Goal: Task Accomplishment & Management: Manage account settings

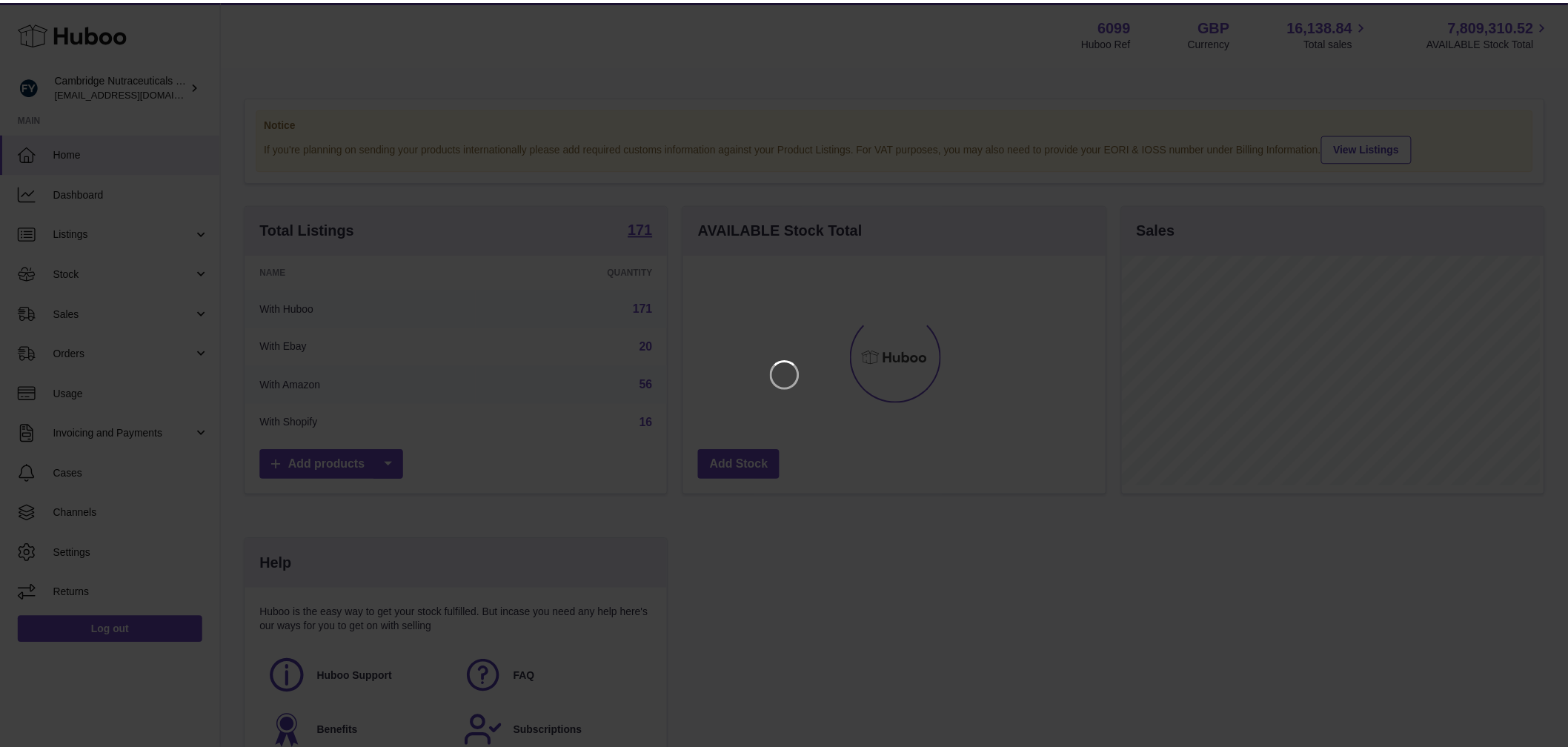
scroll to position [231, 425]
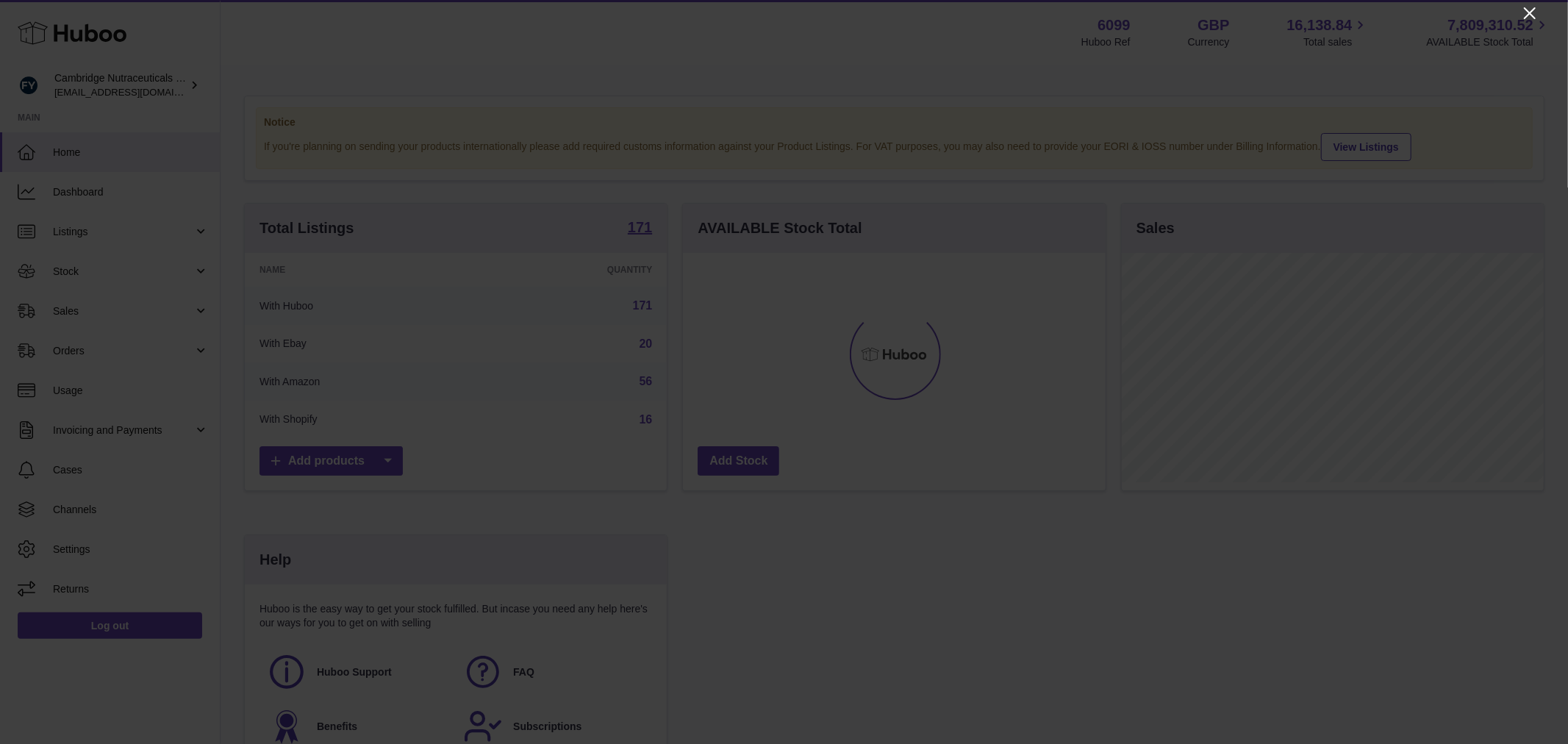
click at [1531, 11] on icon "Close" at bounding box center [1530, 13] width 18 height 18
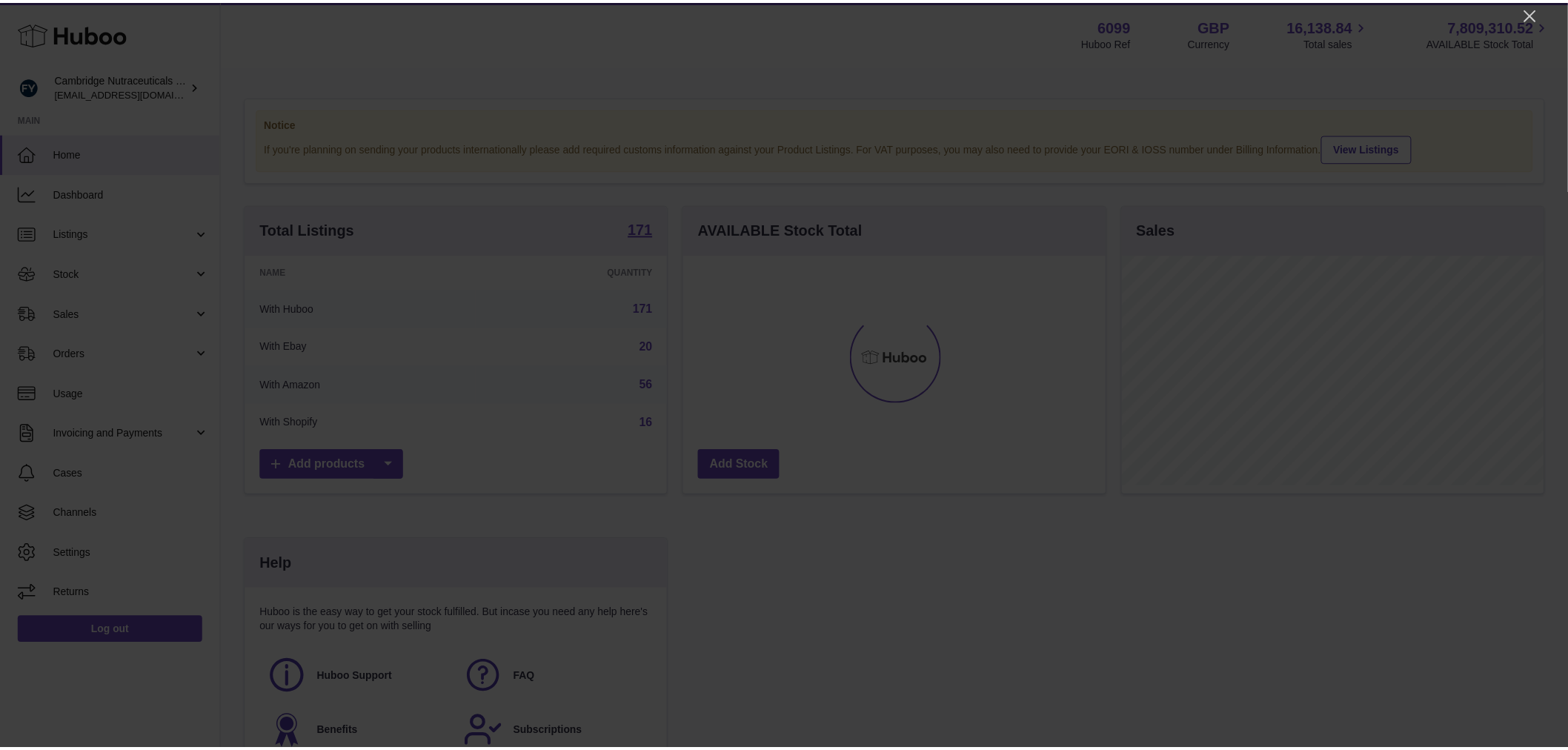
scroll to position [740526, 740743]
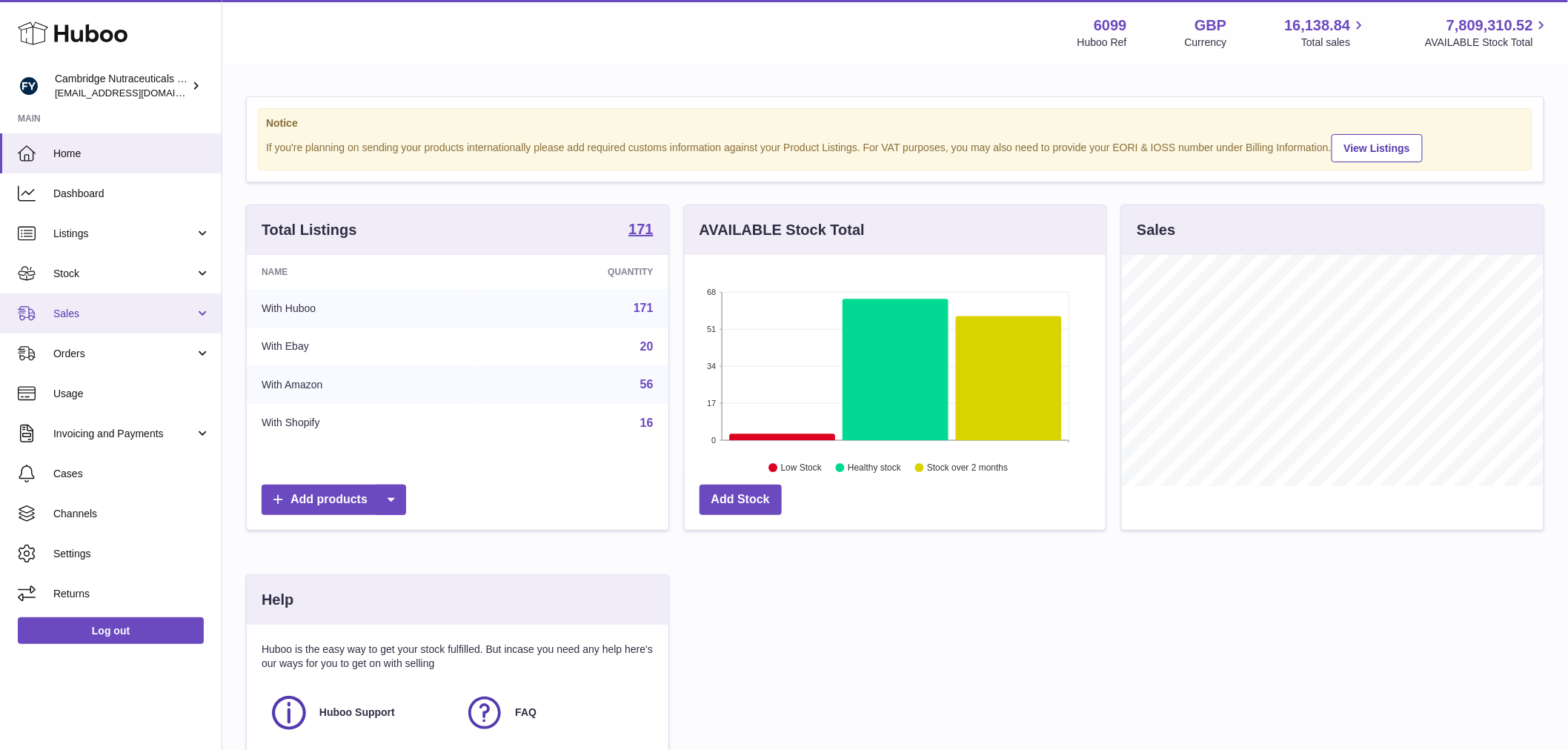
click at [125, 317] on span "Sales" at bounding box center [124, 314] width 142 height 14
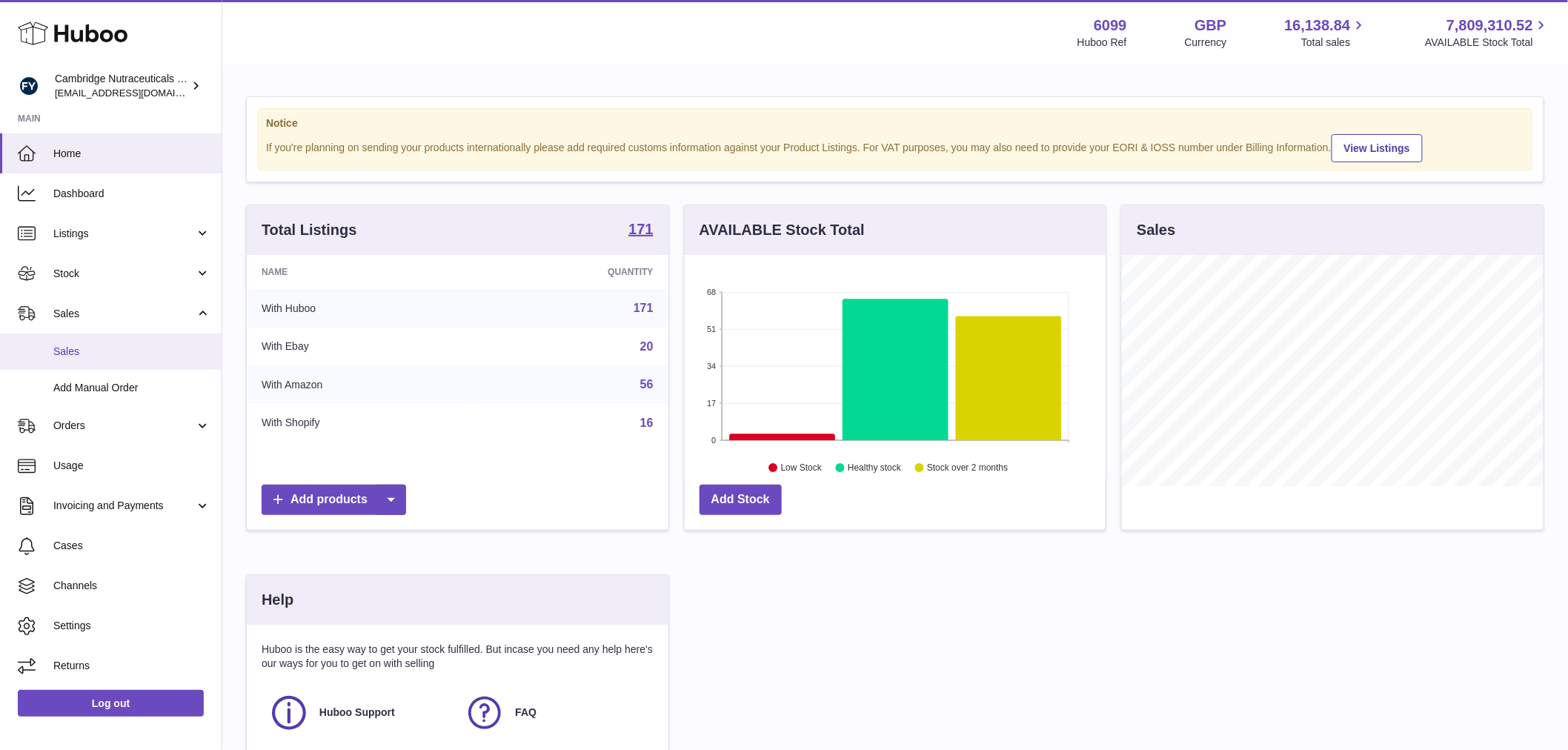
click at [117, 351] on span "Sales" at bounding box center [132, 351] width 157 height 14
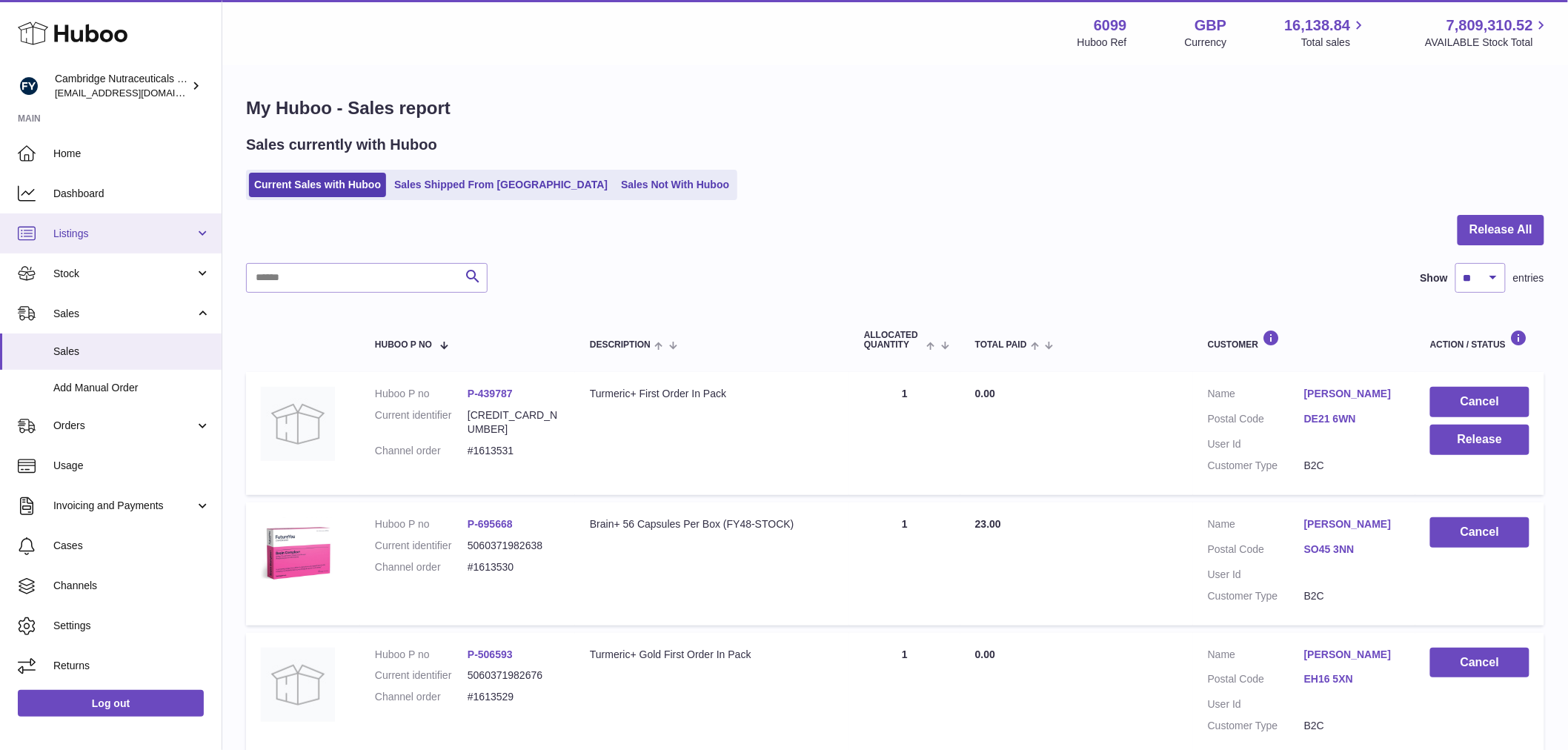
click at [93, 233] on span "Listings" at bounding box center [124, 233] width 142 height 14
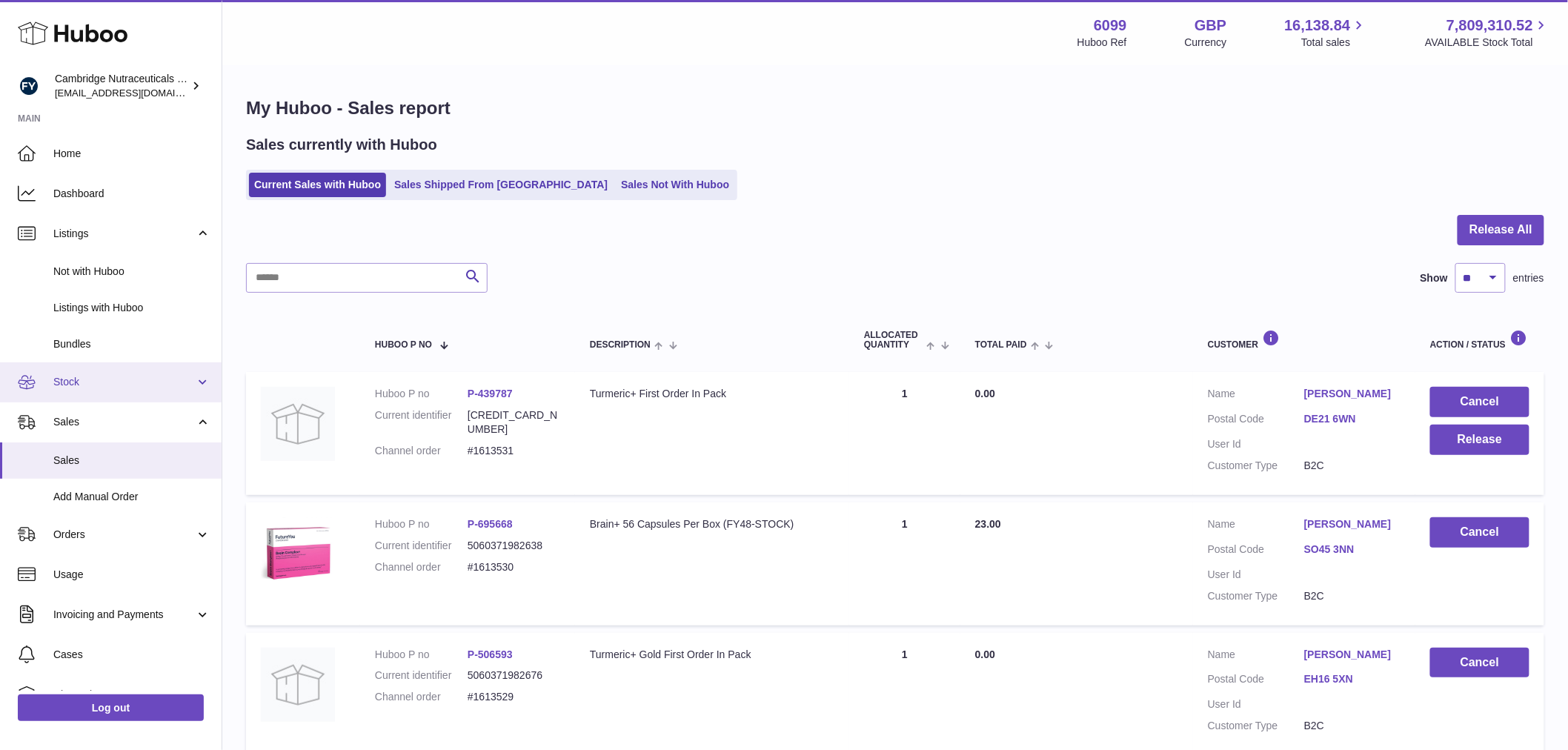
click at [84, 381] on span "Stock" at bounding box center [124, 382] width 142 height 14
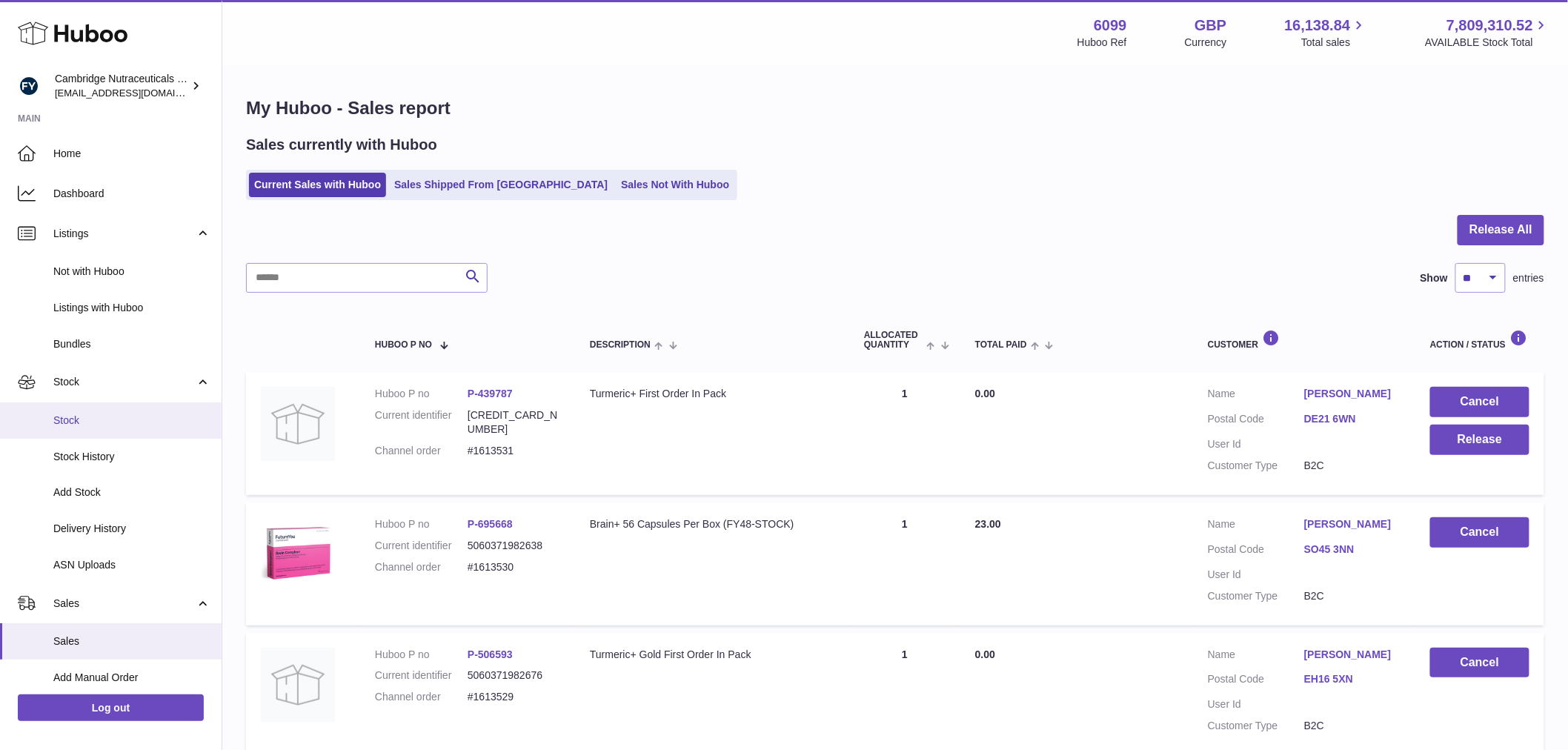
click at [92, 425] on span "Stock" at bounding box center [132, 420] width 157 height 14
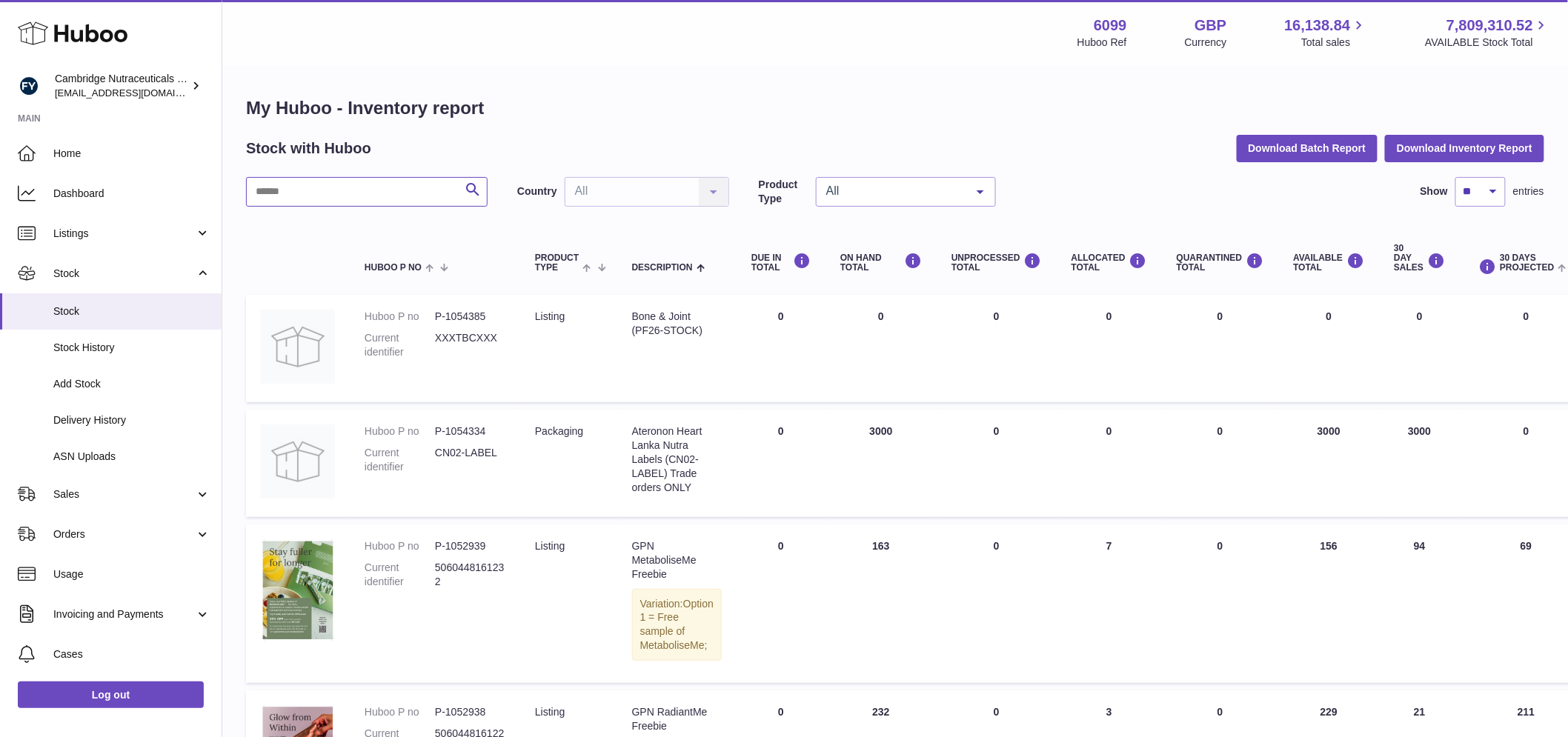
click at [356, 185] on input "text" at bounding box center [366, 192] width 242 height 29
click at [308, 179] on input "text" at bounding box center [366, 192] width 242 height 29
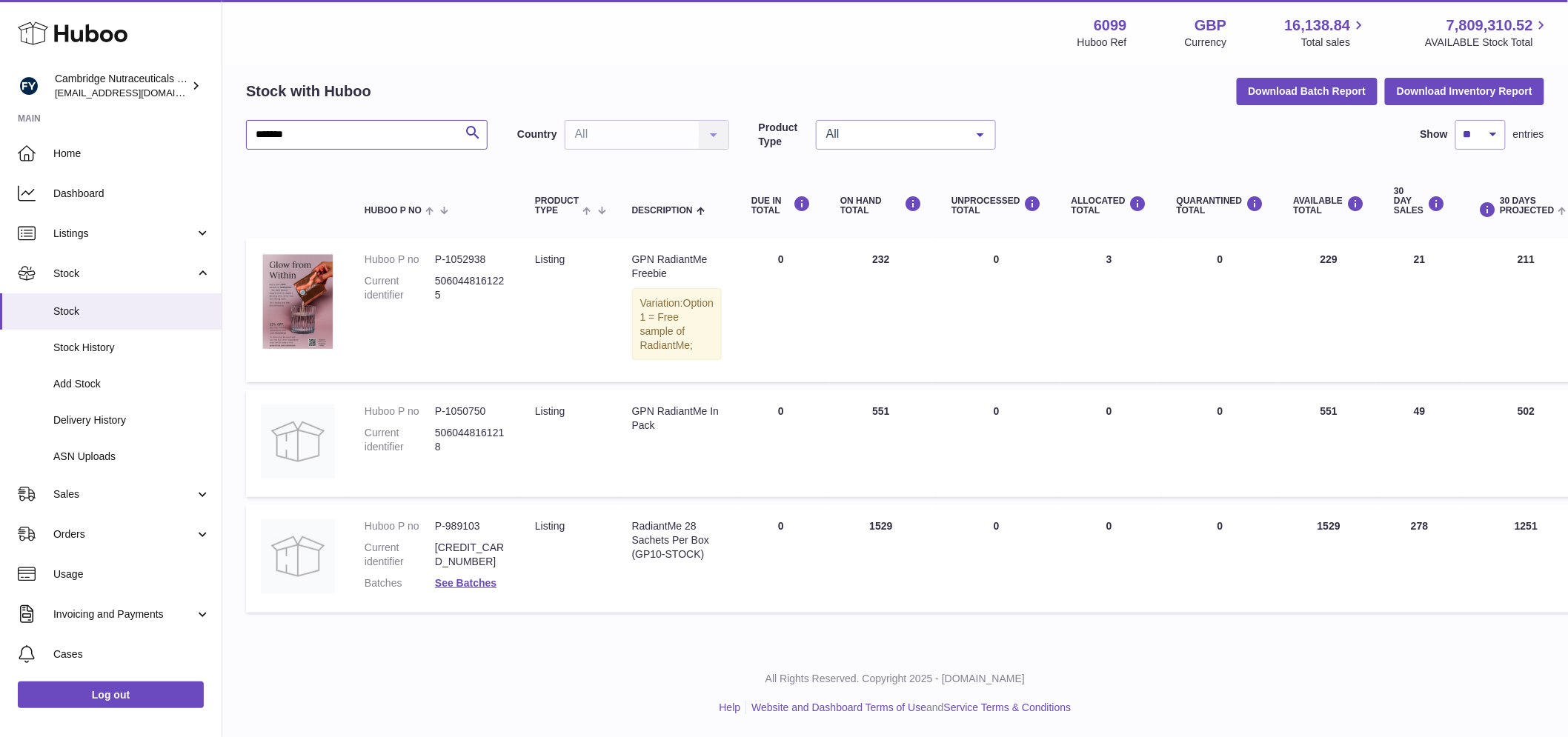
scroll to position [84, 0]
drag, startPoint x: 478, startPoint y: 526, endPoint x: 496, endPoint y: 524, distance: 18.1
click at [433, 522] on dl "Huboo P no P-989103 Current identifier 5060448161140 Batches See Batches" at bounding box center [435, 558] width 141 height 79
copy dl "P-989103"
drag, startPoint x: 307, startPoint y: 102, endPoint x: 322, endPoint y: 113, distance: 18.6
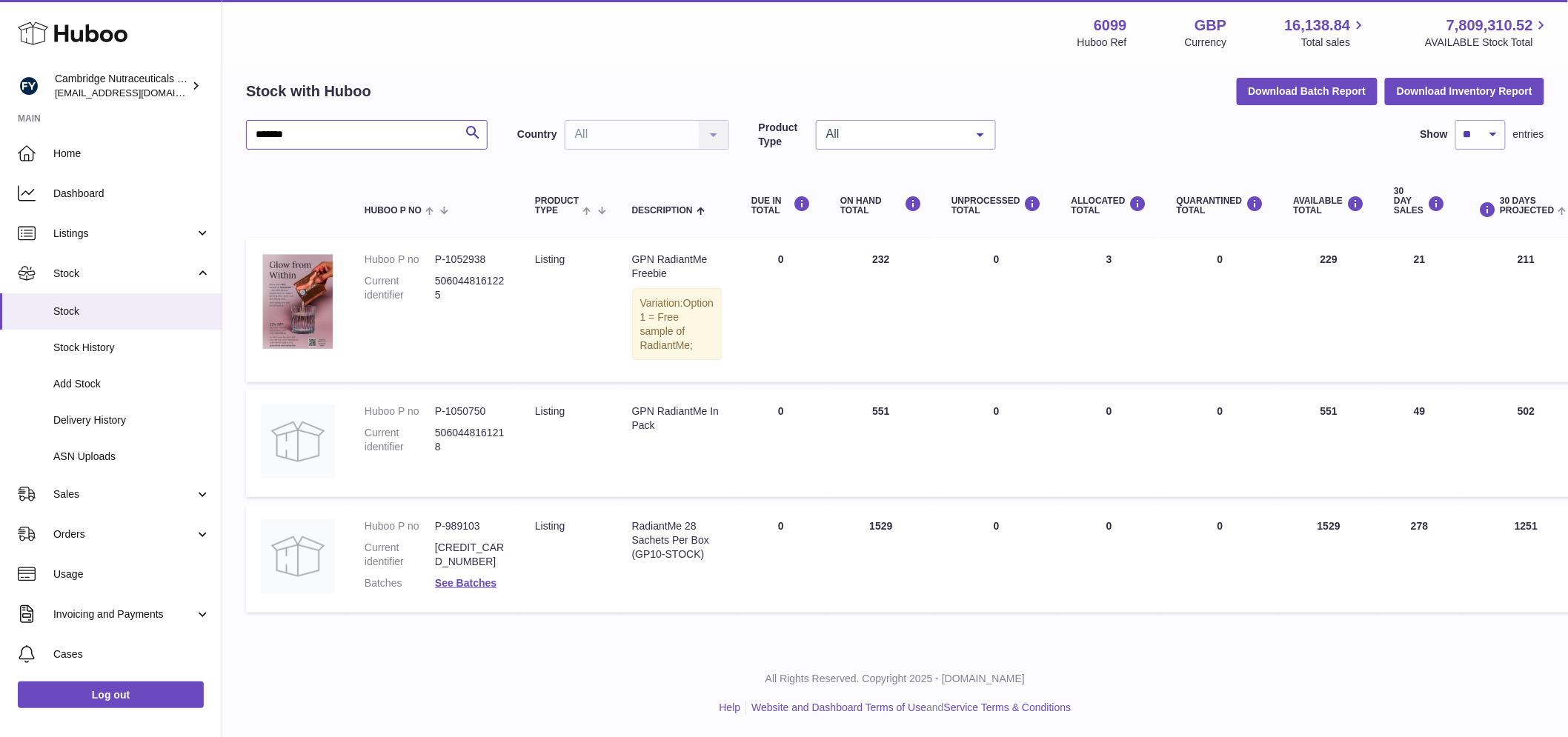
click at [310, 120] on input "*******" at bounding box center [366, 135] width 242 height 29
click at [173, 97] on div "Huboo Cambridge Nutraceuticals Ltd huboo@camnutra.com Main Home Dashboard Listi…" at bounding box center [784, 340] width 1568 height 794
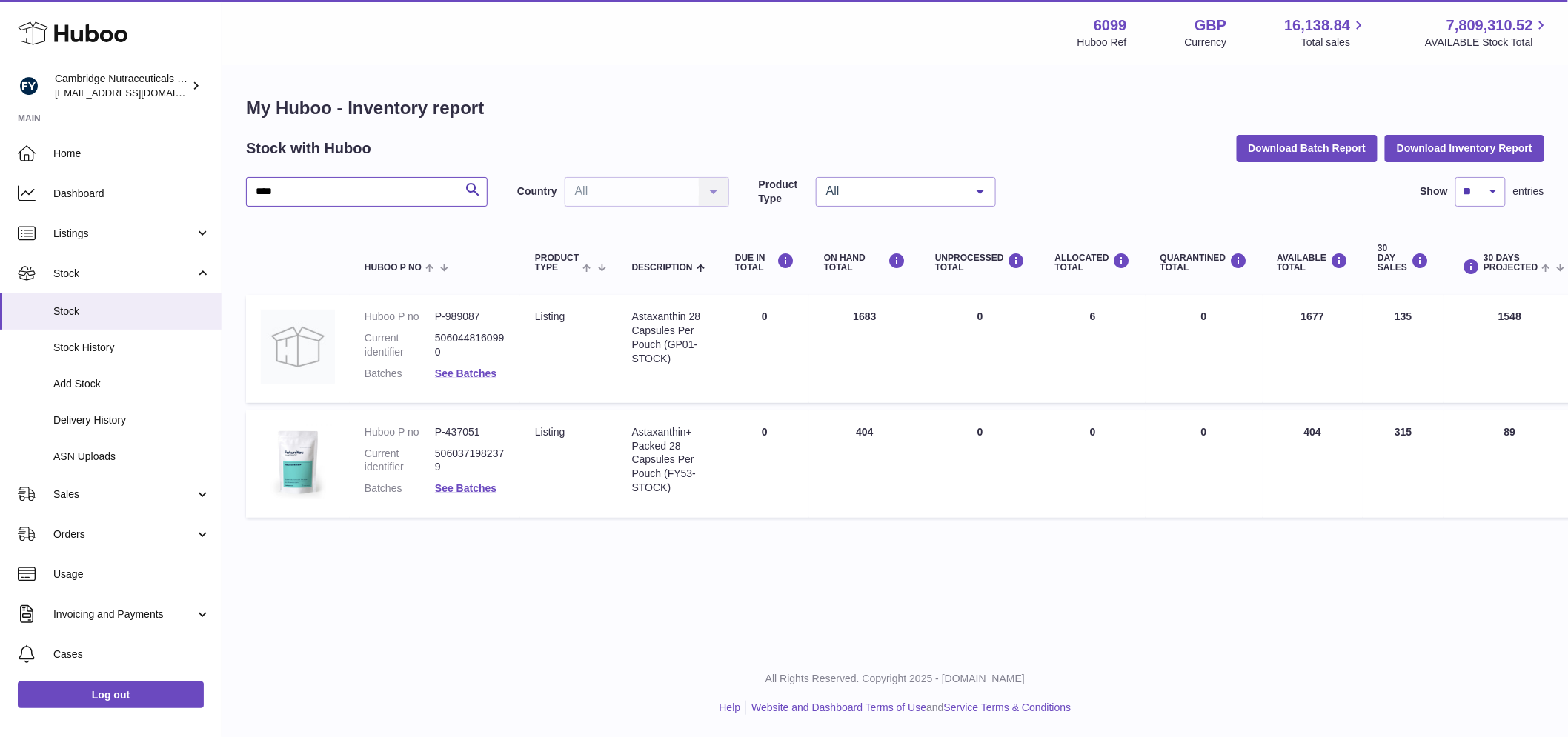
scroll to position [11, 0]
drag, startPoint x: 479, startPoint y: 300, endPoint x: 447, endPoint y: 307, distance: 32.8
click at [447, 310] on dd "P-989087" at bounding box center [470, 316] width 70 height 14
copy dd "989087"
drag, startPoint x: 634, startPoint y: 416, endPoint x: 575, endPoint y: 400, distance: 61.1
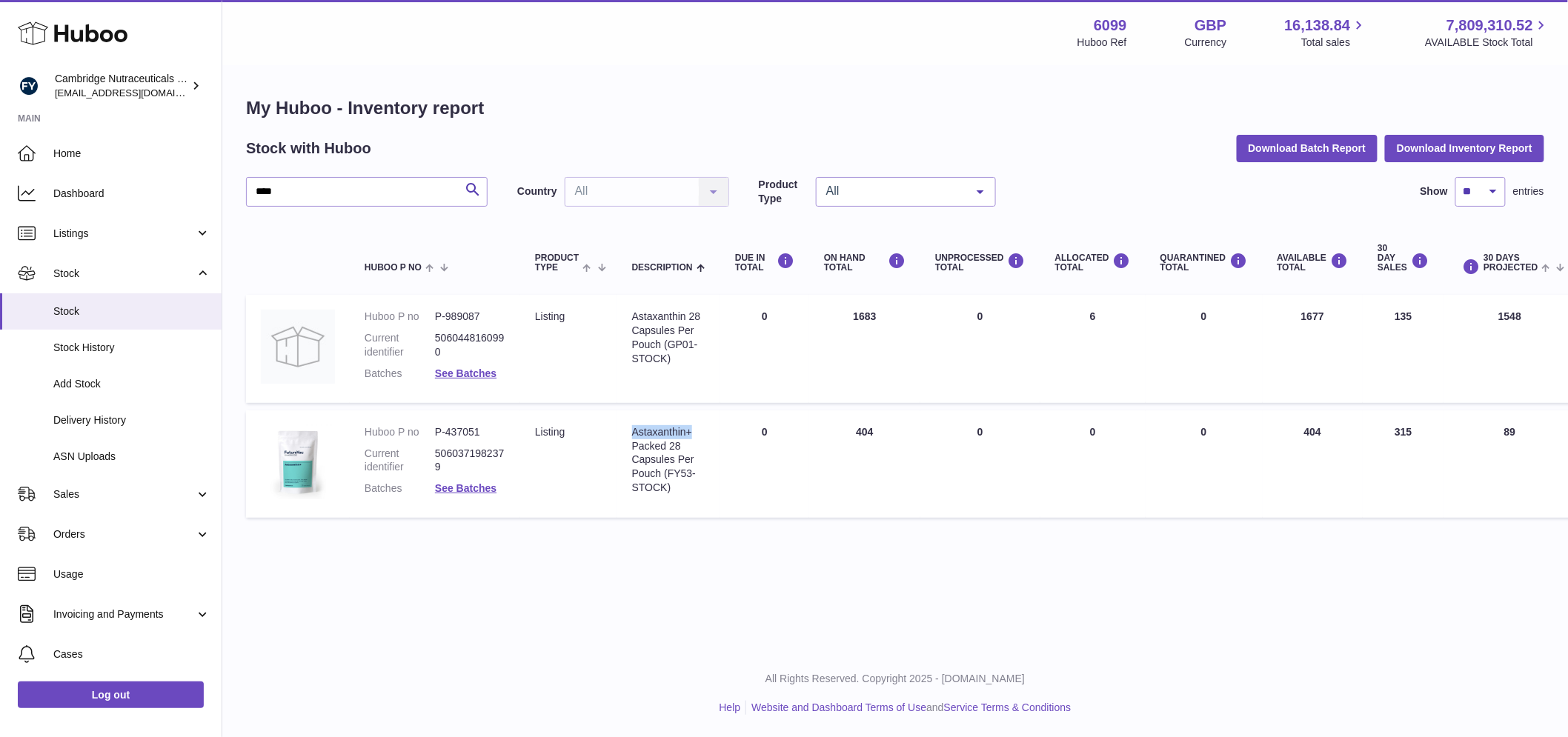
click at [695, 425] on div "Astaxanthin+ Packed 28 Capsules Per Pouch (FY53-STOCK)" at bounding box center [669, 459] width 74 height 70
click at [712, 443] on td "Description Astaxanthin+ Packed 28 Capsules Per Pouch (FY53-STOCK)" at bounding box center [669, 464] width 103 height 108
drag, startPoint x: 650, startPoint y: 455, endPoint x: 626, endPoint y: 423, distance: 40.0
click at [626, 423] on td "Description Astaxanthin+ Packed 28 Capsules Per Pouch (FY53-STOCK)" at bounding box center [669, 464] width 103 height 108
copy div "Astaxanthin+ Packed 28 Capsules Per Pouch"
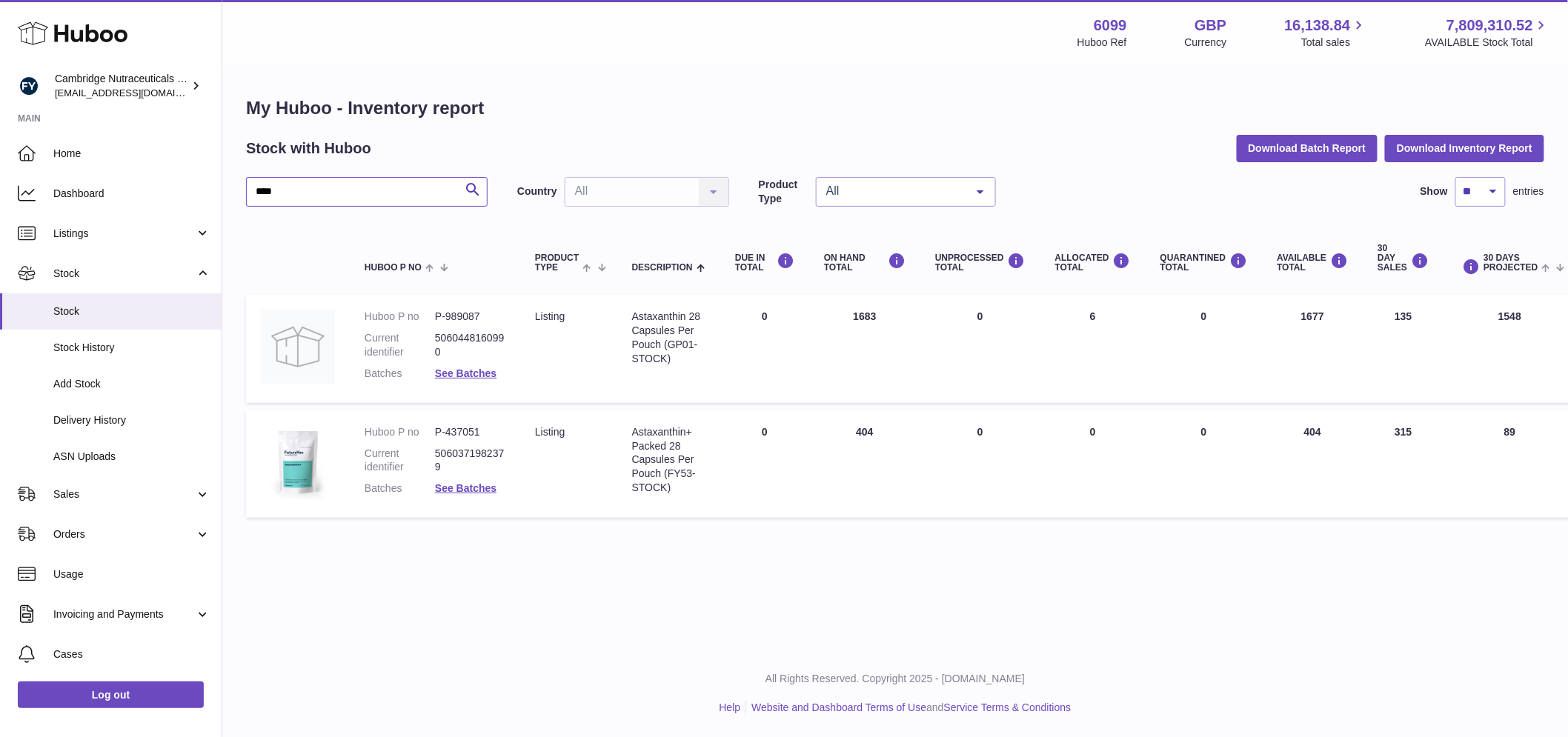
click at [306, 183] on input "****" at bounding box center [366, 192] width 242 height 29
drag, startPoint x: 300, startPoint y: 181, endPoint x: 216, endPoint y: 171, distance: 84.6
click at [216, 171] on div "Huboo Cambridge Nutraceuticals Ltd huboo@camnutra.com Main Home Dashboard Listi…" at bounding box center [784, 368] width 1568 height 737
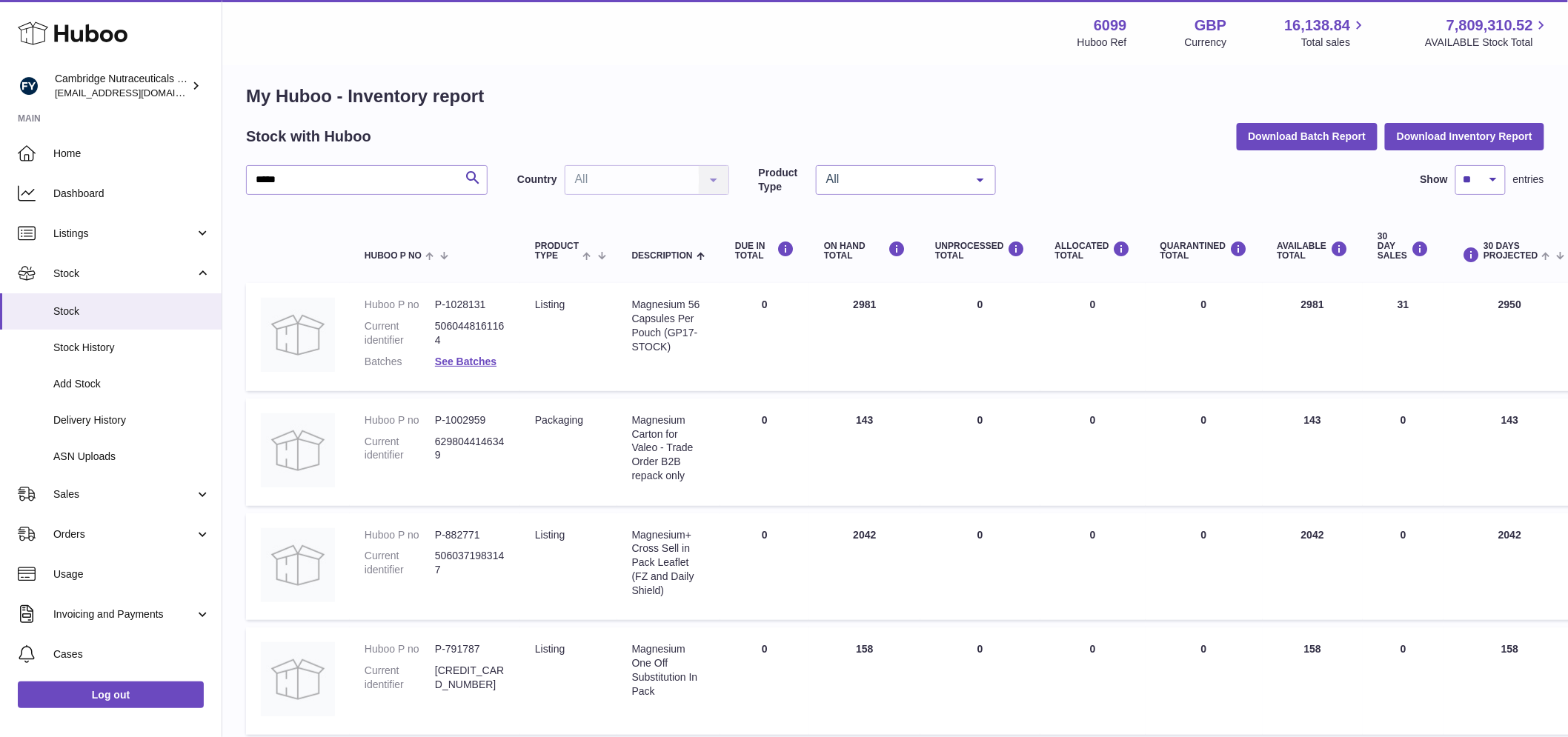
click at [475, 302] on dd "P-1028131" at bounding box center [470, 305] width 70 height 14
click at [476, 302] on dd "P-1028131" at bounding box center [470, 305] width 70 height 14
copy dd "1028131"
drag, startPoint x: 634, startPoint y: 302, endPoint x: 665, endPoint y: 326, distance: 39.2
click at [665, 326] on div "Magnesium 56 Capsules Per Pouch (GP17-STOCK)" at bounding box center [669, 326] width 74 height 57
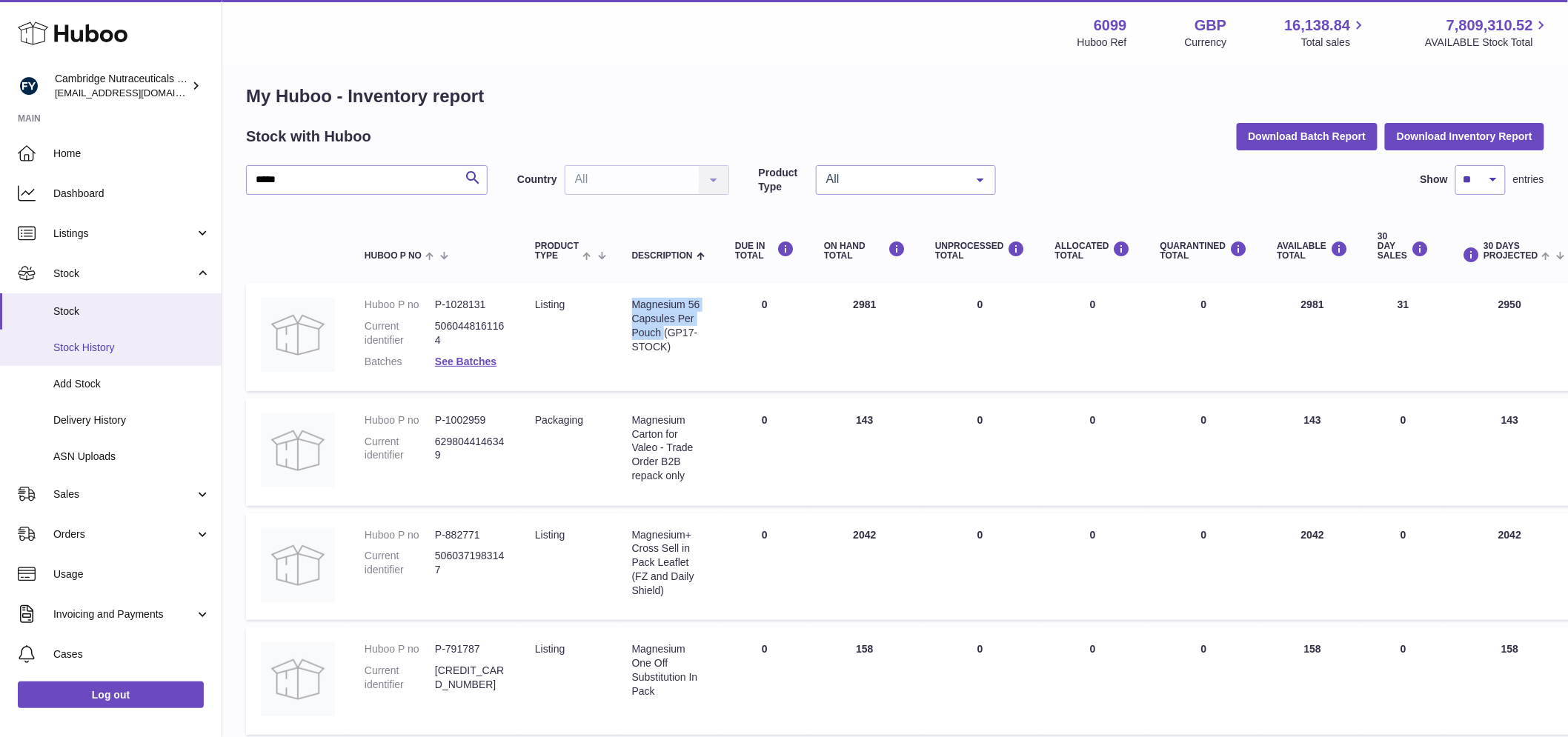
copy div "Magnesium 56 Capsules Per Pouch"
drag, startPoint x: 323, startPoint y: 179, endPoint x: 297, endPoint y: 173, distance: 26.7
click at [312, 179] on input "*****" at bounding box center [366, 180] width 242 height 29
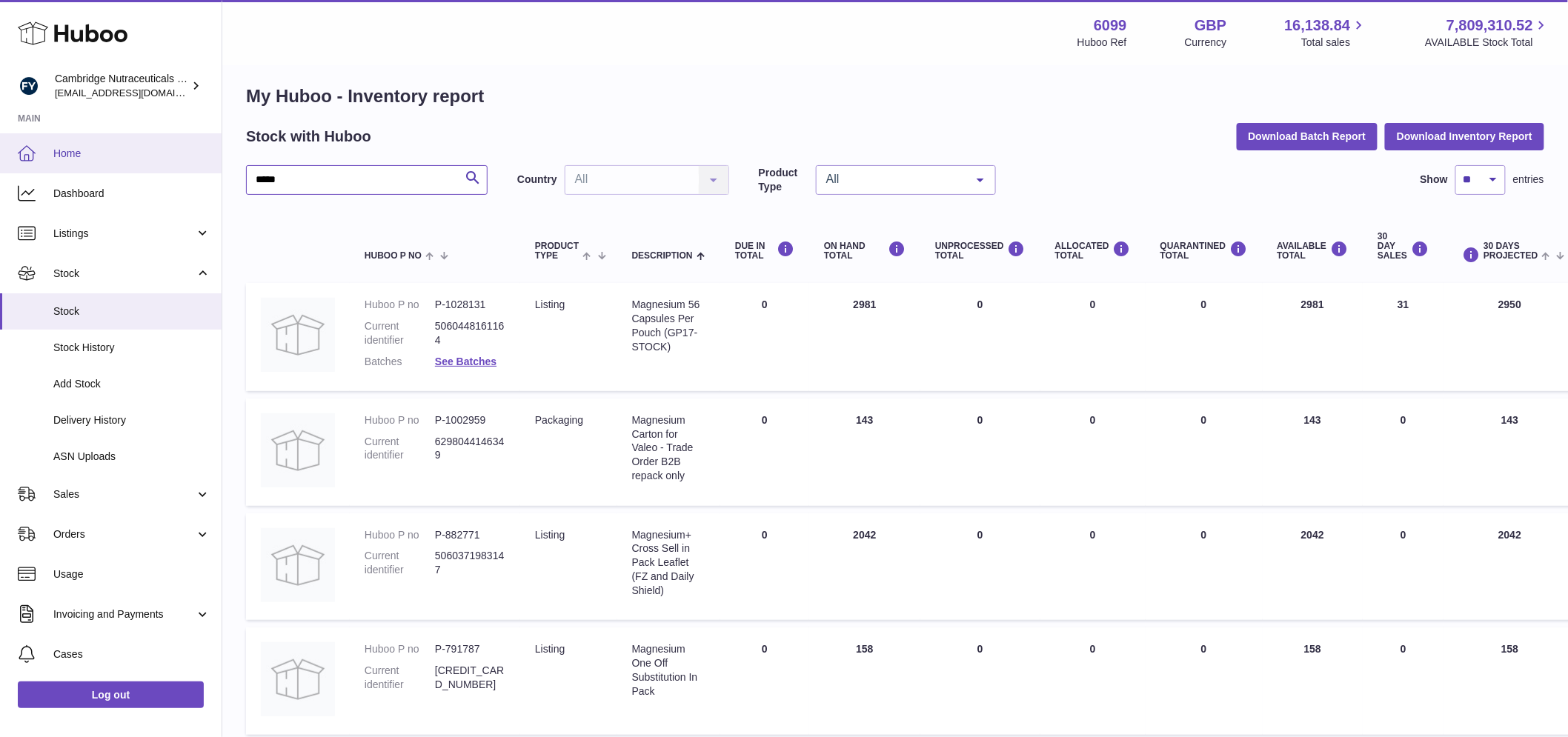
drag, startPoint x: 297, startPoint y: 173, endPoint x: 203, endPoint y: 146, distance: 97.8
click at [207, 151] on div "Huboo Cambridge Nutraceuticals Ltd huboo@camnutra.com Main Home Dashboard Listi…" at bounding box center [784, 712] width 1568 height 1446
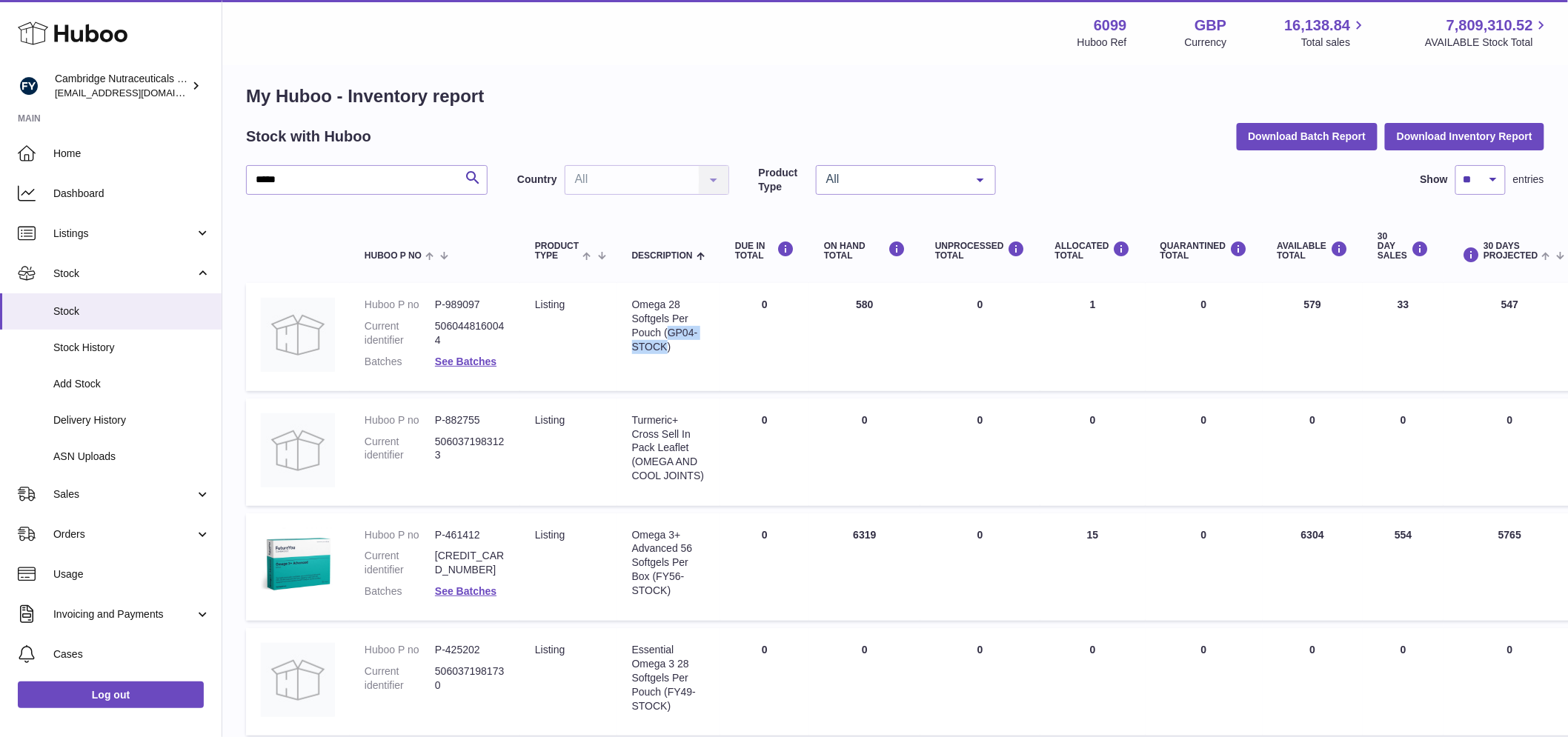
drag, startPoint x: 667, startPoint y: 330, endPoint x: 665, endPoint y: 352, distance: 22.1
click at [665, 352] on div "Omega 28 Softgels Per Pouch (GP04-STOCK)" at bounding box center [669, 326] width 74 height 57
copy div "GP04-STOCK"
drag, startPoint x: 671, startPoint y: 306, endPoint x: 647, endPoint y: 312, distance: 24.7
click at [671, 306] on div "Omega 28 Softgels Per Pouch (GP04-STOCK)" at bounding box center [669, 326] width 74 height 57
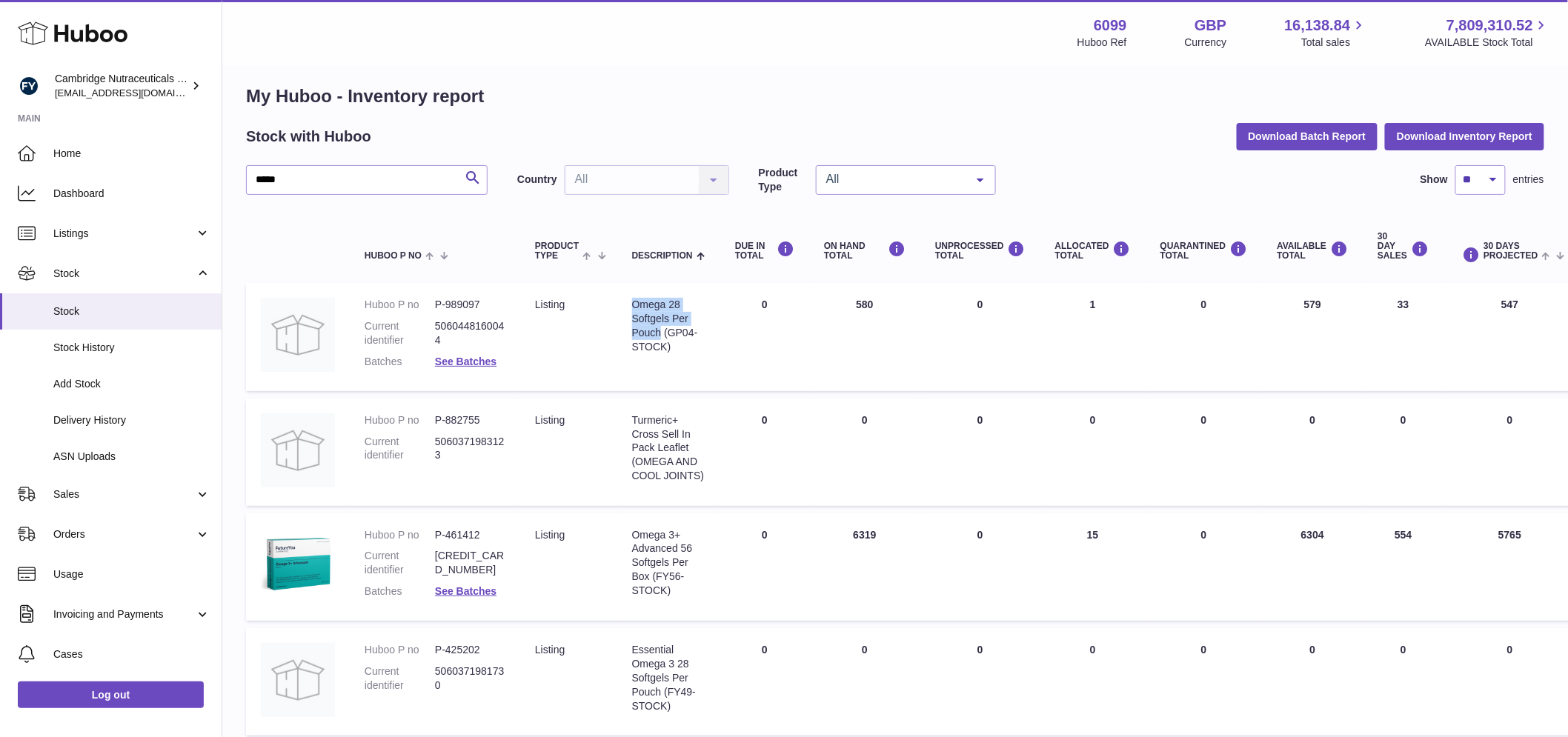
drag, startPoint x: 634, startPoint y: 302, endPoint x: 662, endPoint y: 337, distance: 44.8
click at [662, 337] on div "Omega 28 Softgels Per Pouch (GP04-STOCK)" at bounding box center [669, 326] width 74 height 57
copy div "Omega 28 Softgels Per Pouch"
click at [469, 302] on dd "P-989097" at bounding box center [470, 305] width 70 height 14
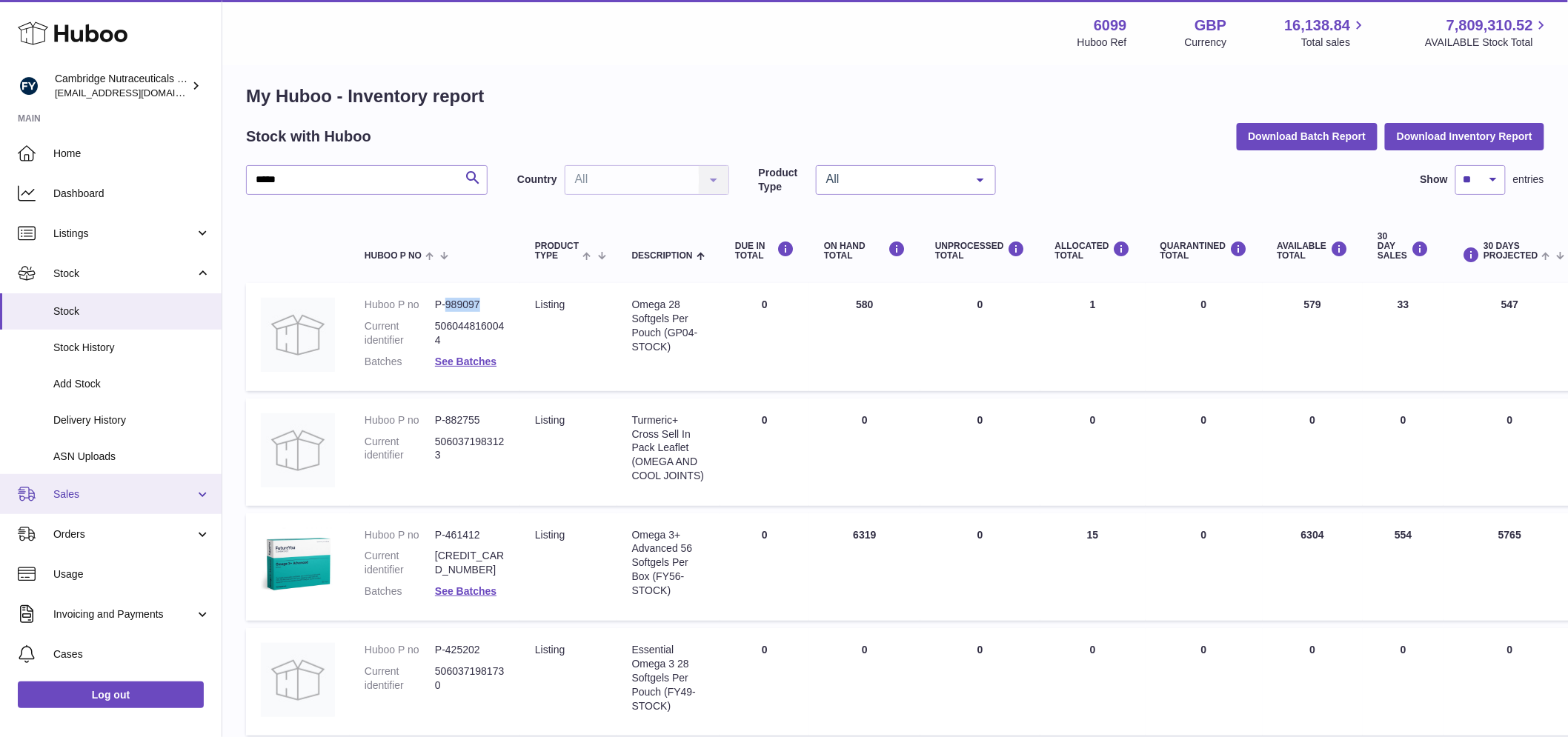
copy dd "989097"
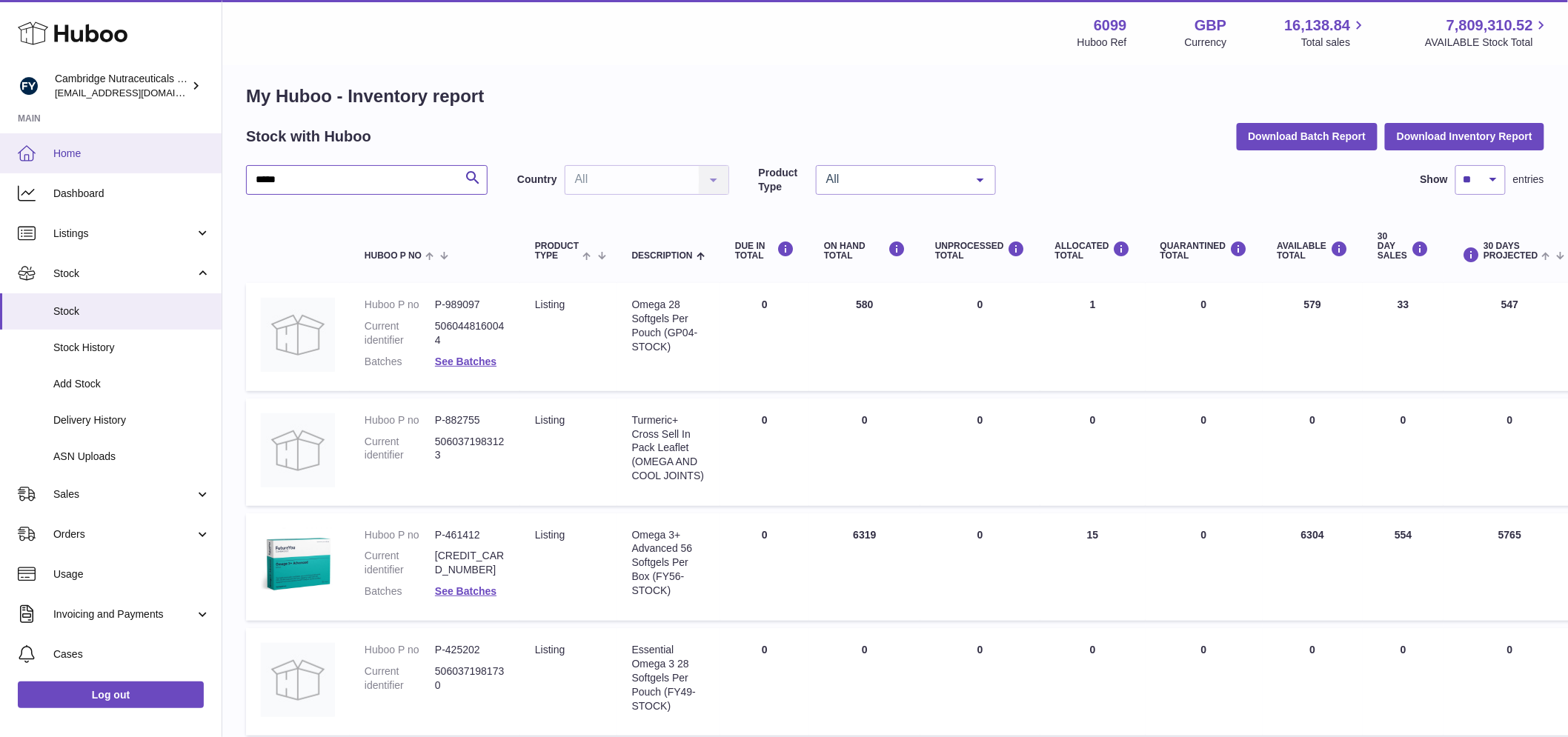
drag, startPoint x: 312, startPoint y: 173, endPoint x: 207, endPoint y: 161, distance: 105.7
click at [207, 161] on div "Huboo Cambridge Nutraceuticals Ltd huboo@camnutra.com Main Home Dashboard Listi…" at bounding box center [784, 581] width 1568 height 1185
paste input "******"
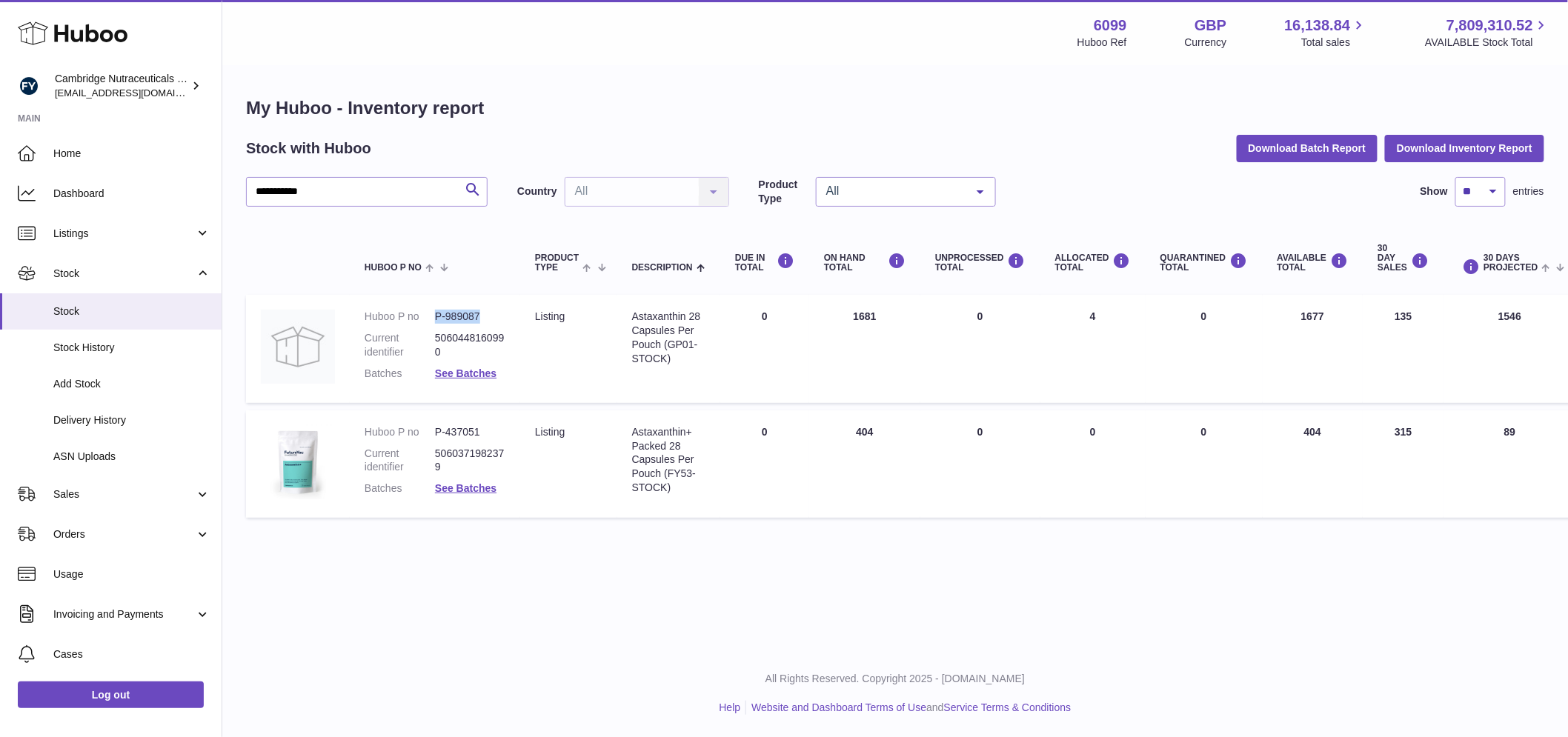
drag, startPoint x: 484, startPoint y: 302, endPoint x: 432, endPoint y: 309, distance: 52.5
click at [432, 310] on dl "Huboo P no P-989087 Current identifier 5060448160990 Batches See Batches" at bounding box center [435, 349] width 141 height 79
copy dl "P-989087"
drag, startPoint x: 314, startPoint y: 176, endPoint x: 215, endPoint y: 191, distance: 100.1
click at [215, 191] on div "**********" at bounding box center [784, 368] width 1568 height 737
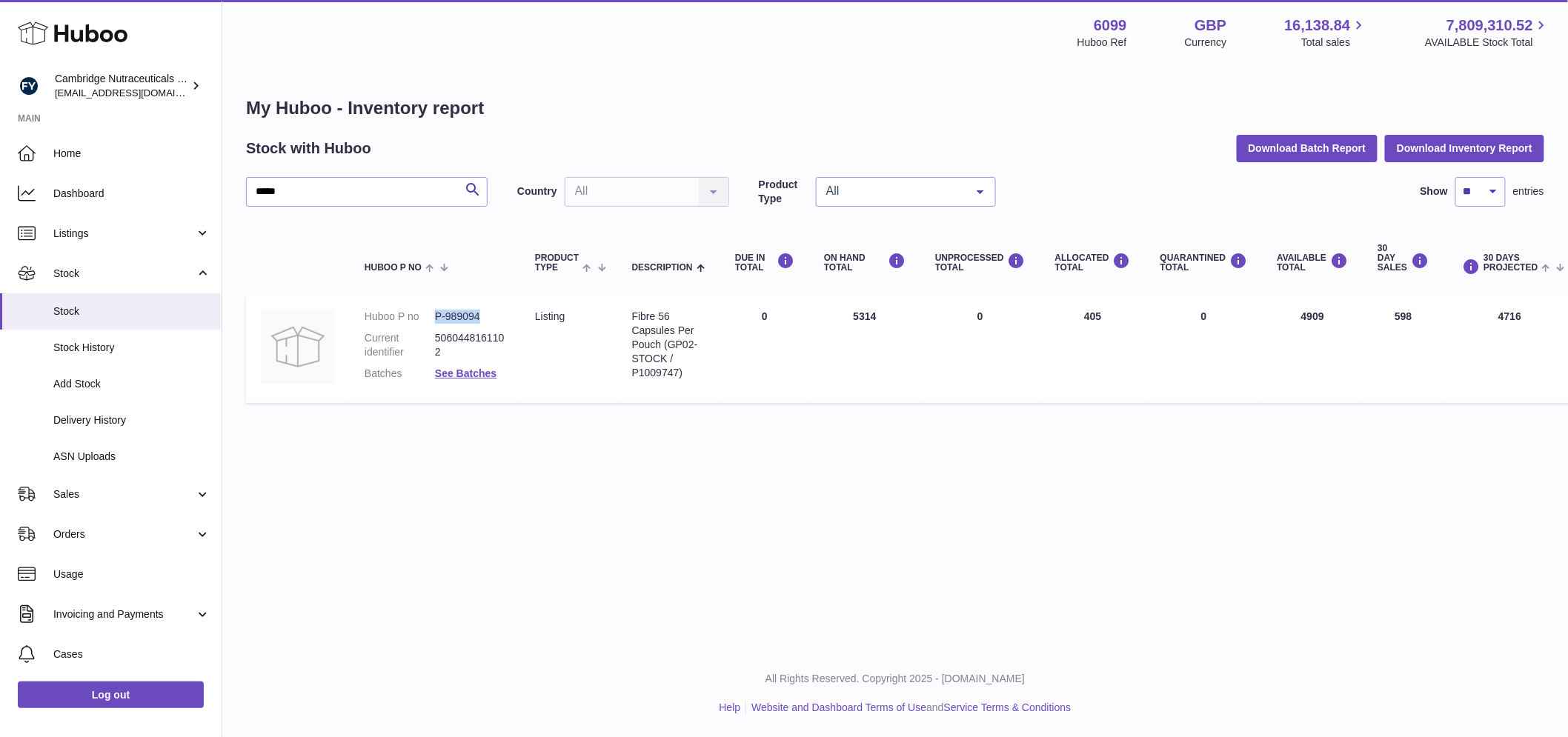
drag, startPoint x: 484, startPoint y: 305, endPoint x: 416, endPoint y: 304, distance: 68.0
click at [424, 311] on dl "Huboo P no P-989094 Current identifier 5060448161102 Batches See Batches" at bounding box center [435, 349] width 141 height 79
copy dl "P-989094"
drag, startPoint x: 317, startPoint y: 175, endPoint x: 300, endPoint y: 181, distance: 18.0
click at [315, 177] on input "*****" at bounding box center [366, 192] width 242 height 29
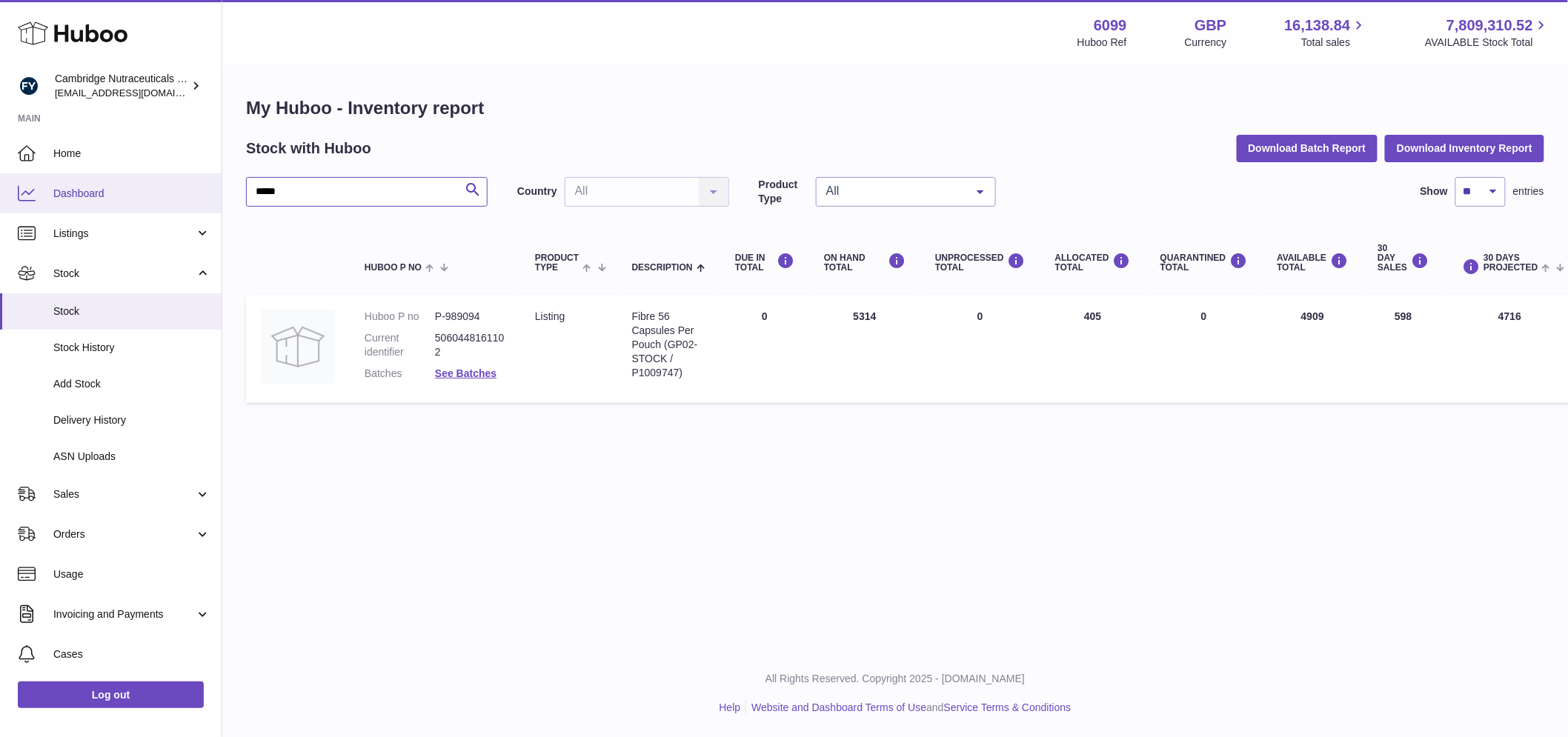
drag, startPoint x: 289, startPoint y: 183, endPoint x: 211, endPoint y: 183, distance: 78.0
click at [211, 183] on div "Huboo Cambridge Nutraceuticals Ltd huboo@camnutra.com Main Home Dashboard Listi…" at bounding box center [784, 368] width 1568 height 737
paste input "*****"
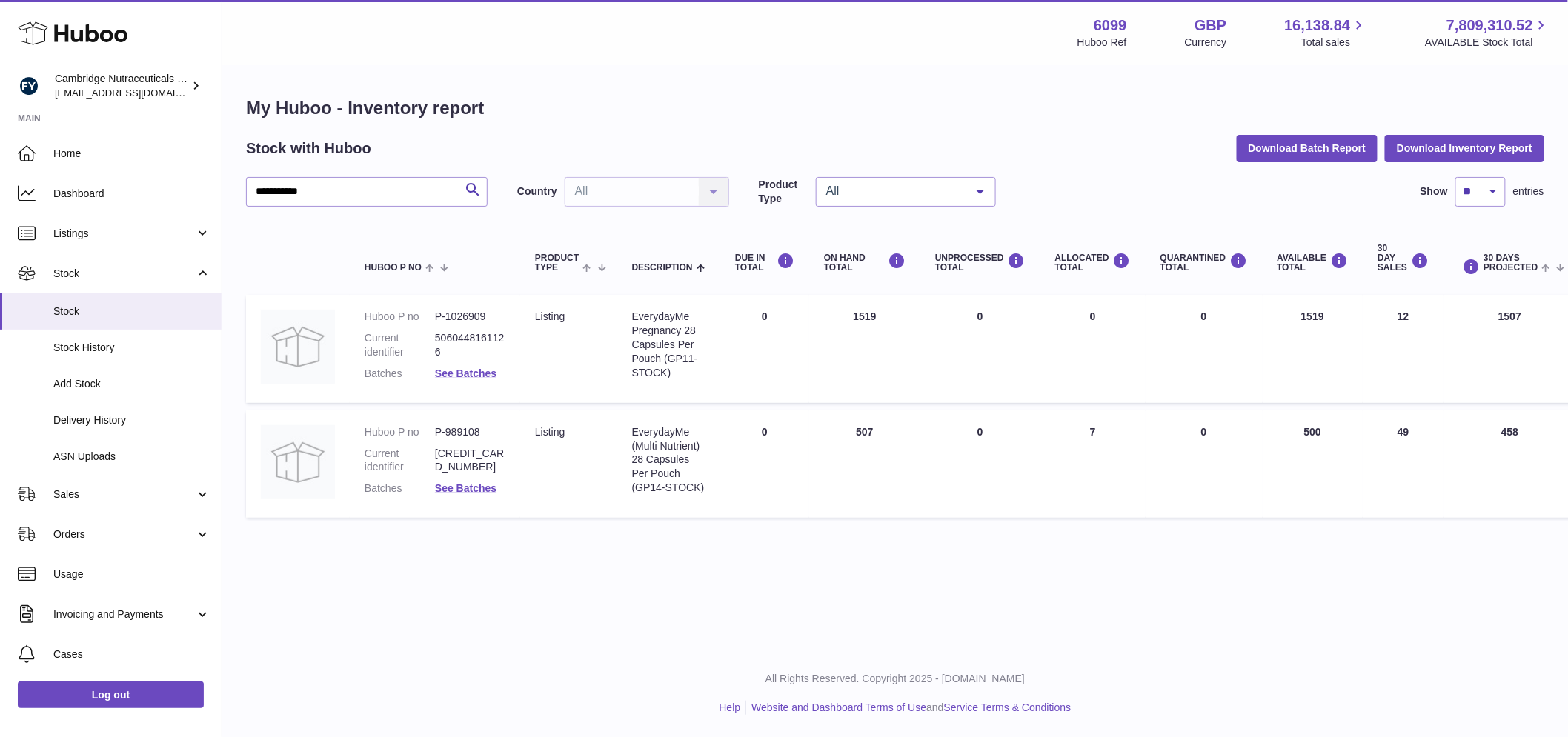
click at [486, 310] on dd "P-1026909" at bounding box center [470, 316] width 70 height 14
drag, startPoint x: 493, startPoint y: 301, endPoint x: 428, endPoint y: 314, distance: 66.3
click at [428, 314] on dl "Huboo P no P-1026909 Current identifier 5060448161126 Batches See Batches" at bounding box center [435, 349] width 141 height 79
click at [691, 310] on div "EverydayMe Pregnancy 28 Capsules Per Pouch (GP11-STOCK)" at bounding box center [669, 344] width 74 height 70
drag, startPoint x: 677, startPoint y: 329, endPoint x: 626, endPoint y: 301, distance: 58.2
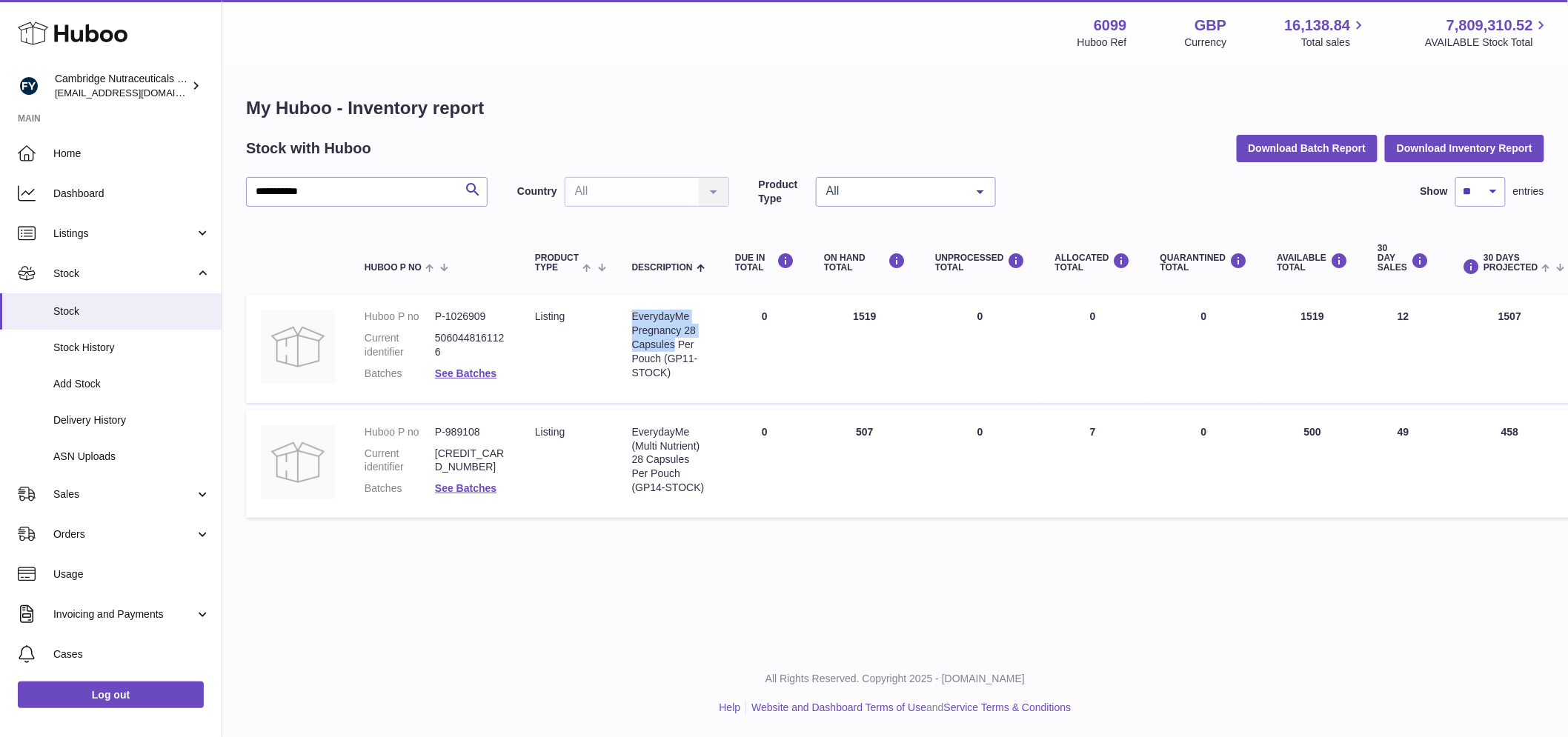
click at [626, 301] on td "Description EverydayMe Pregnancy 28 Capsules Per Pouch (GP11-STOCK)" at bounding box center [669, 349] width 103 height 108
click at [483, 425] on dd "P-989108" at bounding box center [470, 432] width 70 height 14
drag, startPoint x: 484, startPoint y: 415, endPoint x: 417, endPoint y: 418, distance: 67.1
click at [417, 425] on dl "Huboo P no P-989108 Current identifier 5060448161157 Batches See Batches" at bounding box center [435, 464] width 141 height 79
drag, startPoint x: 650, startPoint y: 415, endPoint x: 670, endPoint y: 427, distance: 23.3
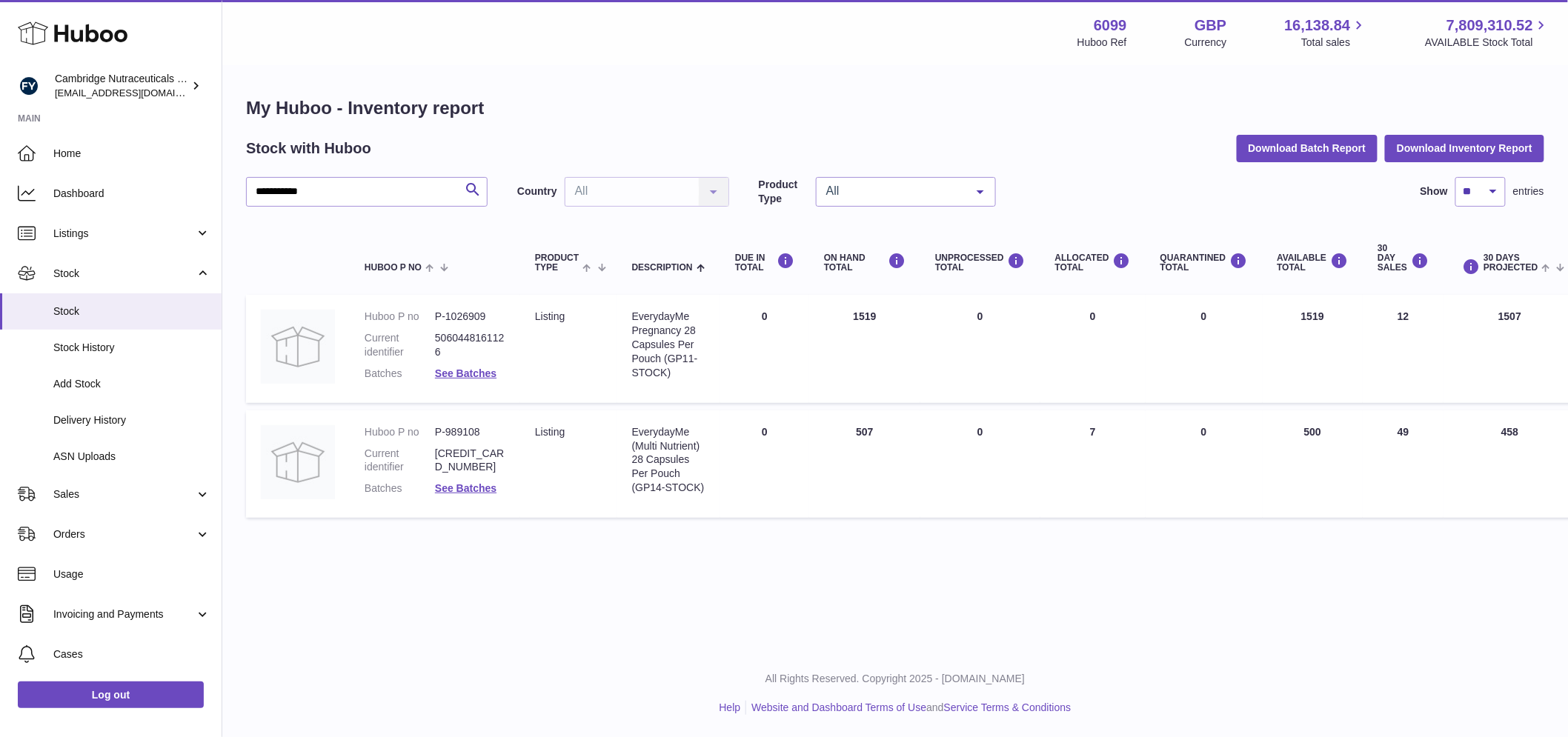
click at [655, 425] on div "EverydayMe (Multi Nutrient) 28 Capsules Per Pouch (GP14-STOCK)" at bounding box center [669, 459] width 74 height 70
drag, startPoint x: 705, startPoint y: 432, endPoint x: 620, endPoint y: 416, distance: 86.5
click at [620, 416] on td "Description EverydayMe (Multi Nutrient) 28 Capsules Per Pouch (GP14-STOCK)" at bounding box center [669, 464] width 103 height 108
drag, startPoint x: 351, startPoint y: 171, endPoint x: 307, endPoint y: 197, distance: 51.1
click at [338, 182] on input "**********" at bounding box center [366, 192] width 242 height 29
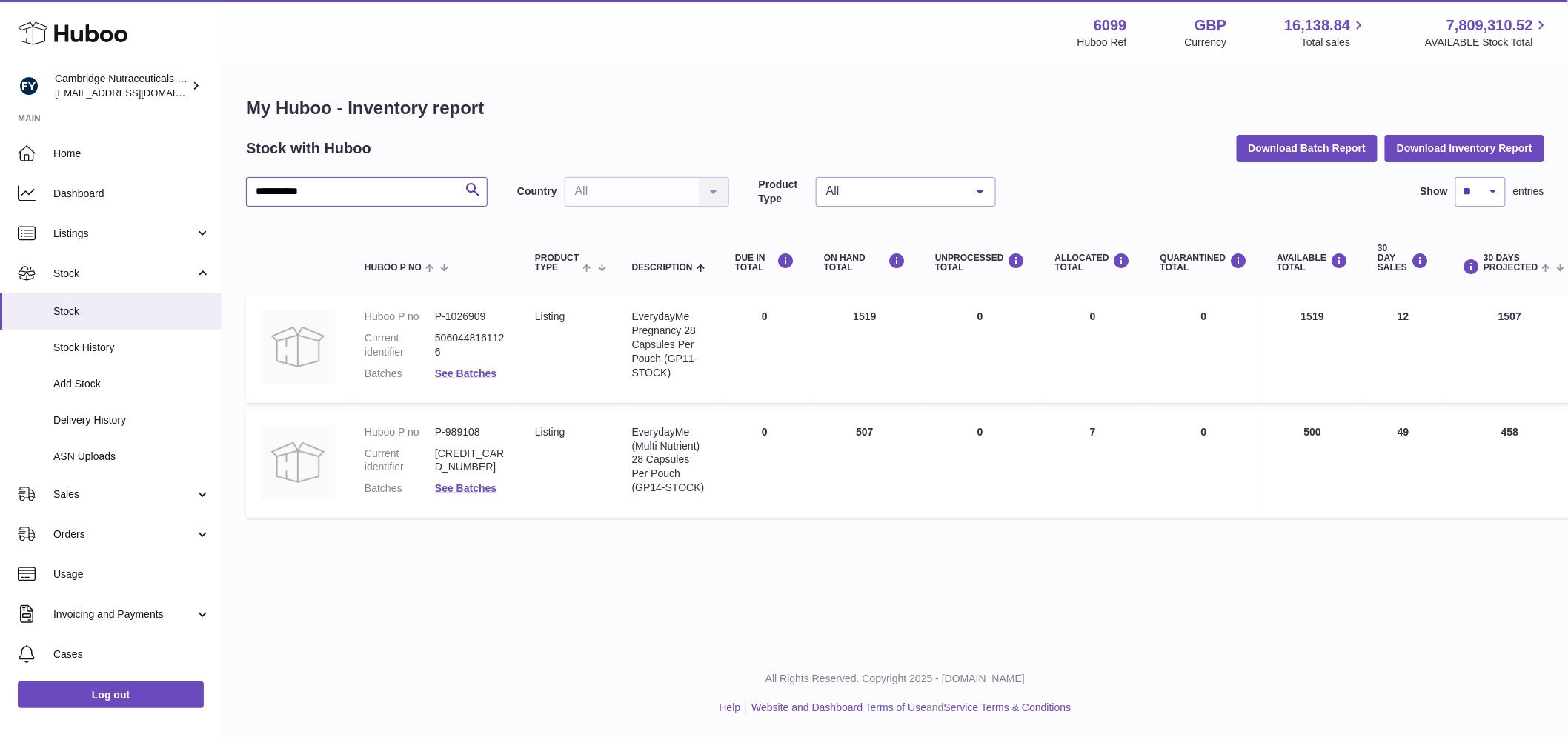
drag, startPoint x: 320, startPoint y: 181, endPoint x: 241, endPoint y: 179, distance: 79.0
click at [241, 179] on div "**********" at bounding box center [895, 310] width 1346 height 488
paste input "text"
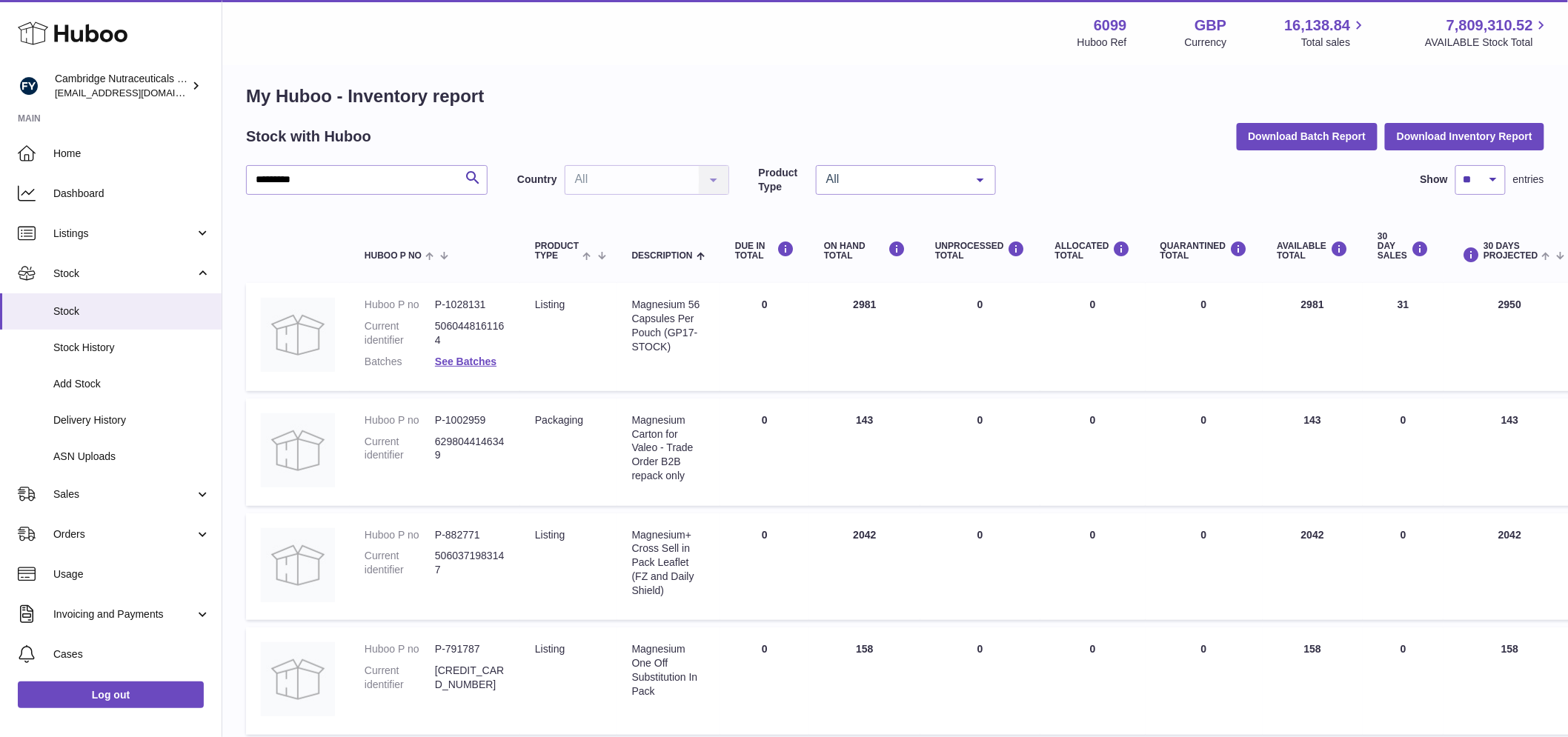
click at [484, 300] on dd "P-1028131" at bounding box center [470, 305] width 70 height 14
drag, startPoint x: 485, startPoint y: 300, endPoint x: 426, endPoint y: 305, distance: 59.2
click at [426, 305] on dl "Huboo P no P-1028131 Current identifier 5060448161164 Batches See Batches" at bounding box center [435, 337] width 141 height 79
drag, startPoint x: 676, startPoint y: 290, endPoint x: 700, endPoint y: 296, distance: 24.7
click at [679, 287] on td "Description Magnesium 56 Capsules Per Pouch (GP17-STOCK)" at bounding box center [669, 337] width 103 height 108
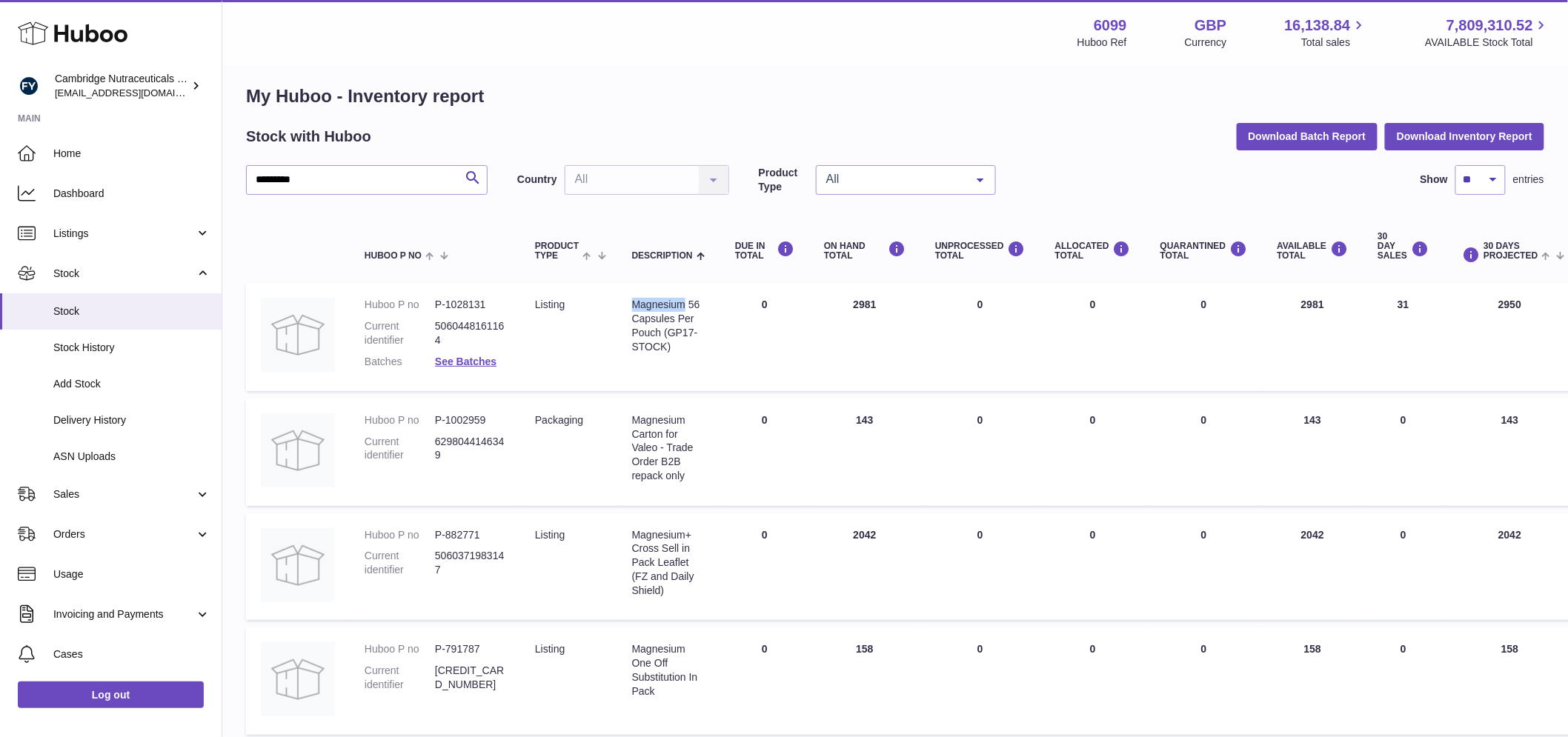
drag, startPoint x: 687, startPoint y: 302, endPoint x: 602, endPoint y: 296, distance: 85.2
click at [605, 300] on tr "Huboo P no P-1028131 Current identifier 5060448161164 Batches See Batches Produ…" at bounding box center [1058, 337] width 1624 height 108
drag, startPoint x: 348, startPoint y: 179, endPoint x: 200, endPoint y: 190, distance: 148.4
click at [200, 190] on div "Huboo Cambridge Nutraceuticals Ltd huboo@camnutra.com Main Home Dashboard Listi…" at bounding box center [784, 712] width 1568 height 1446
paste input "***"
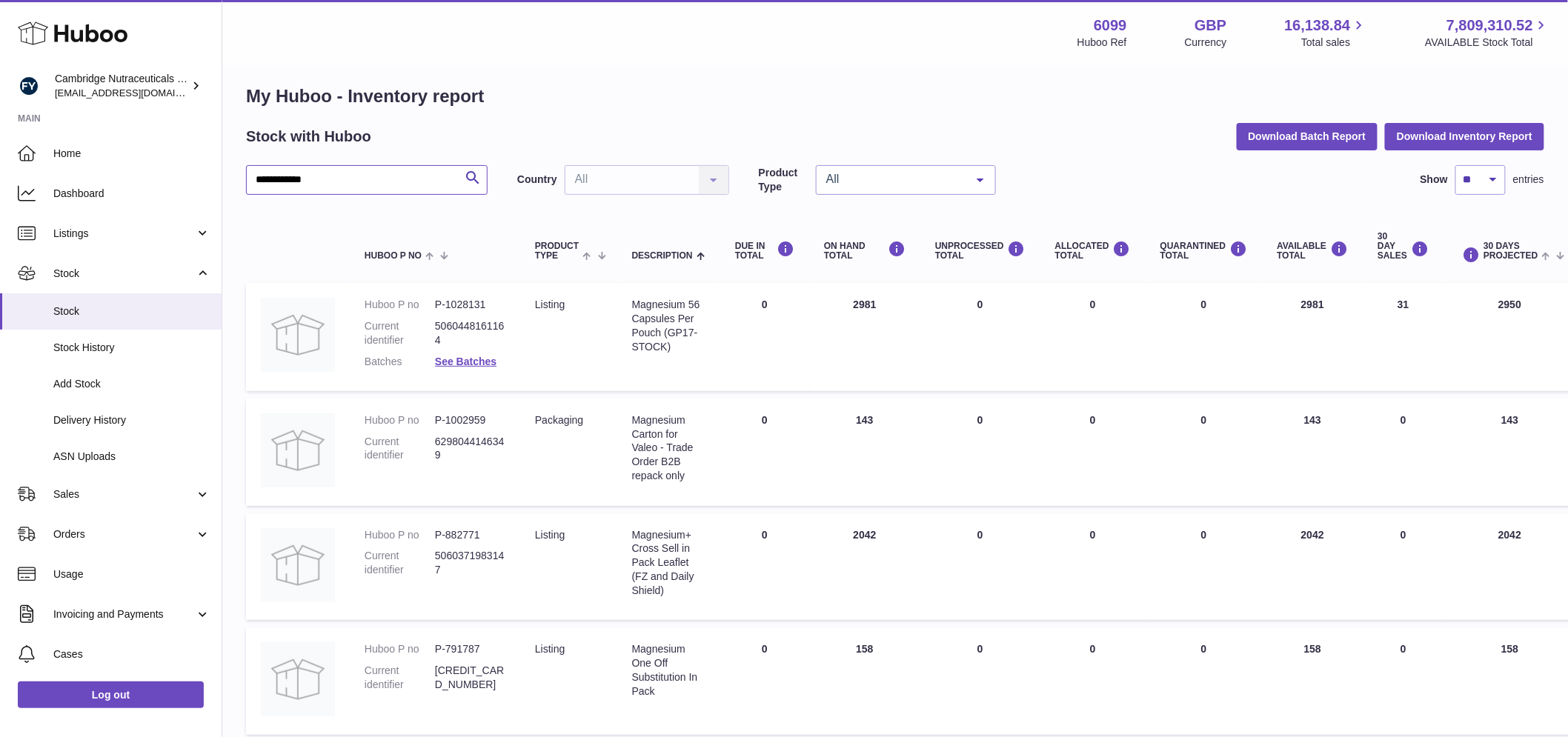
click at [304, 179] on input "**********" at bounding box center [366, 180] width 242 height 29
type input "**********"
click at [338, 179] on div "**********" at bounding box center [895, 667] width 1346 height 1359
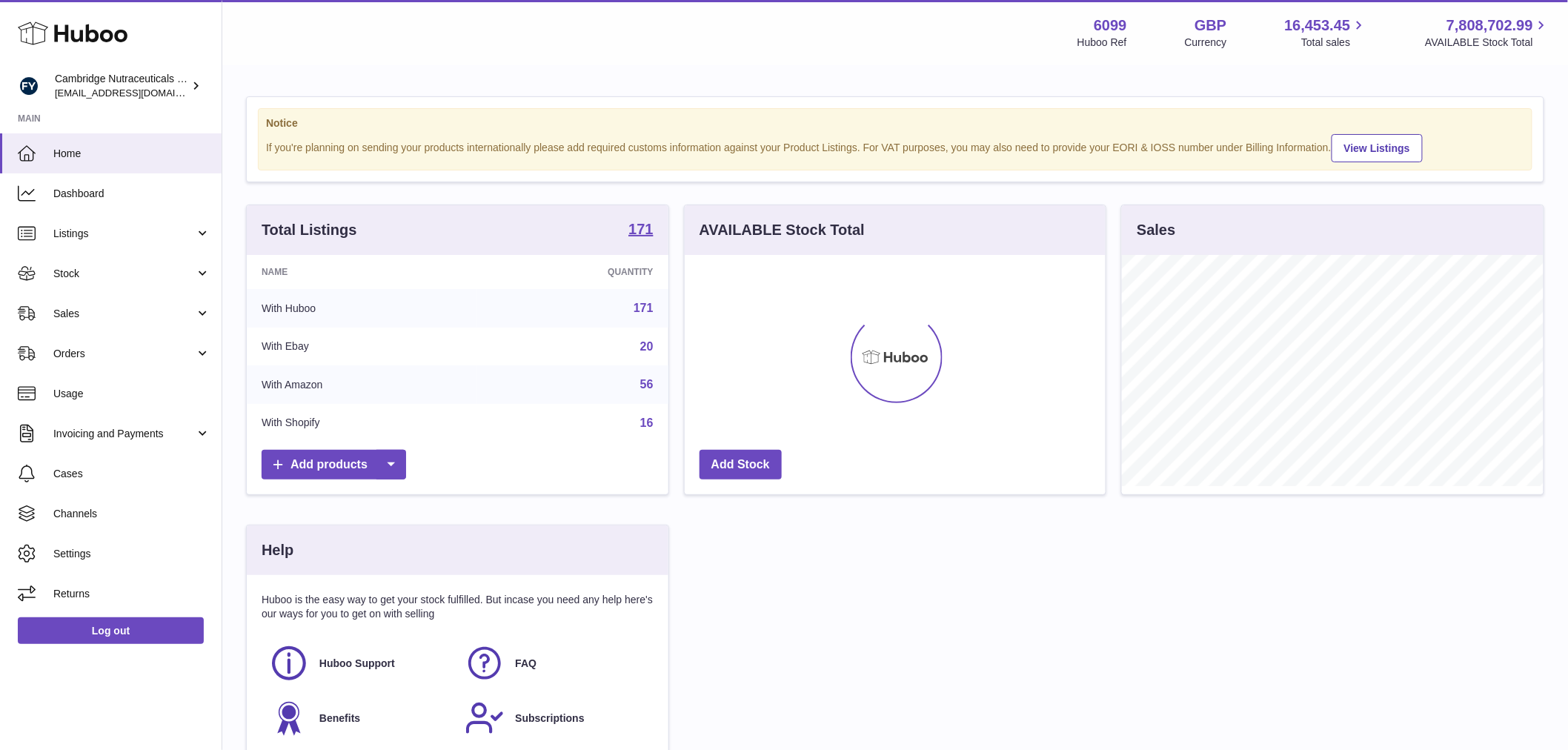
scroll to position [231, 421]
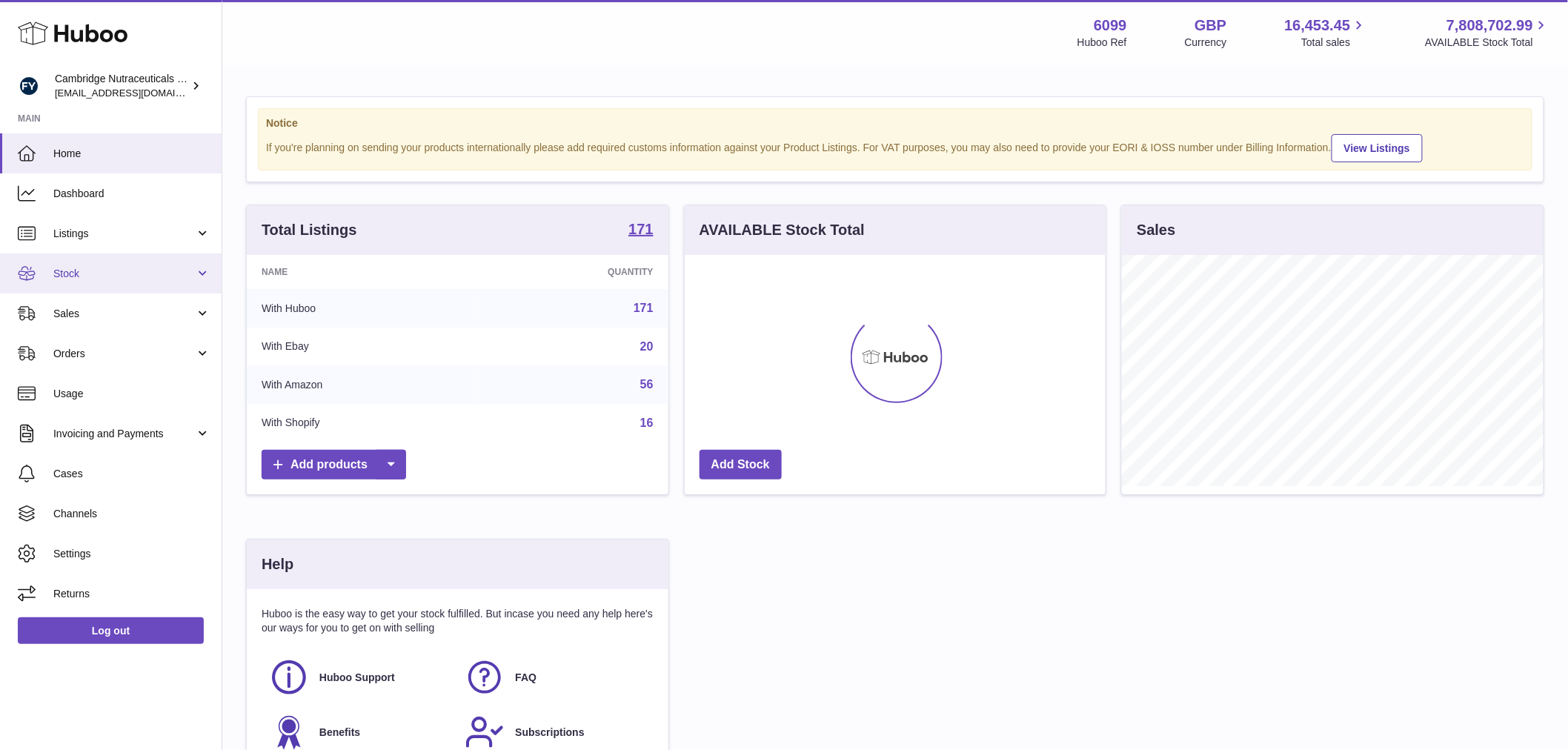
click at [99, 278] on span "Stock" at bounding box center [124, 273] width 142 height 14
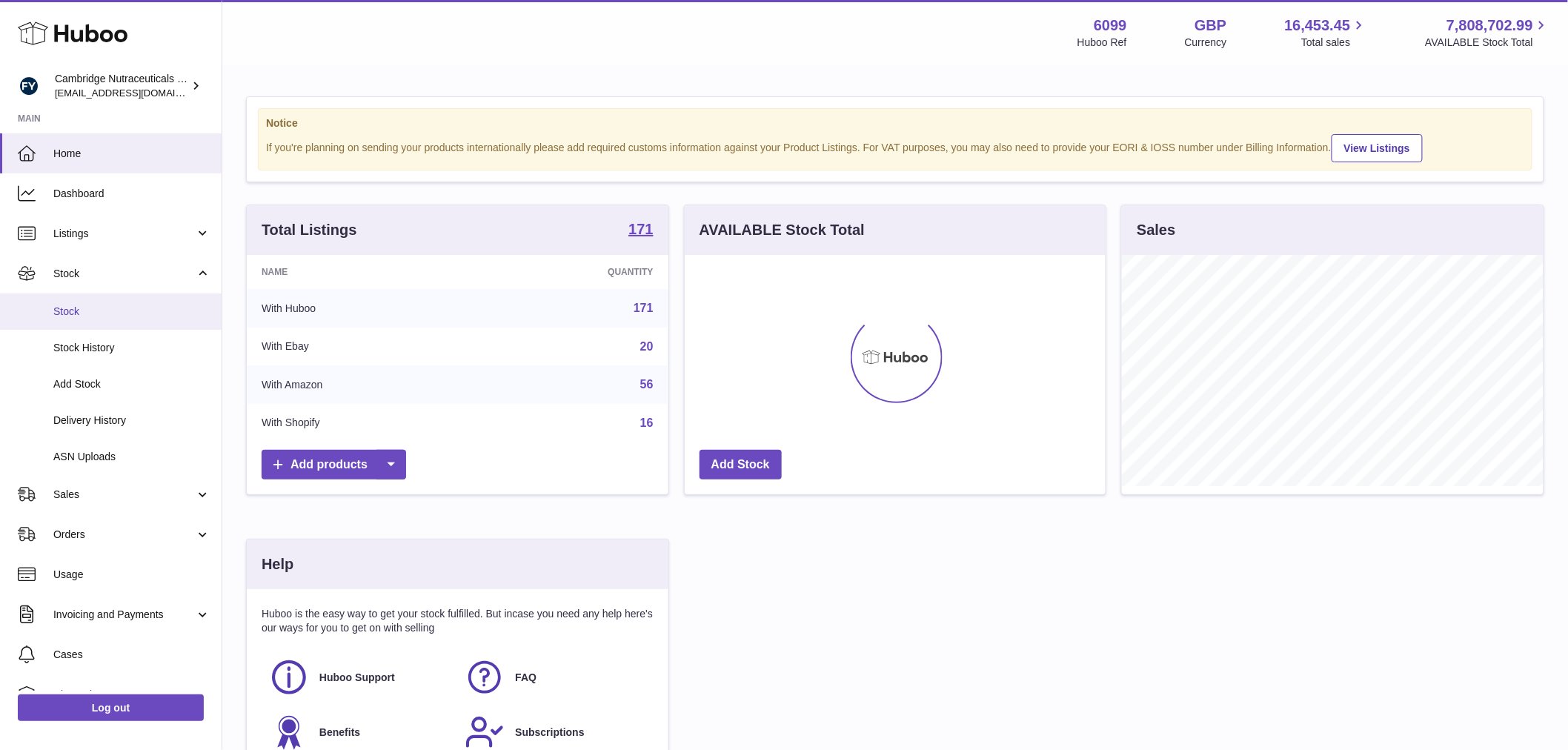
click at [109, 305] on span "Stock" at bounding box center [132, 311] width 157 height 14
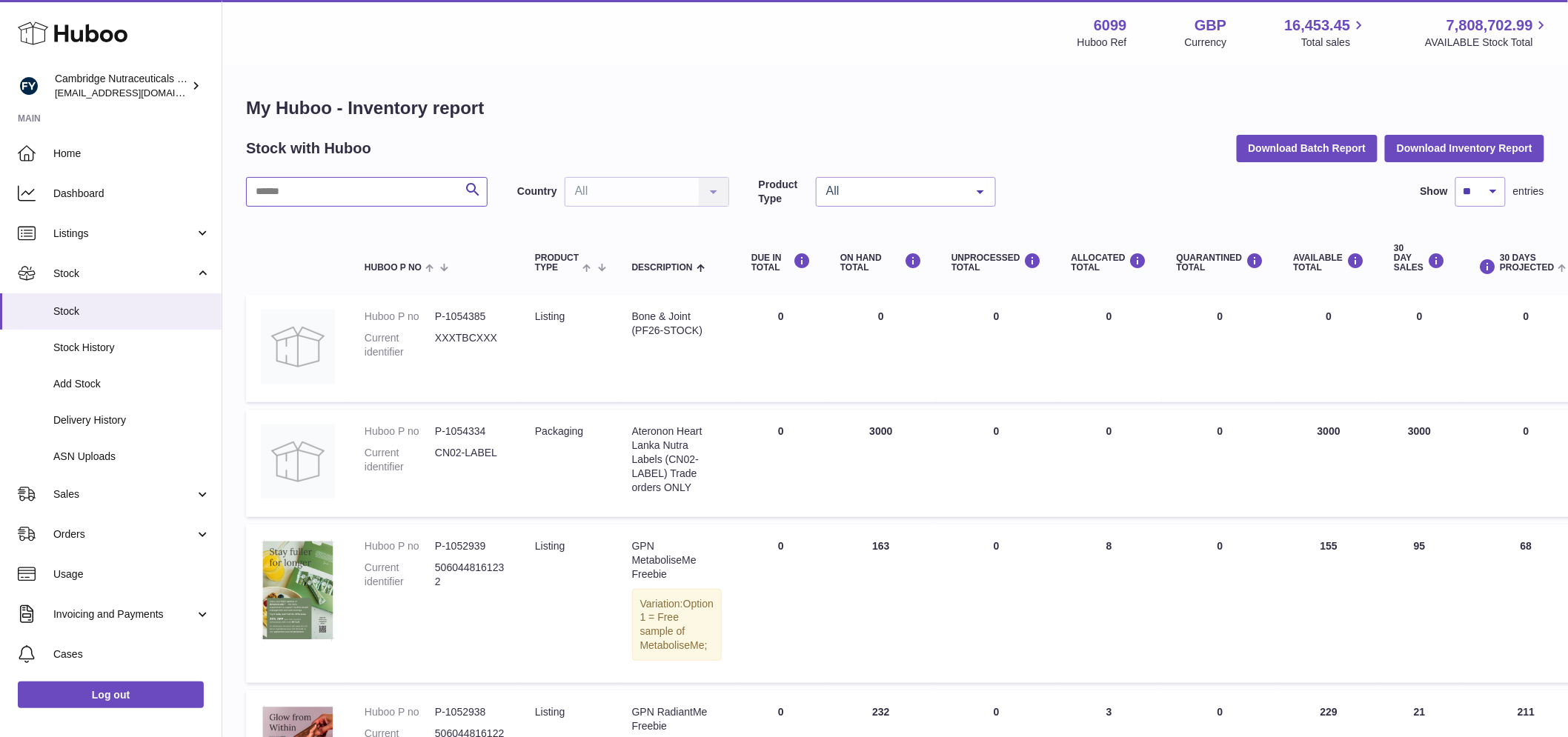
click at [357, 189] on input "text" at bounding box center [366, 192] width 242 height 29
paste input "**********"
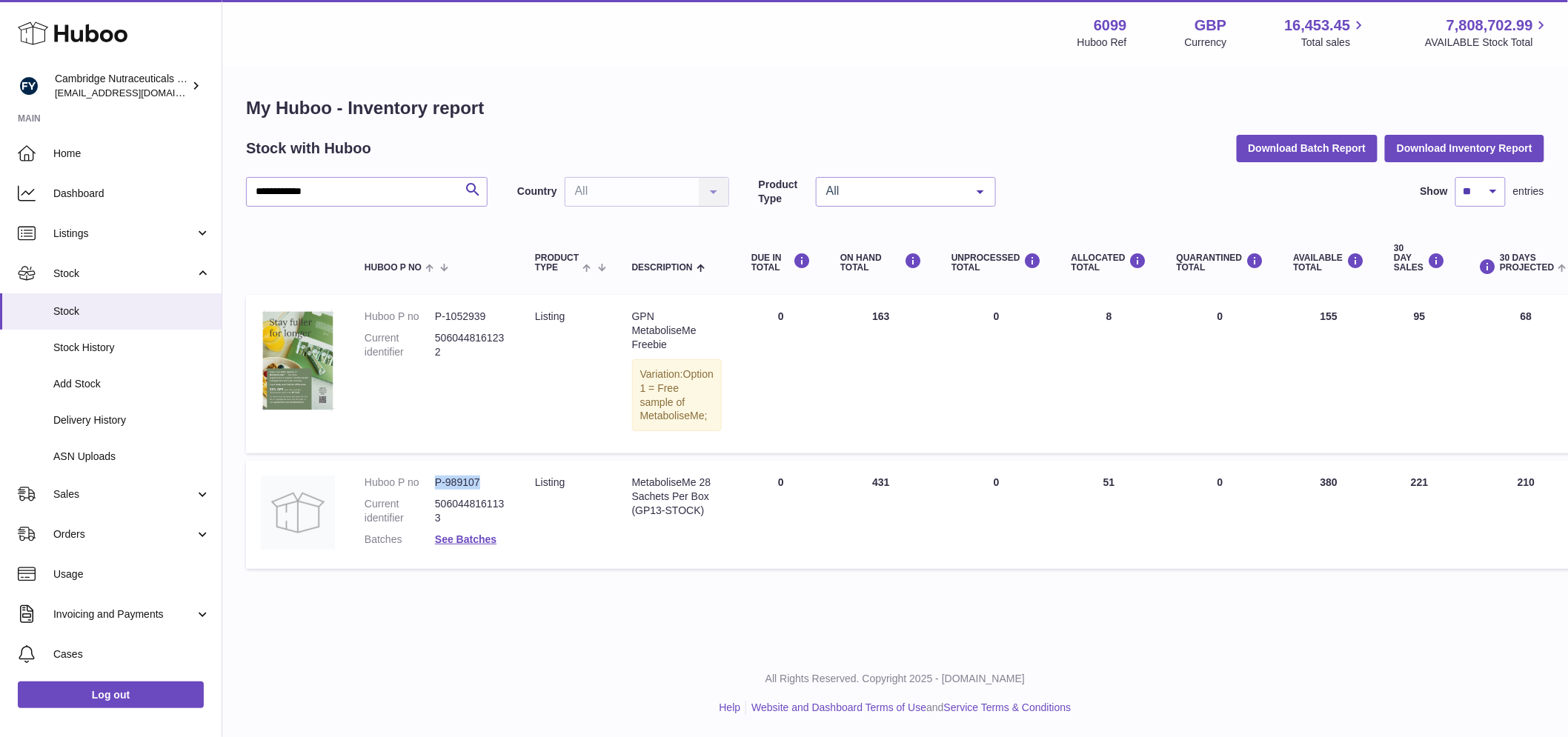
drag, startPoint x: 483, startPoint y: 493, endPoint x: 426, endPoint y: 498, distance: 57.2
click at [426, 498] on dl "Huboo P no P-989107 Current identifier 5060448161133 Batches See Batches" at bounding box center [435, 515] width 141 height 79
copy dl "P-989107"
drag, startPoint x: 634, startPoint y: 496, endPoint x: 679, endPoint y: 494, distance: 45.0
click at [634, 496] on div "MetaboliseMe 28 Sachets Per Box (GP13-STOCK)" at bounding box center [677, 497] width 89 height 43
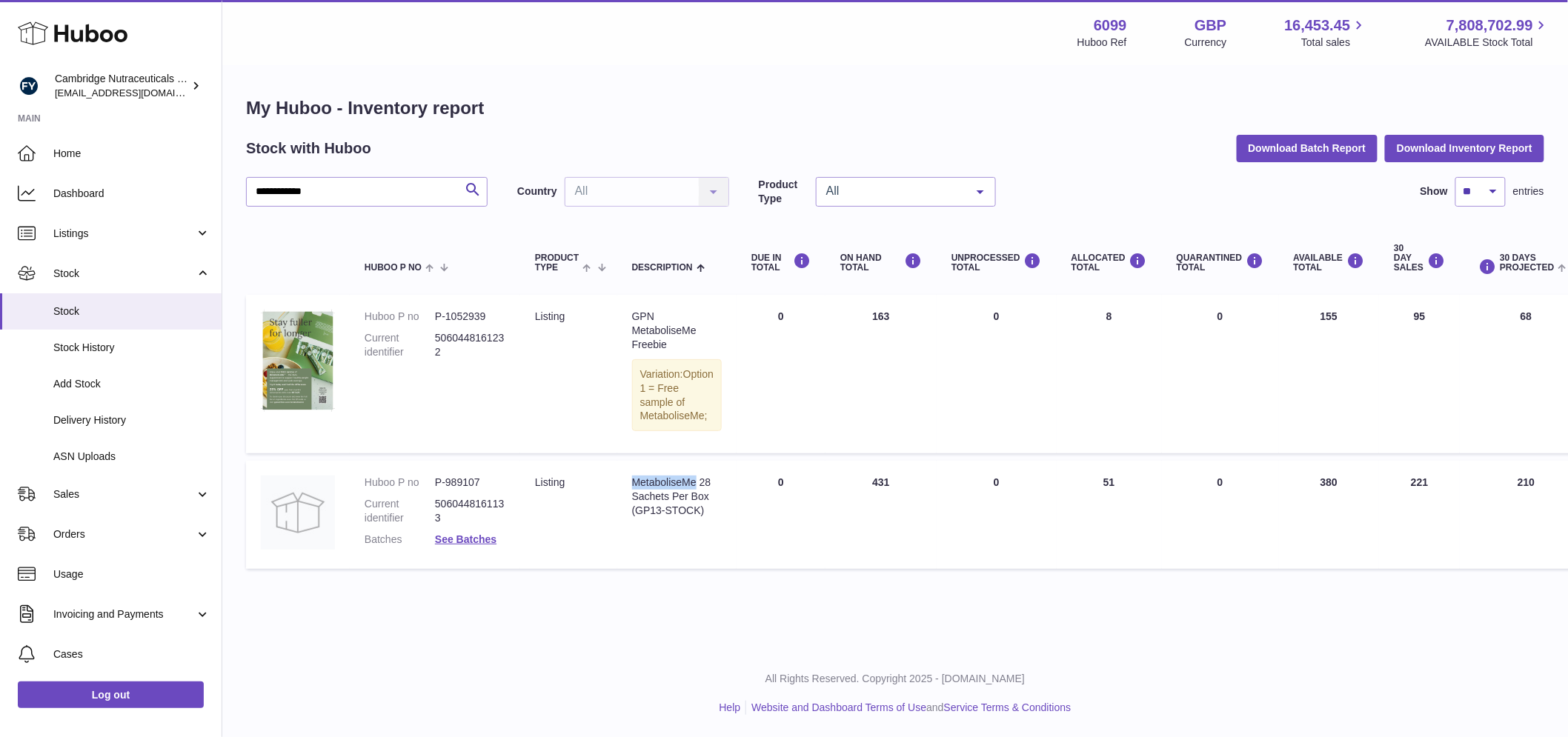
drag, startPoint x: 695, startPoint y: 498, endPoint x: 583, endPoint y: 491, distance: 112.2
click at [595, 502] on tr "Huboo P no P-989107 Current identifier 5060448161133 Batches See Batches Produc…" at bounding box center [1066, 515] width 1640 height 108
copy tr "Description MetaboliseMe"
click at [236, 208] on div "**********" at bounding box center [895, 336] width 1346 height 540
drag, startPoint x: 331, startPoint y: 192, endPoint x: 224, endPoint y: 188, distance: 107.1
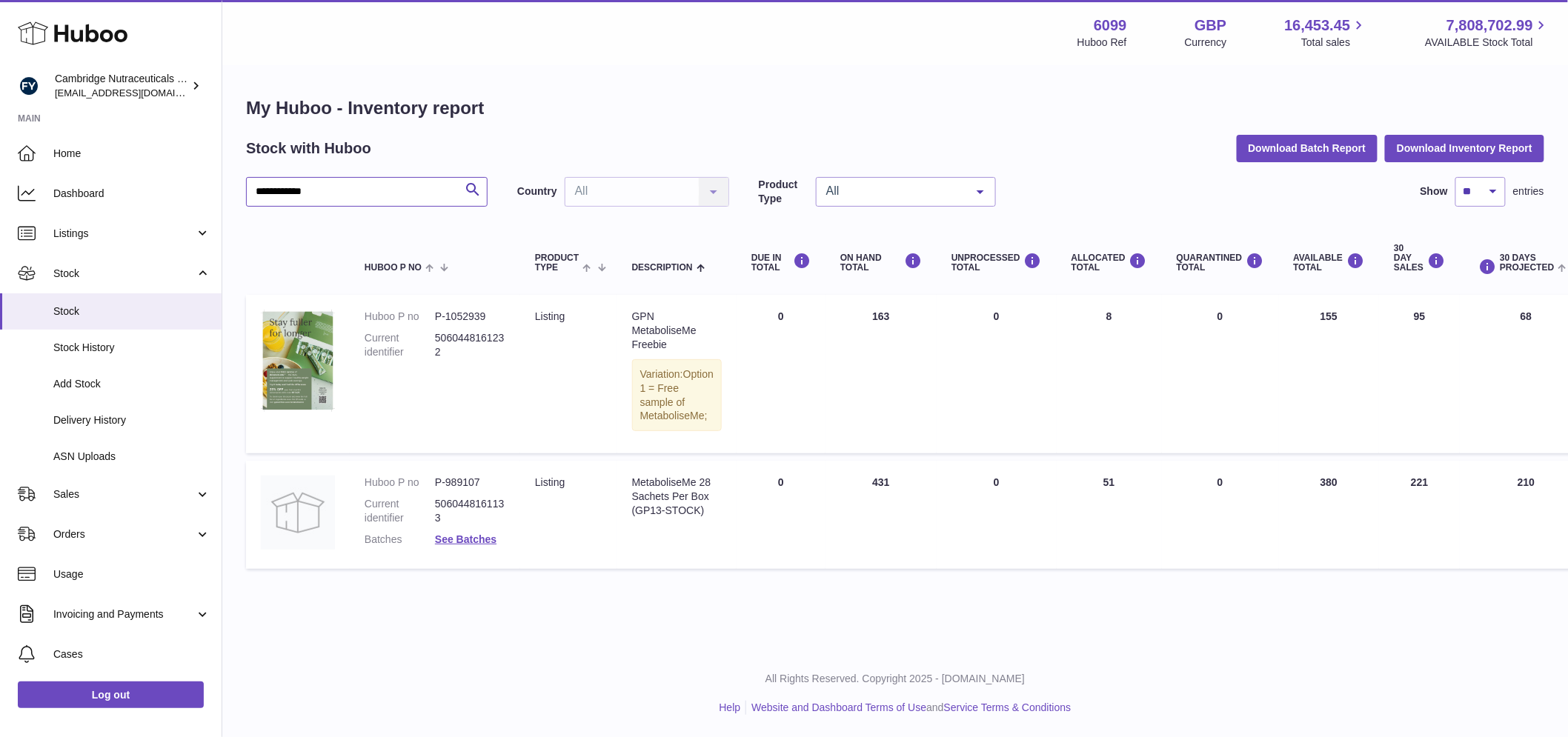
click at [216, 189] on div "**********" at bounding box center [784, 368] width 1568 height 737
paste input "text"
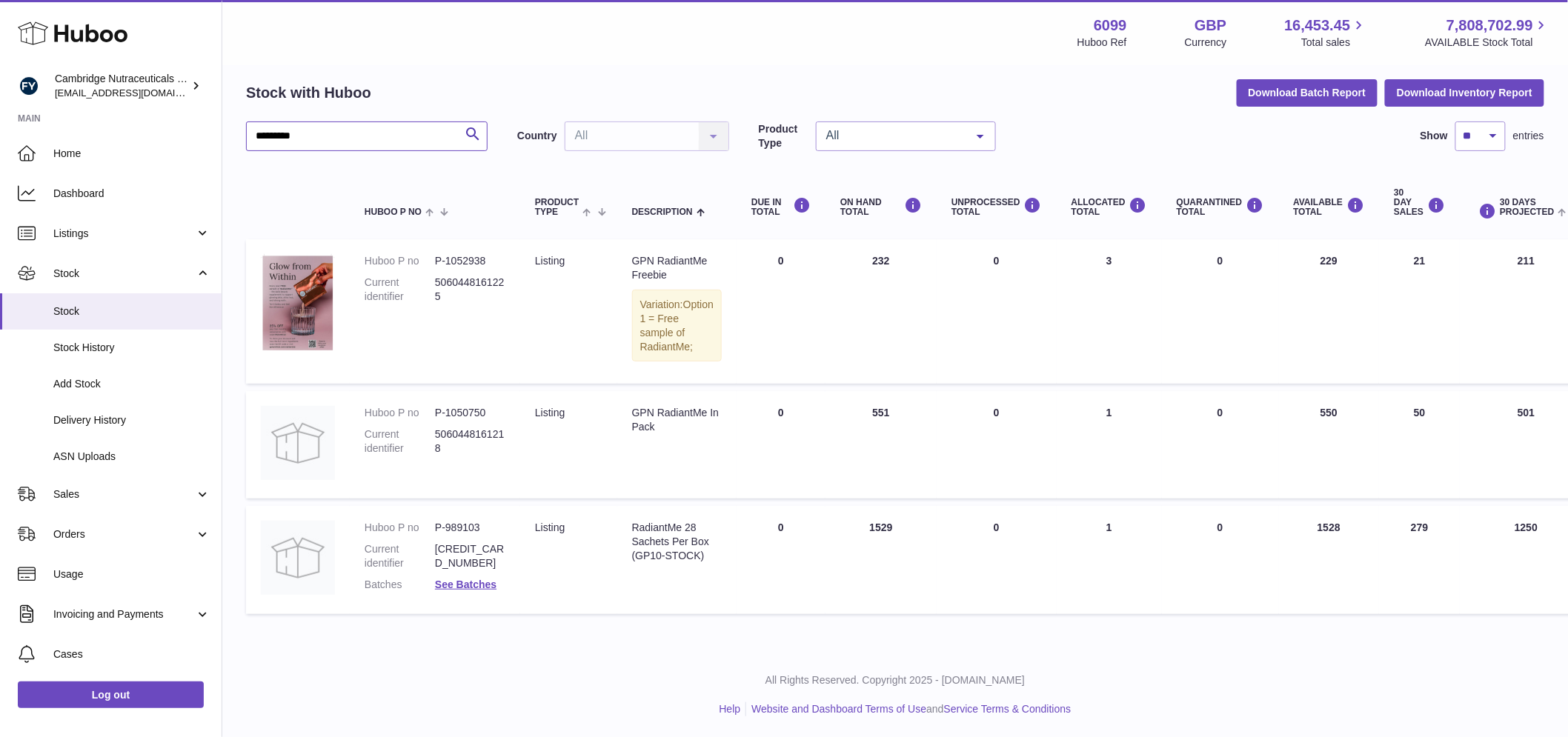
scroll to position [82, 0]
drag, startPoint x: 478, startPoint y: 526, endPoint x: 410, endPoint y: 522, distance: 68.1
click at [415, 526] on dl "Huboo P no P-989103 Current identifier 5060448161140 Batches See Batches" at bounding box center [435, 558] width 141 height 79
click at [490, 527] on dd "P-989103" at bounding box center [470, 526] width 70 height 14
drag, startPoint x: 486, startPoint y: 528, endPoint x: 433, endPoint y: 534, distance: 53.3
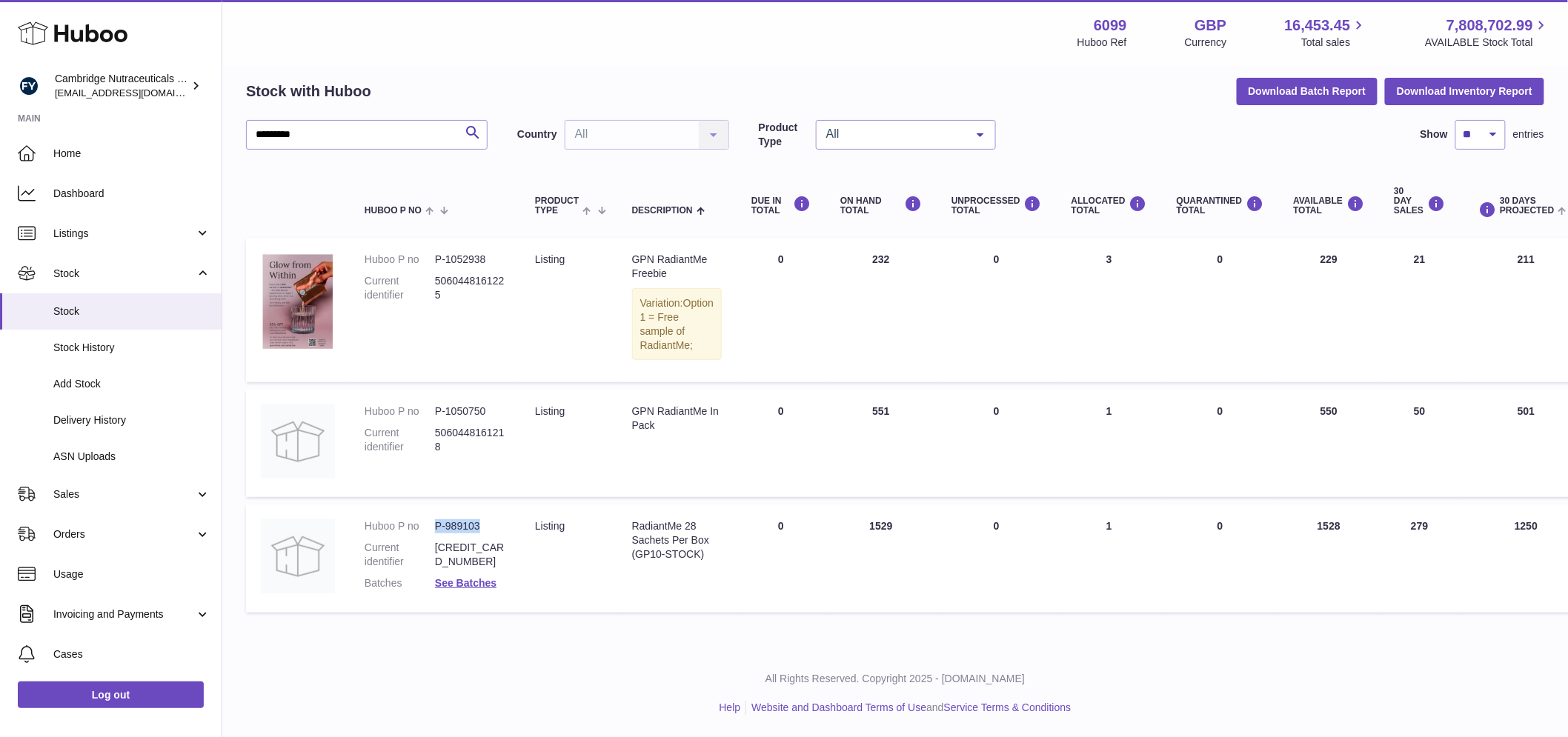
click at [433, 534] on dl "Huboo P no P-989103 Current identifier 5060448161140 Batches See Batches" at bounding box center [435, 558] width 141 height 79
copy dl "P-989103"
drag, startPoint x: 351, startPoint y: 113, endPoint x: 241, endPoint y: 120, distance: 110.2
click at [238, 120] on div "My Huboo - Inventory report Stock with Huboo Download Batch Report Download Inv…" at bounding box center [895, 330] width 1346 height 640
paste input "text"
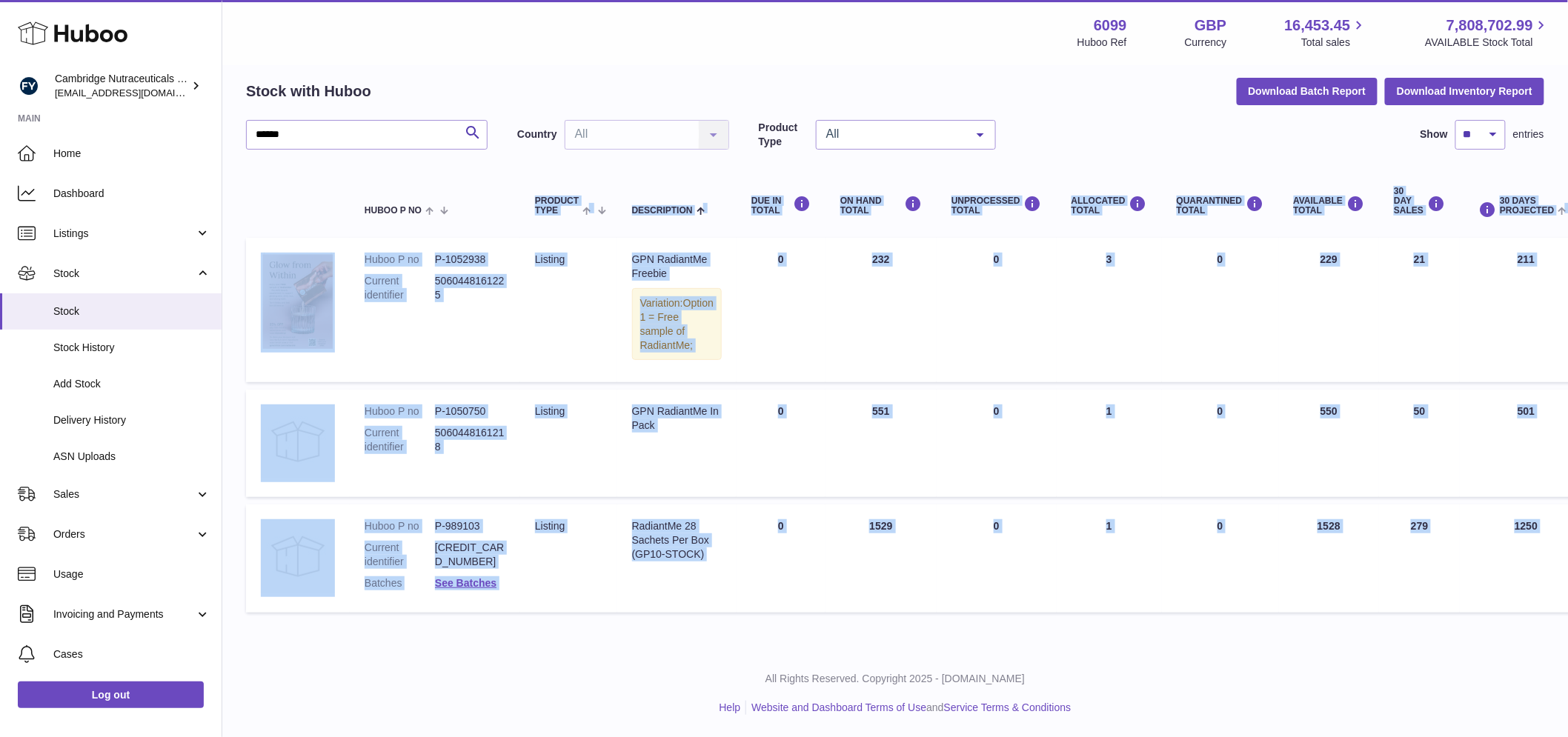
drag, startPoint x: 557, startPoint y: 154, endPoint x: 606, endPoint y: 151, distance: 49.1
click at [594, 160] on div "Menu Huboo 6099 Huboo Ref GBP Currency 16,453.45 Total sales 7,808,702.99 AVAIL…" at bounding box center [895, 296] width 1346 height 707
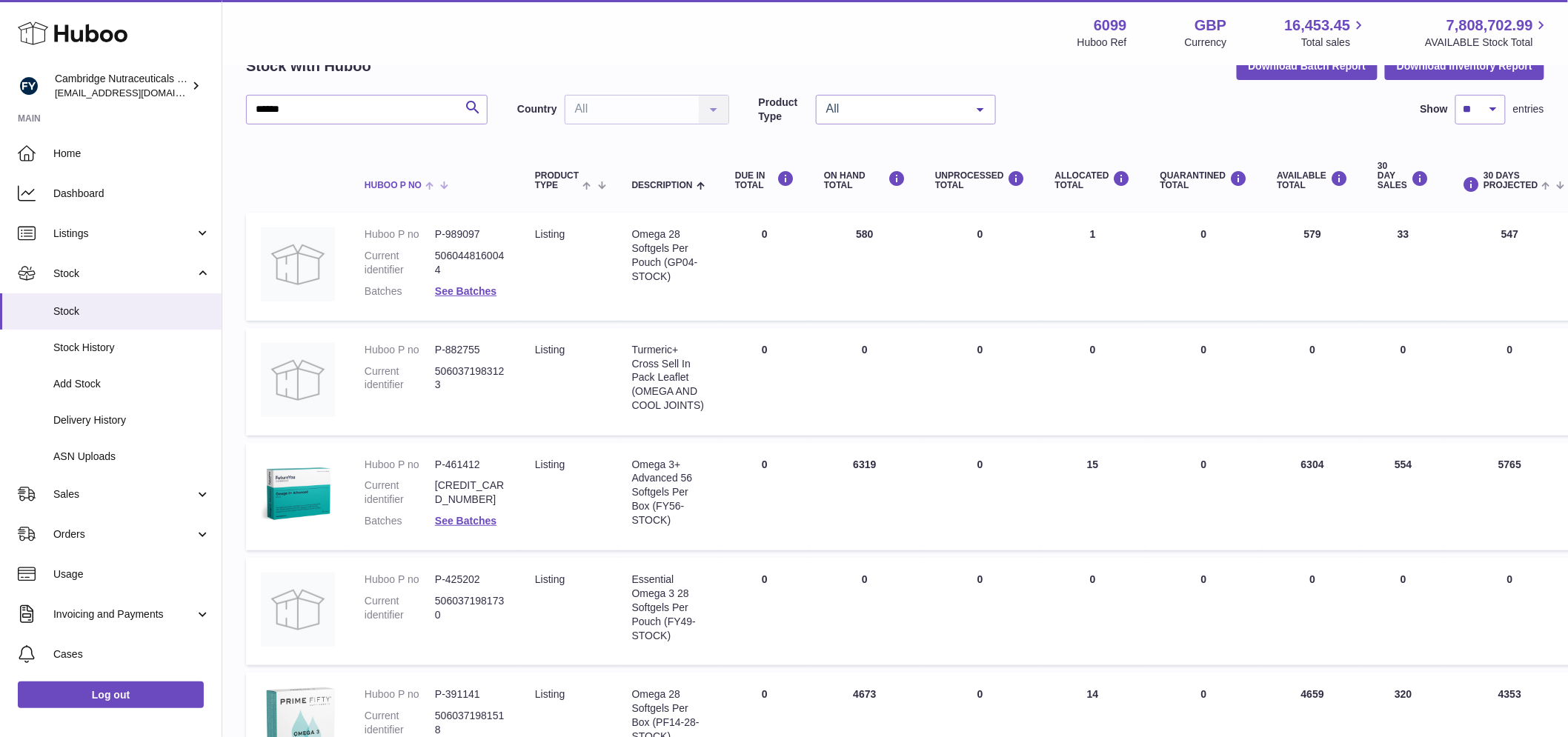
click at [354, 147] on tr "Huboo P no Product Type Description DUE IN TOTAL ON HAND Total UNPROCESSED Tota…" at bounding box center [1058, 176] width 1624 height 59
drag, startPoint x: 487, startPoint y: 233, endPoint x: 437, endPoint y: 234, distance: 50.0
click at [437, 234] on dd "P-989097" at bounding box center [470, 234] width 70 height 14
copy dd "P-989097"
click at [483, 292] on link "See Batches" at bounding box center [465, 291] width 61 height 11
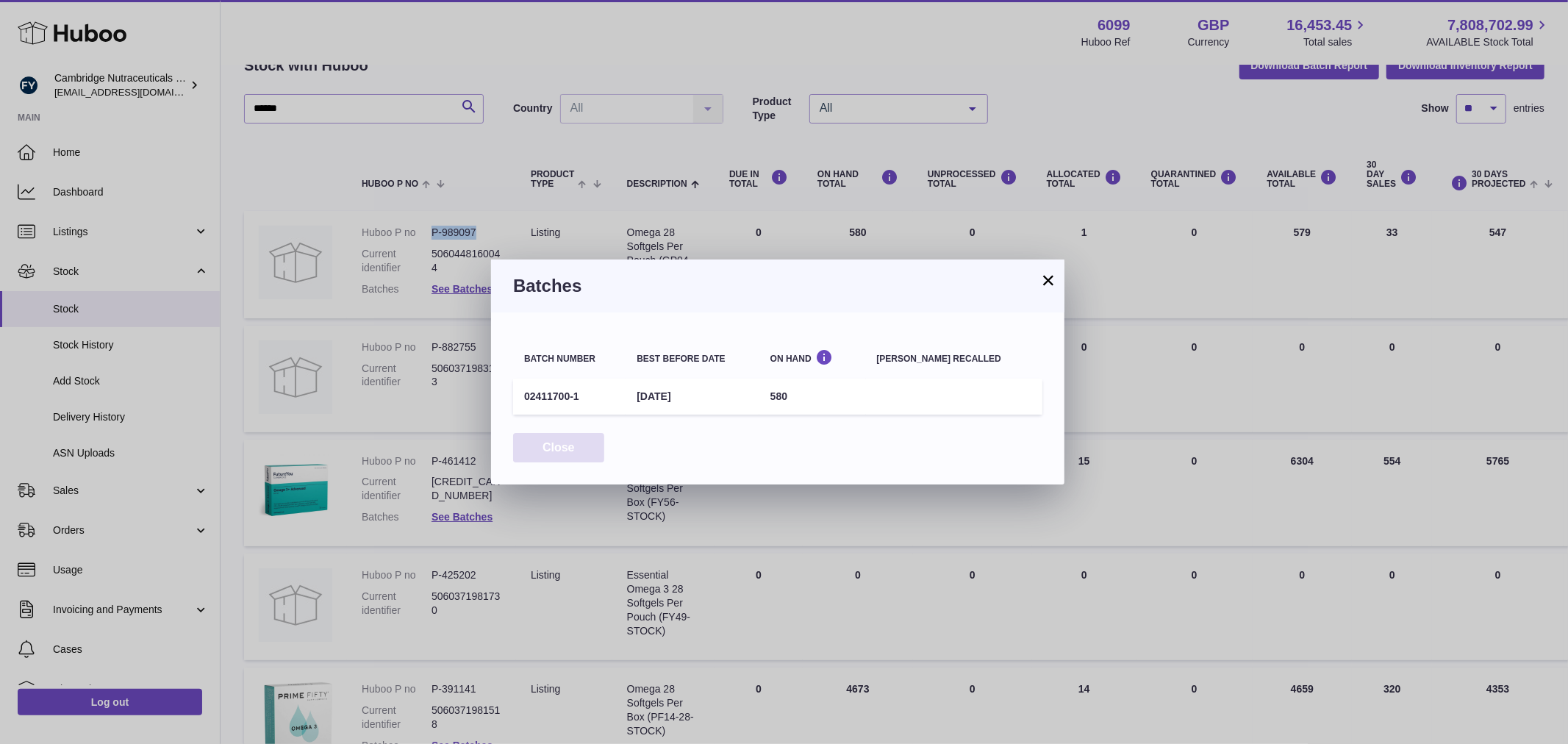
click at [540, 450] on button "Close" at bounding box center [558, 448] width 91 height 30
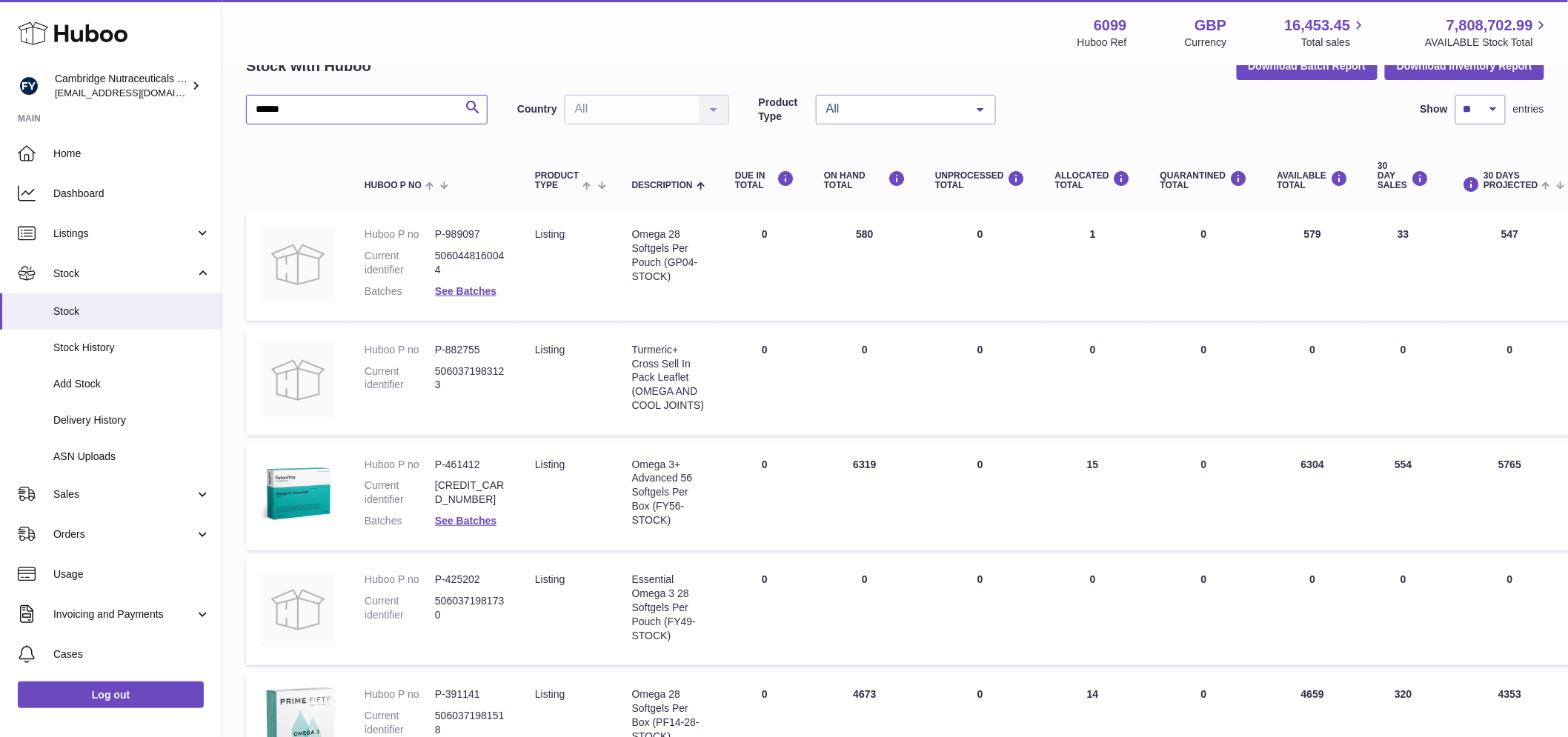
click at [297, 113] on input "*****" at bounding box center [366, 110] width 242 height 29
drag, startPoint x: 295, startPoint y: 106, endPoint x: 216, endPoint y: 93, distance: 80.1
click at [216, 93] on div "Huboo Cambridge Nutraceuticals Ltd huboo@camnutra.com Main Home Dashboard Listi…" at bounding box center [784, 510] width 1568 height 1185
paste input "text"
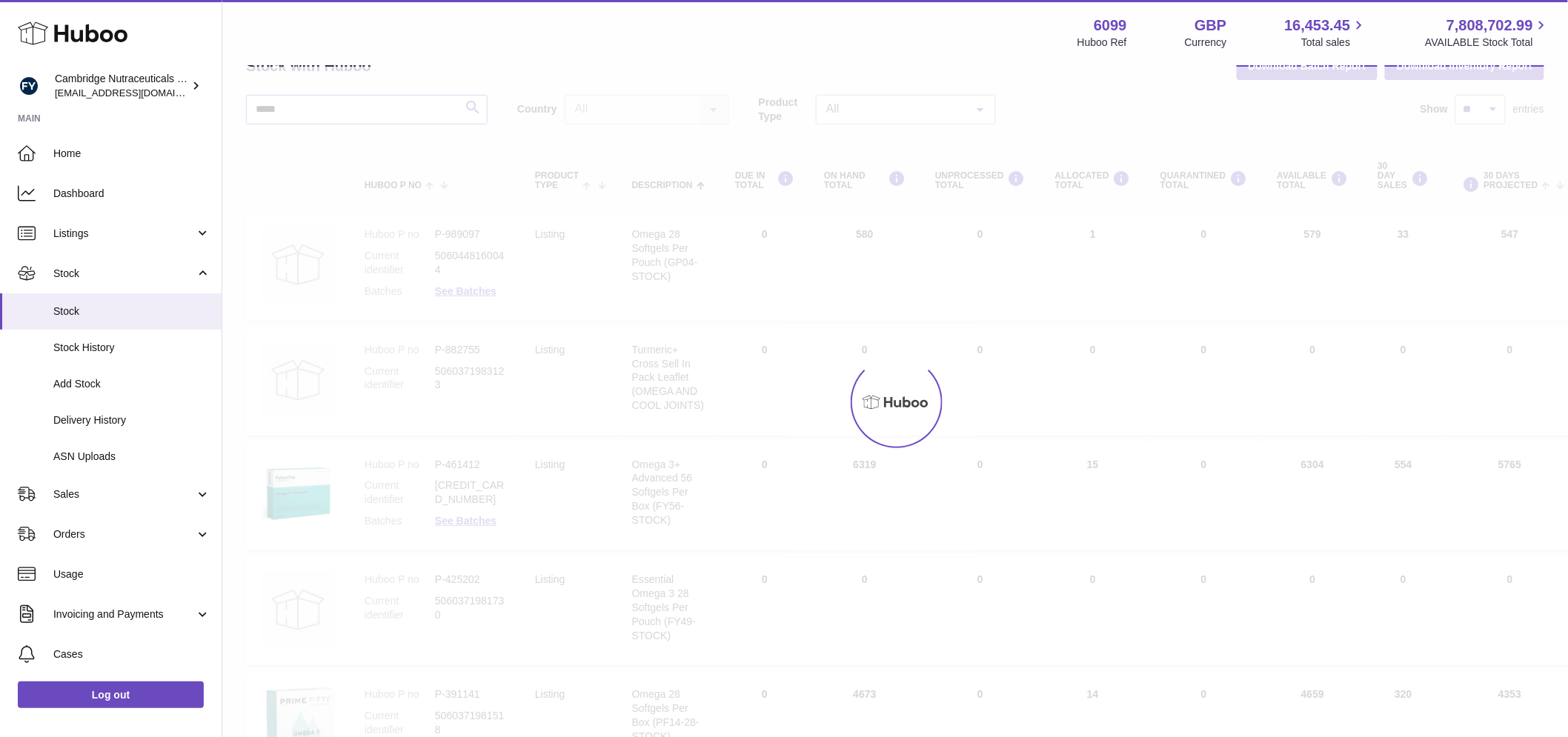
scroll to position [11, 0]
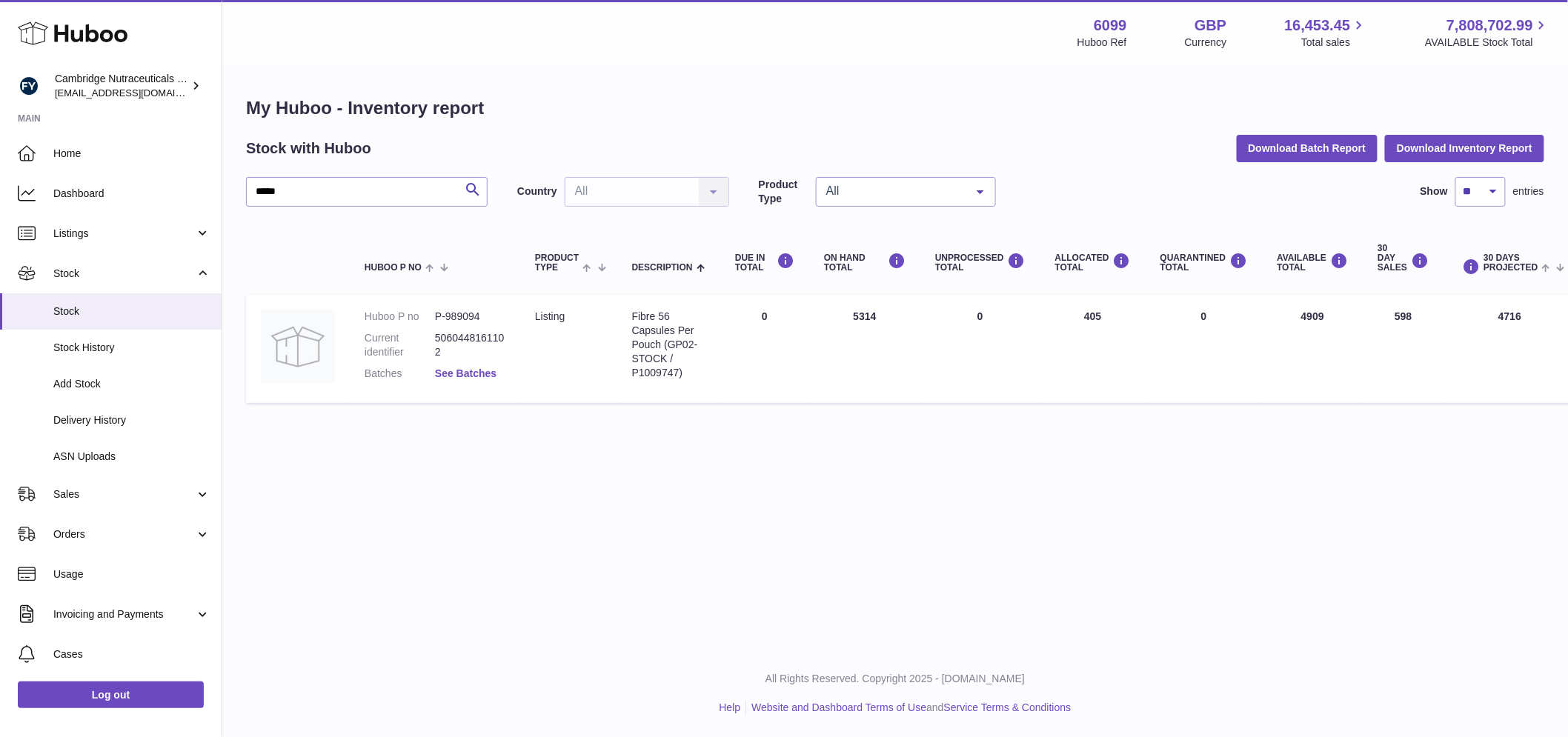
click at [447, 368] on link "See Batches" at bounding box center [465, 373] width 61 height 11
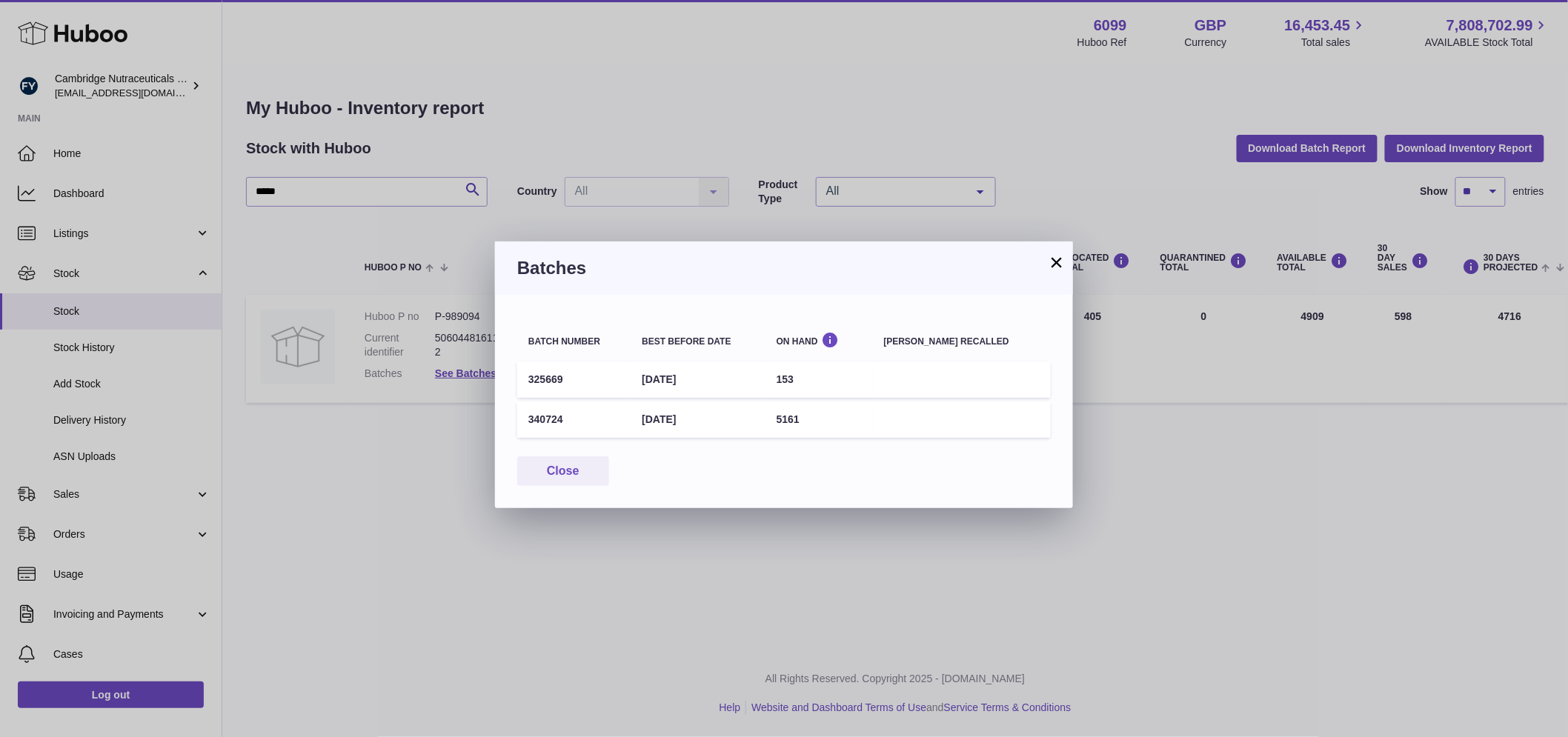
scroll to position [0, 0]
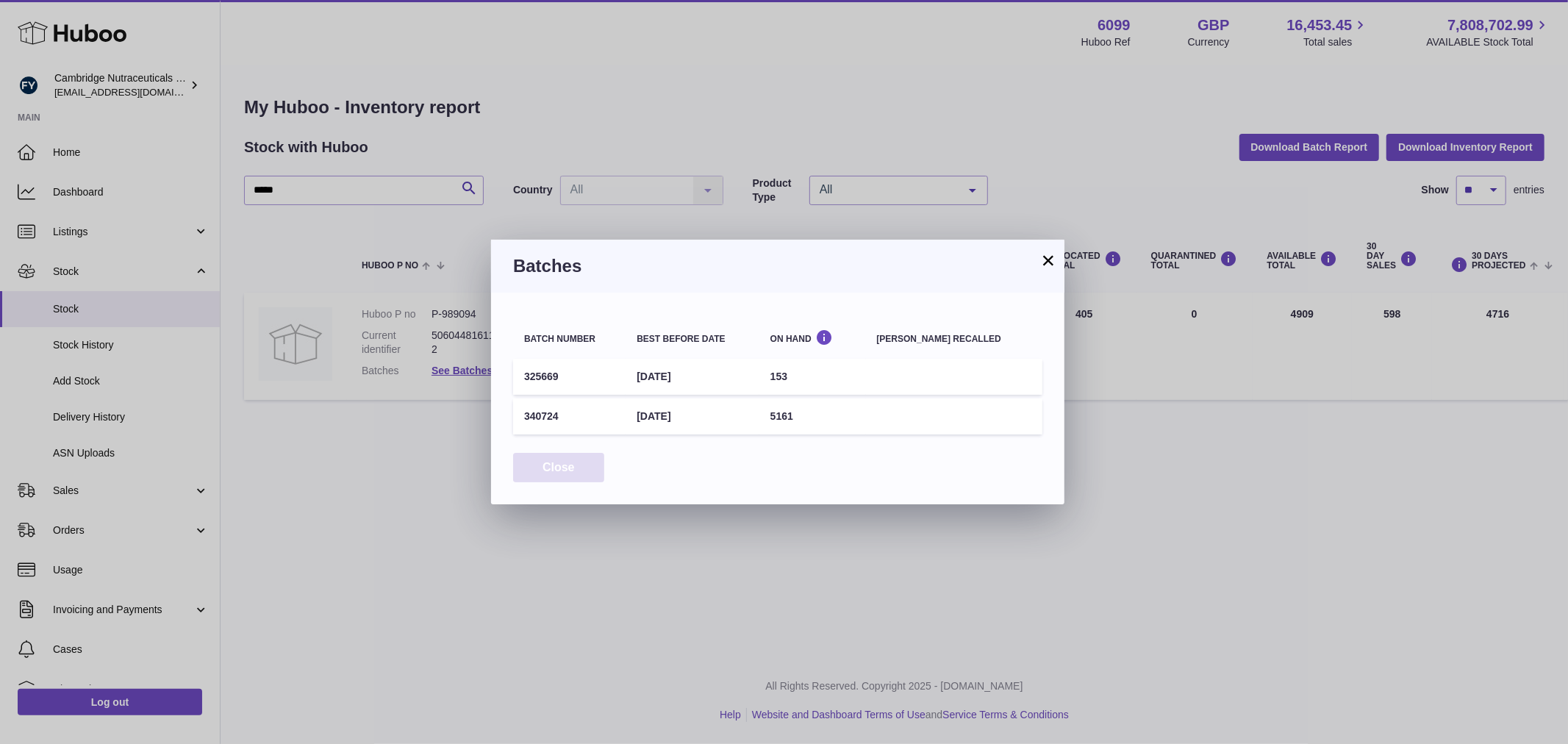
drag, startPoint x: 550, startPoint y: 457, endPoint x: 470, endPoint y: 384, distance: 108.3
click at [543, 452] on button "Close" at bounding box center [558, 467] width 91 height 30
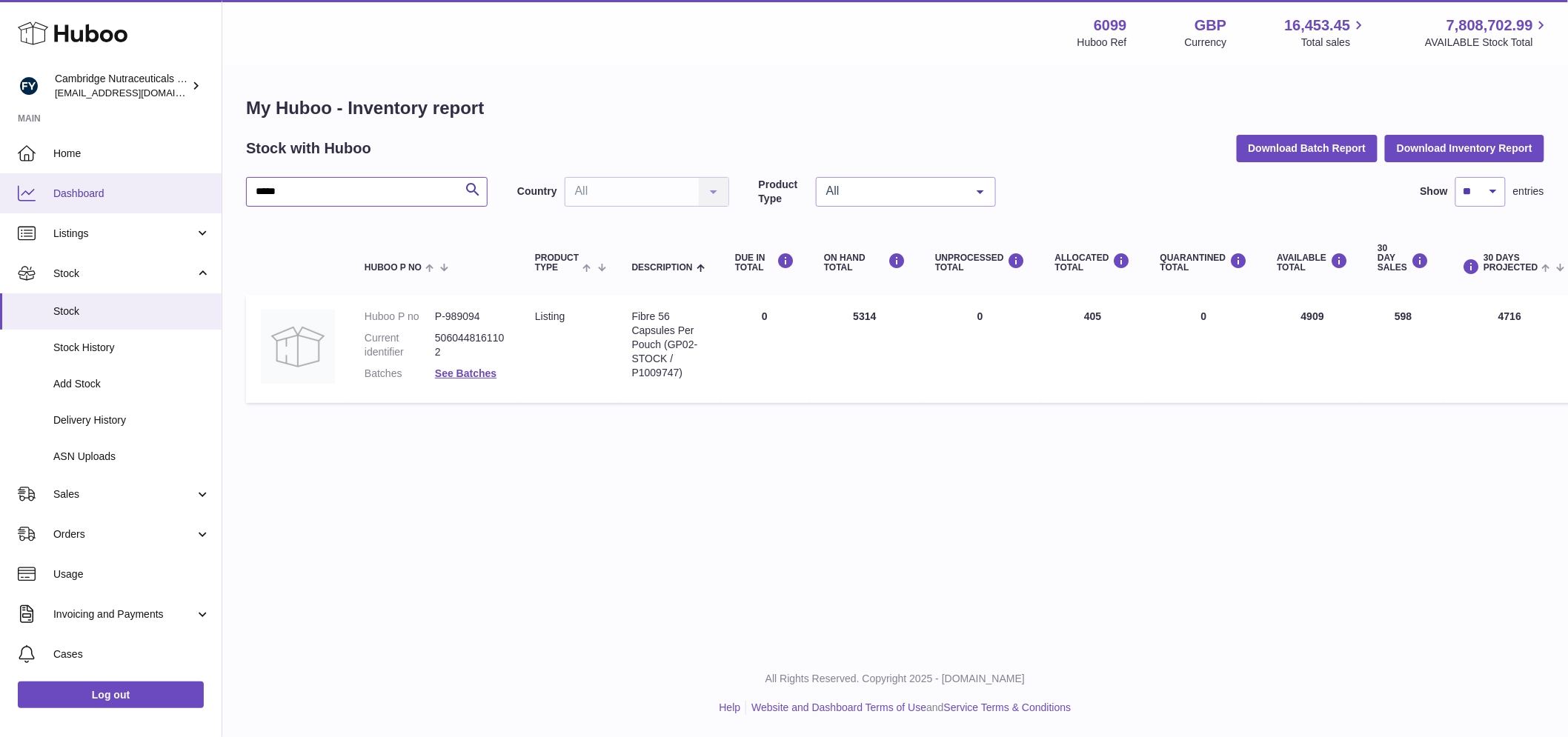
drag, startPoint x: 298, startPoint y: 191, endPoint x: 212, endPoint y: 206, distance: 87.3
click at [212, 206] on div "Huboo Cambridge Nutraceuticals Ltd huboo@camnutra.com Main Home Dashboard Listi…" at bounding box center [784, 368] width 1568 height 737
paste input "******"
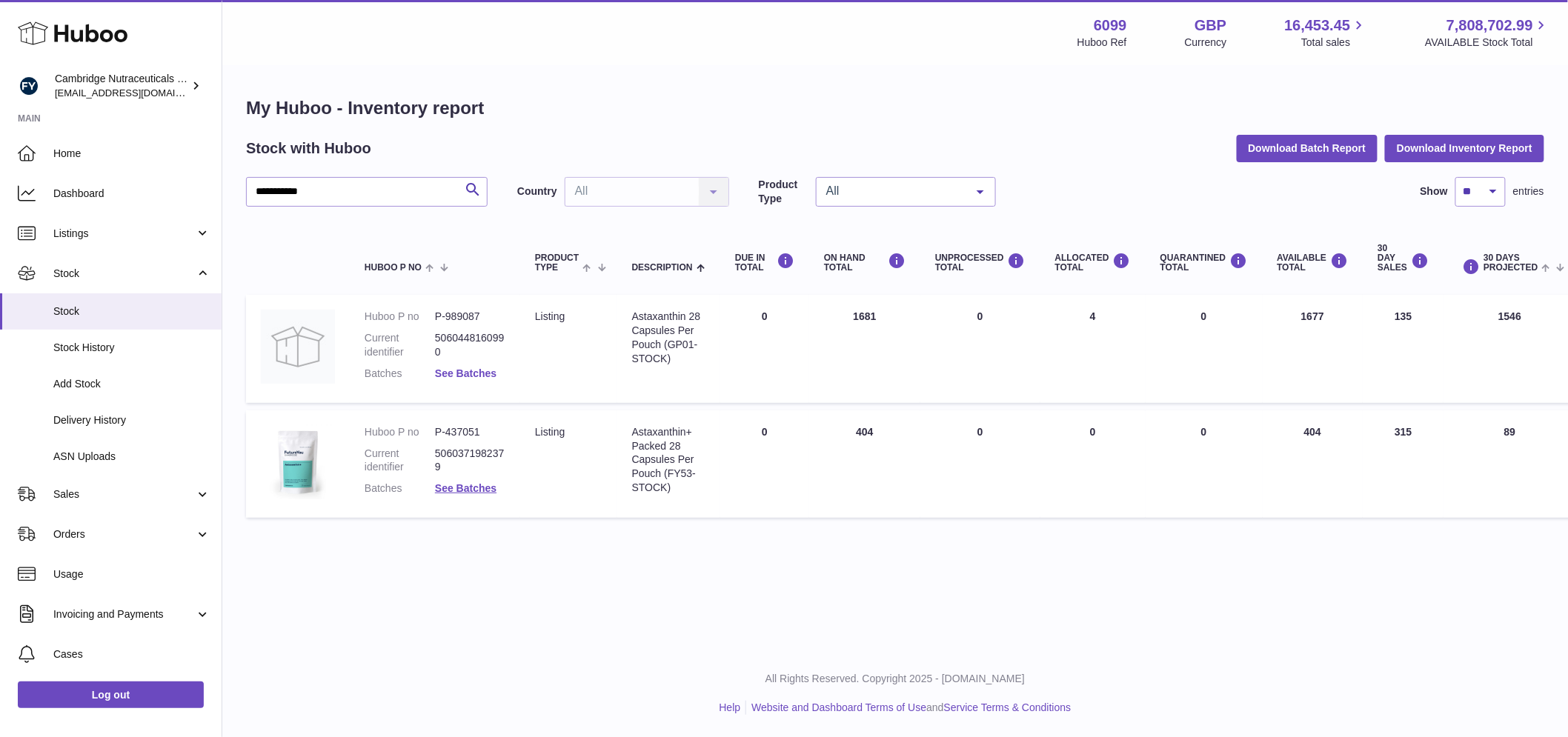
click at [451, 373] on link "See Batches" at bounding box center [465, 373] width 61 height 11
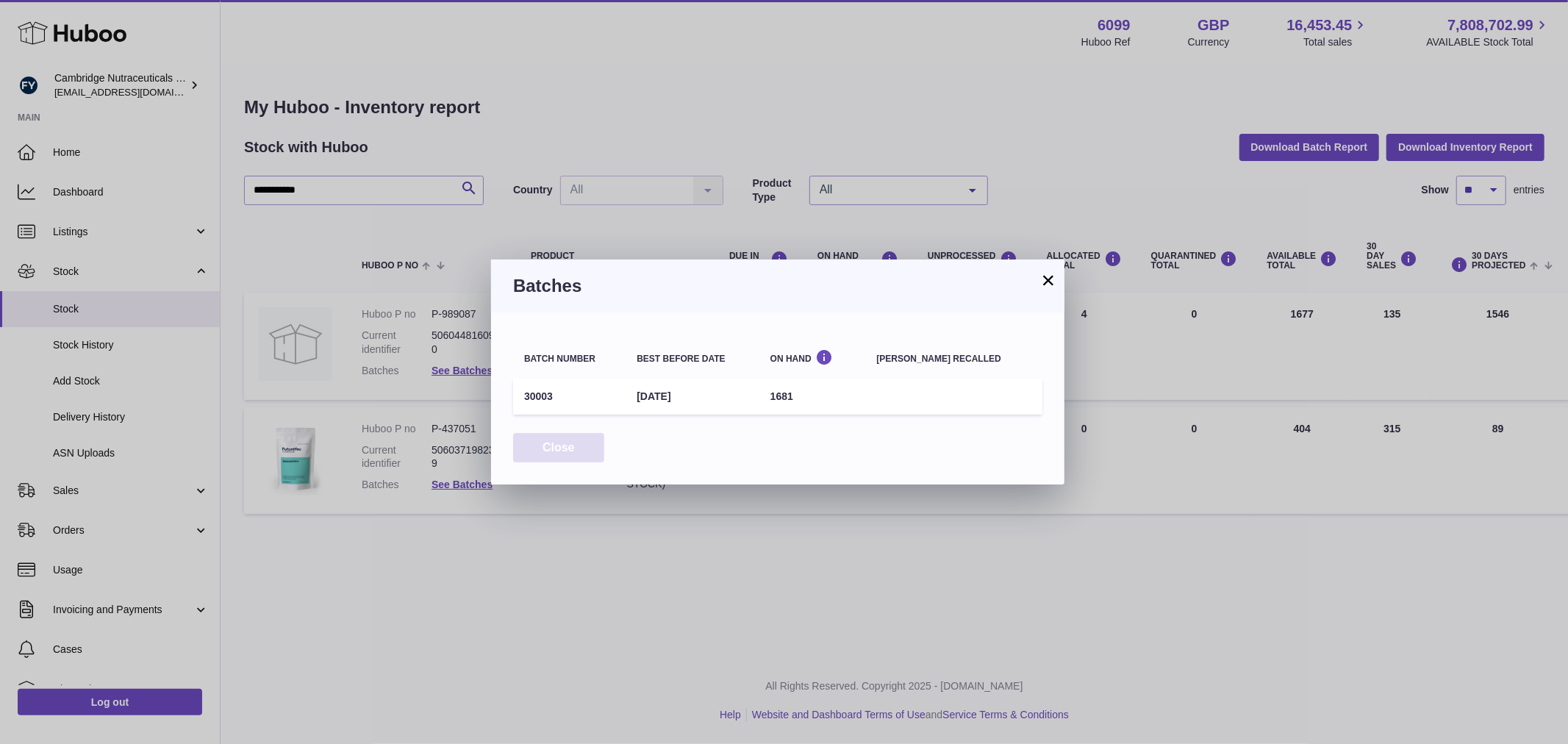
click at [561, 451] on button "Close" at bounding box center [558, 448] width 91 height 30
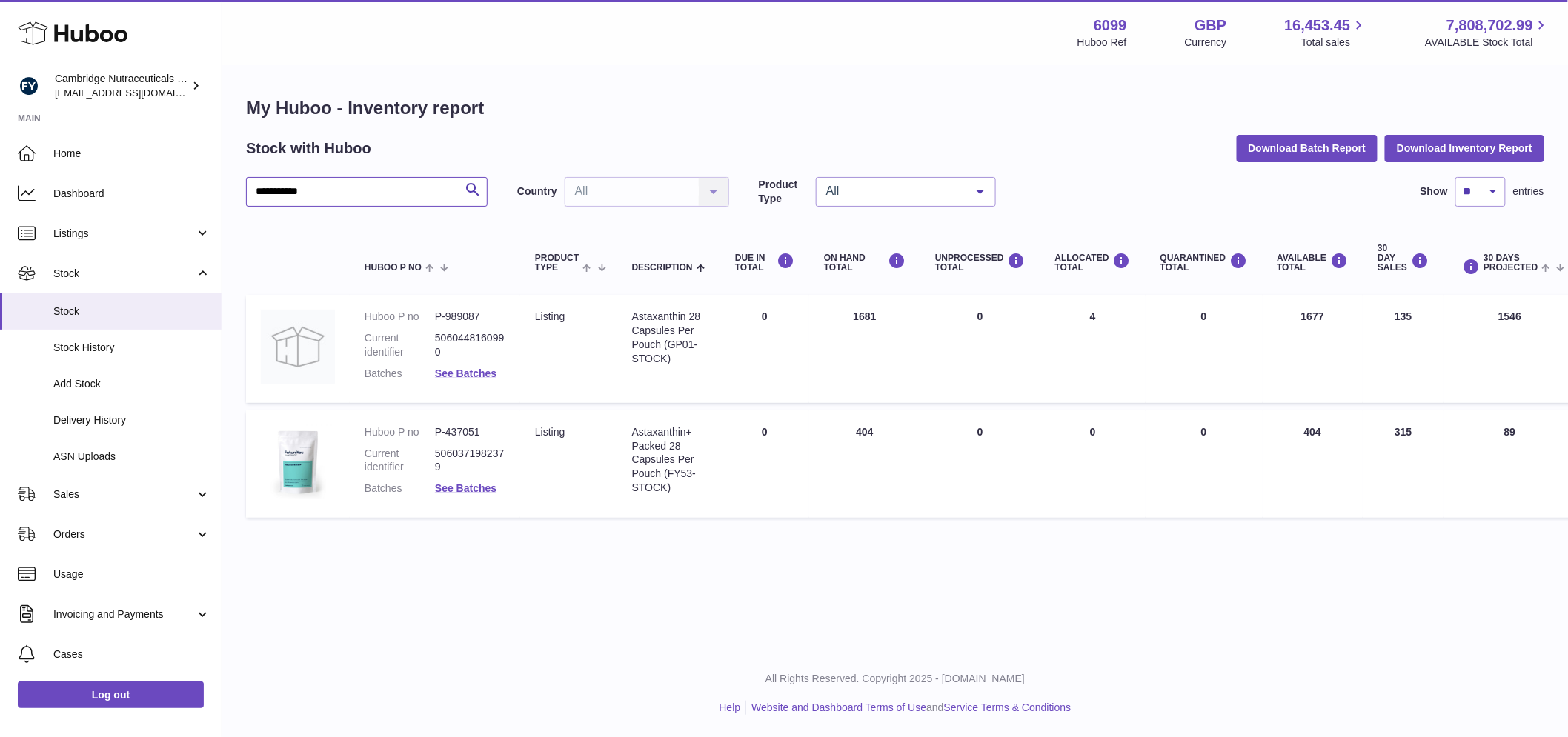
click at [351, 190] on input "**********" at bounding box center [366, 192] width 242 height 29
drag, startPoint x: 326, startPoint y: 190, endPoint x: 165, endPoint y: 183, distance: 161.2
click at [165, 183] on div "**********" at bounding box center [784, 368] width 1568 height 737
paste input "text"
click at [455, 371] on link "See Batches" at bounding box center [465, 373] width 61 height 11
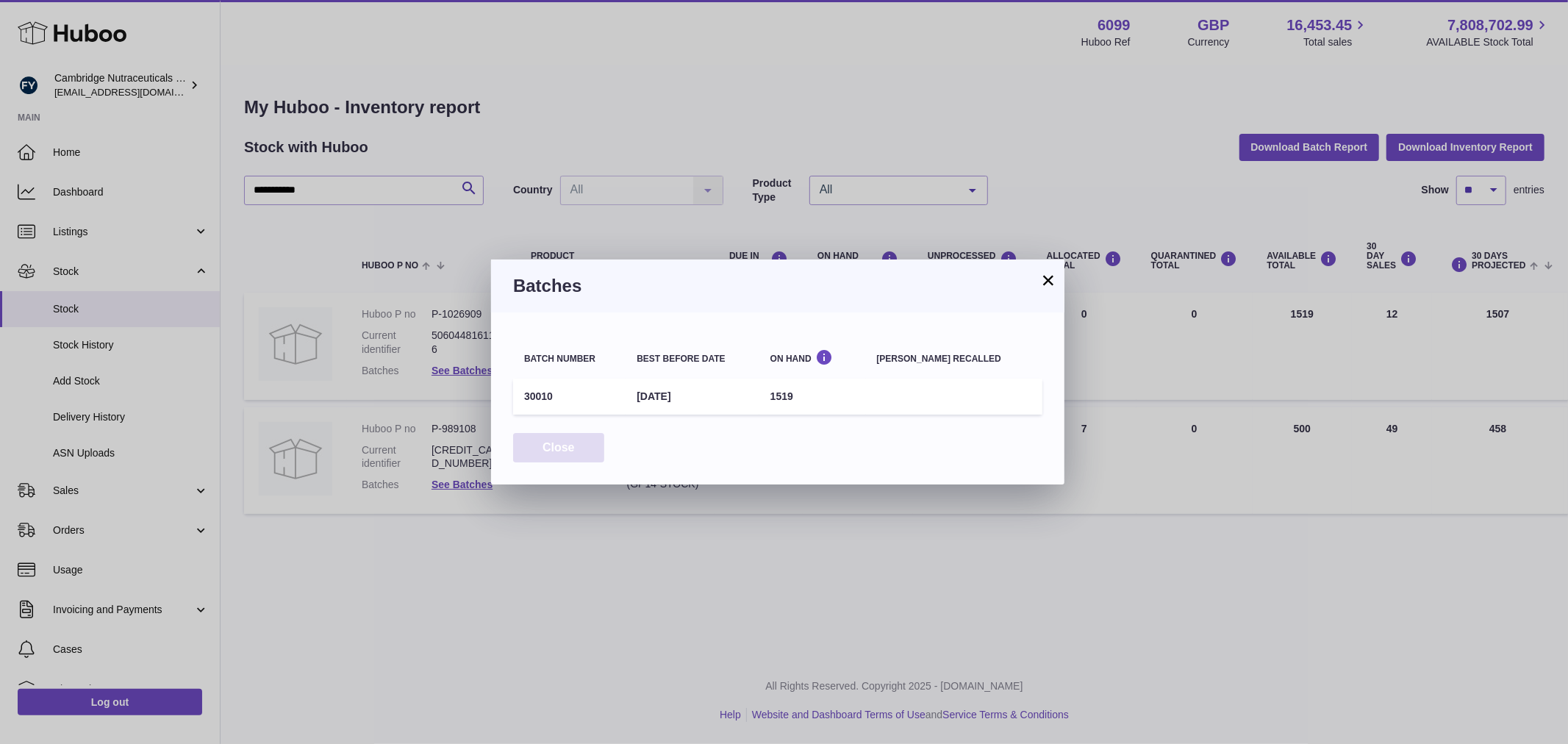
click at [560, 442] on button "Close" at bounding box center [558, 448] width 91 height 30
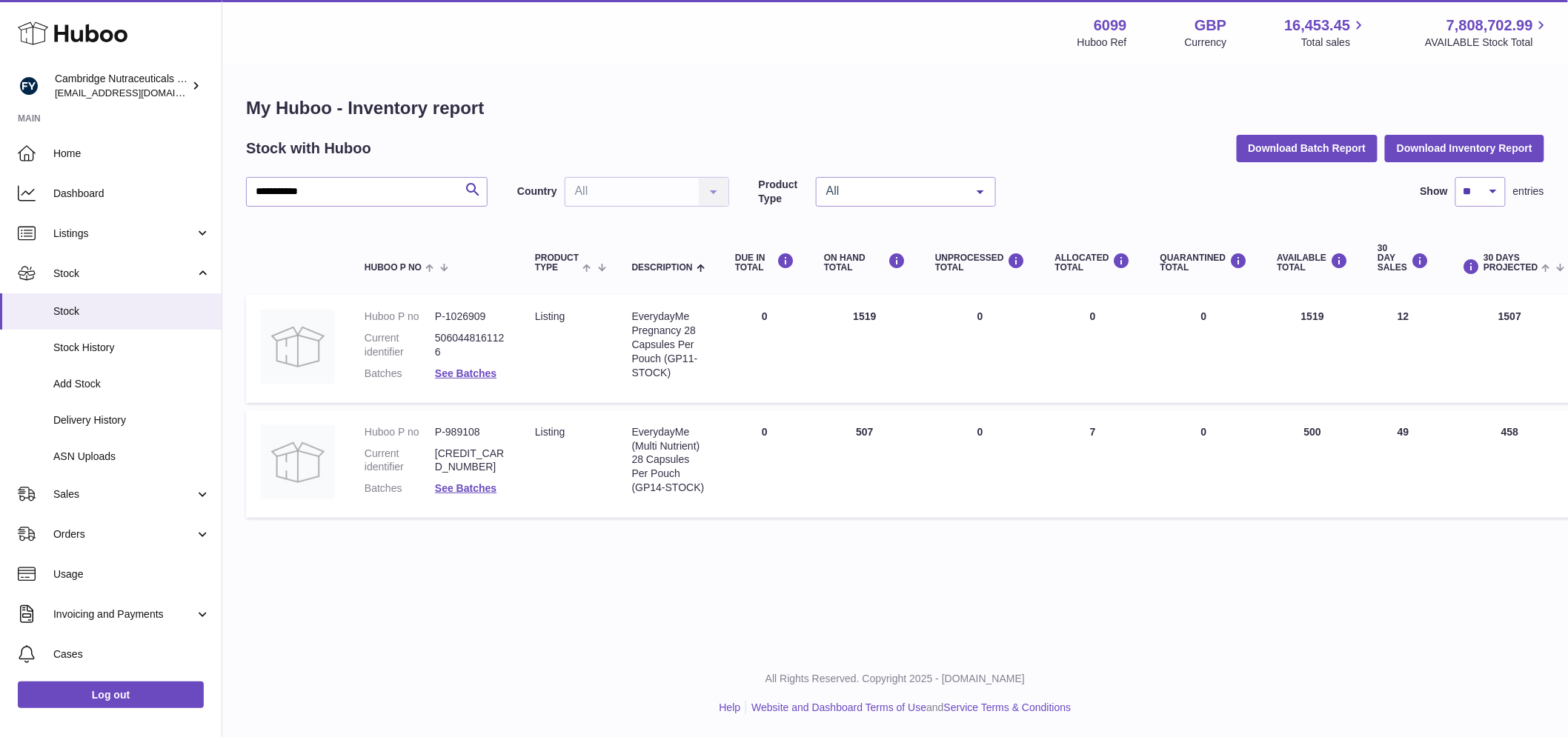
click at [487, 486] on link "See Batches" at bounding box center [465, 488] width 61 height 11
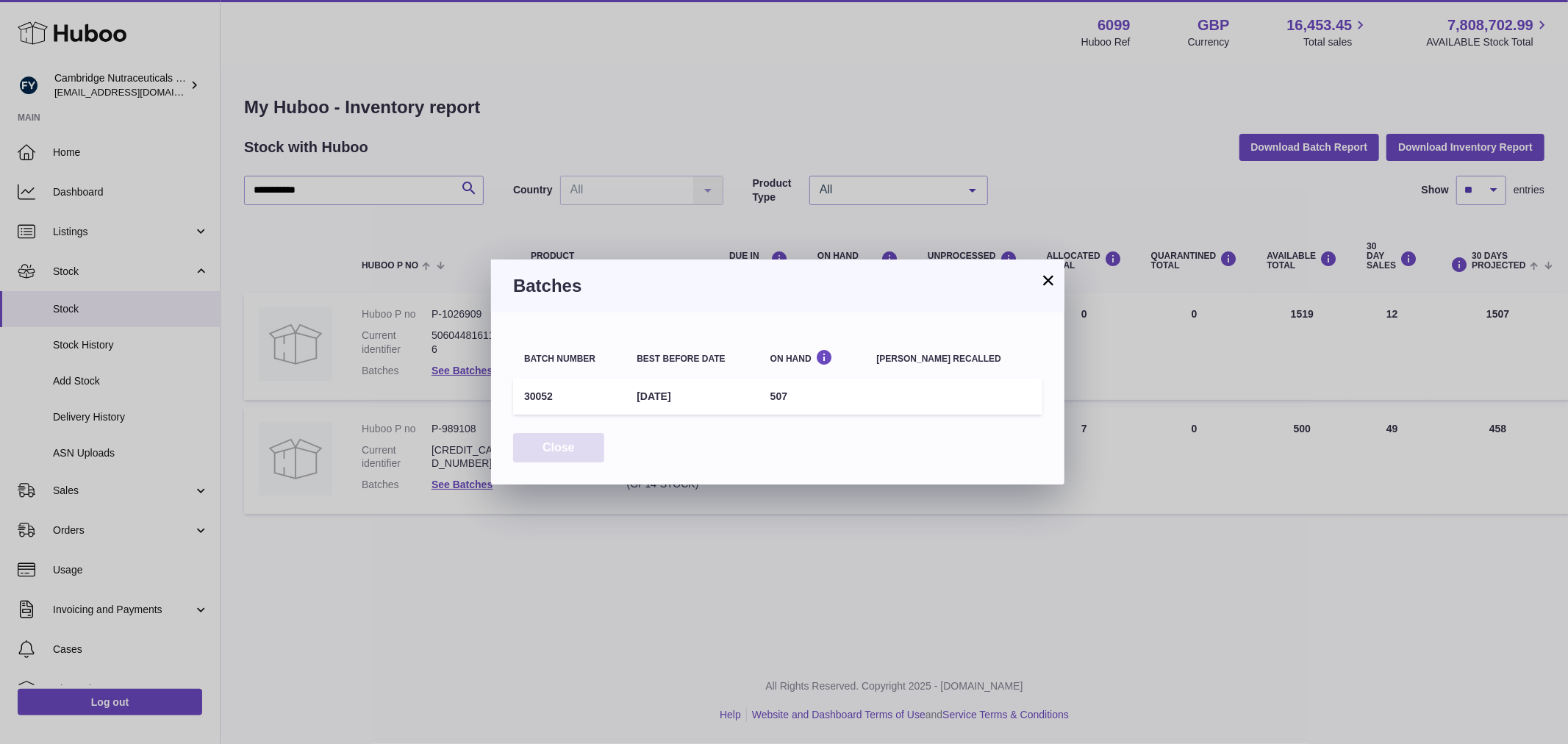
click at [549, 448] on button "Close" at bounding box center [558, 448] width 91 height 30
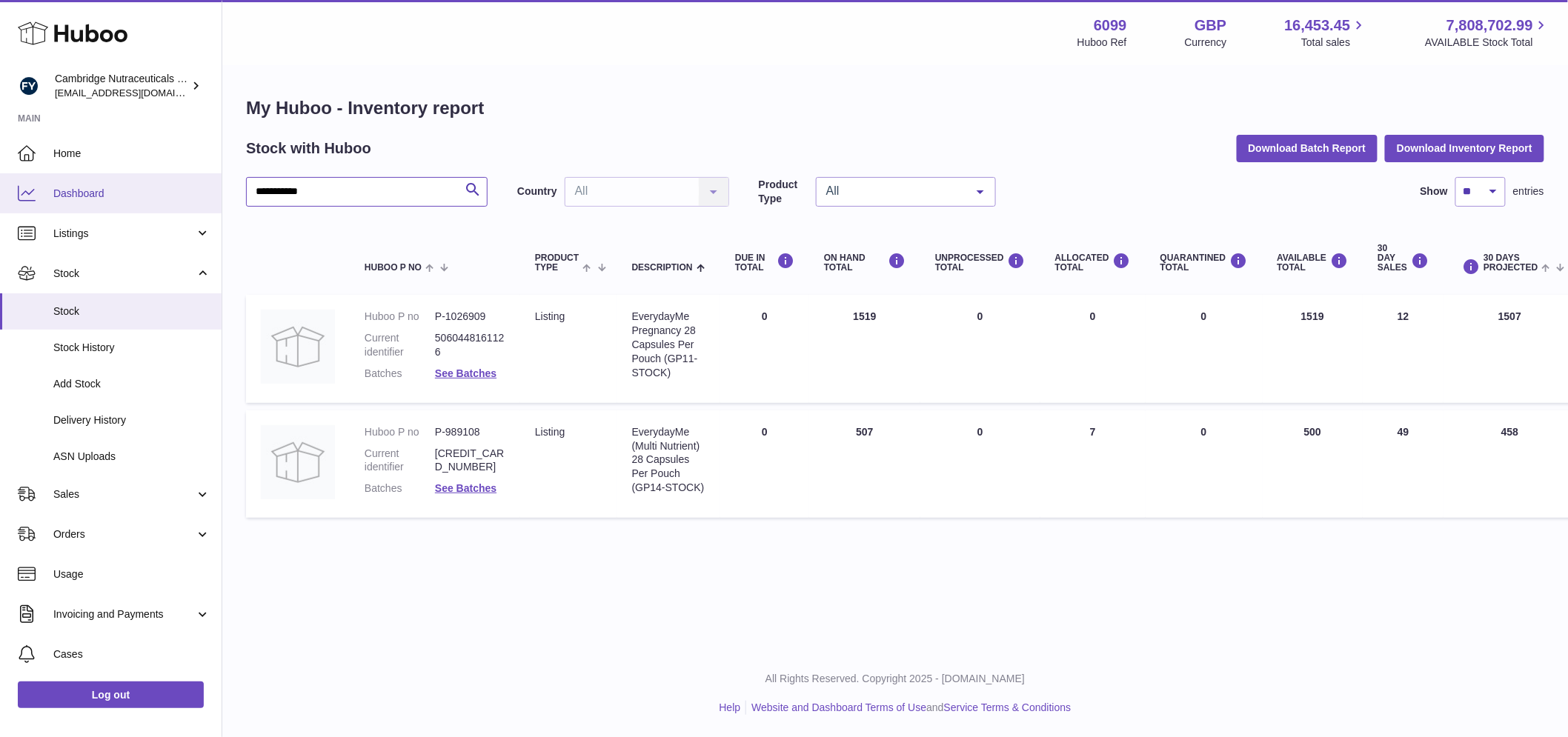
drag, startPoint x: 320, startPoint y: 181, endPoint x: 215, endPoint y: 188, distance: 105.2
click at [215, 188] on div "**********" at bounding box center [784, 368] width 1568 height 737
paste input "text"
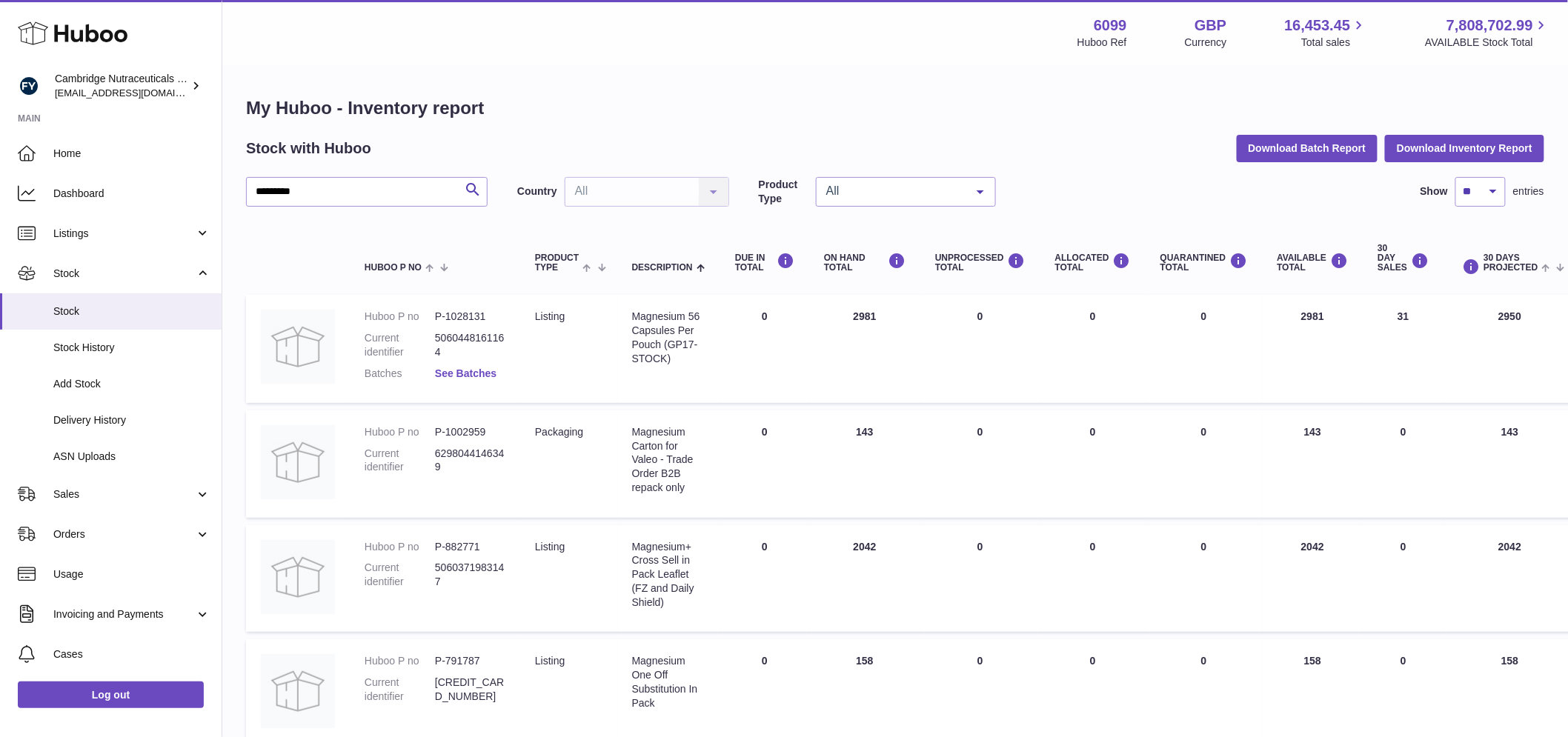
click at [478, 370] on link "See Batches" at bounding box center [465, 373] width 61 height 11
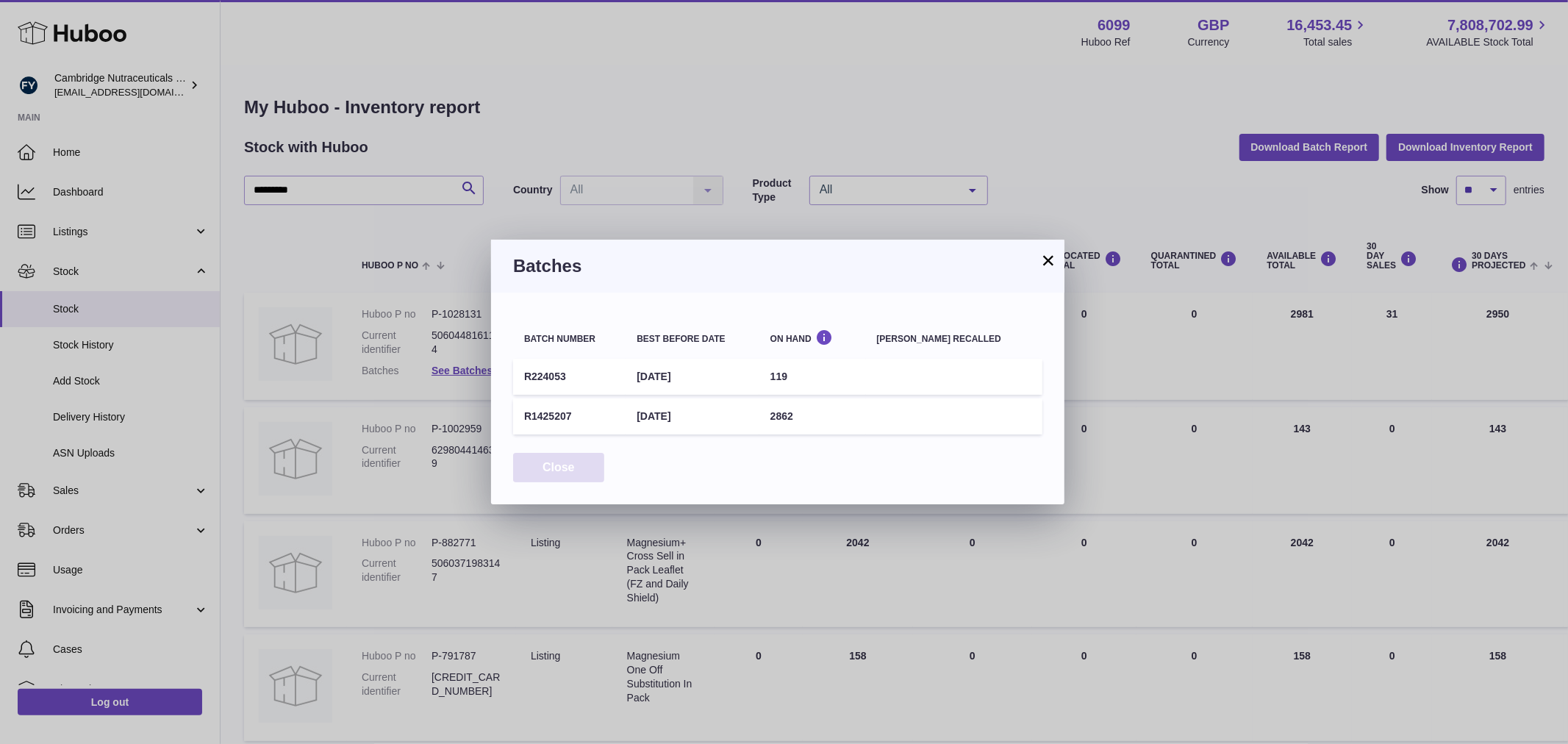
click at [574, 472] on button "Close" at bounding box center [558, 467] width 91 height 30
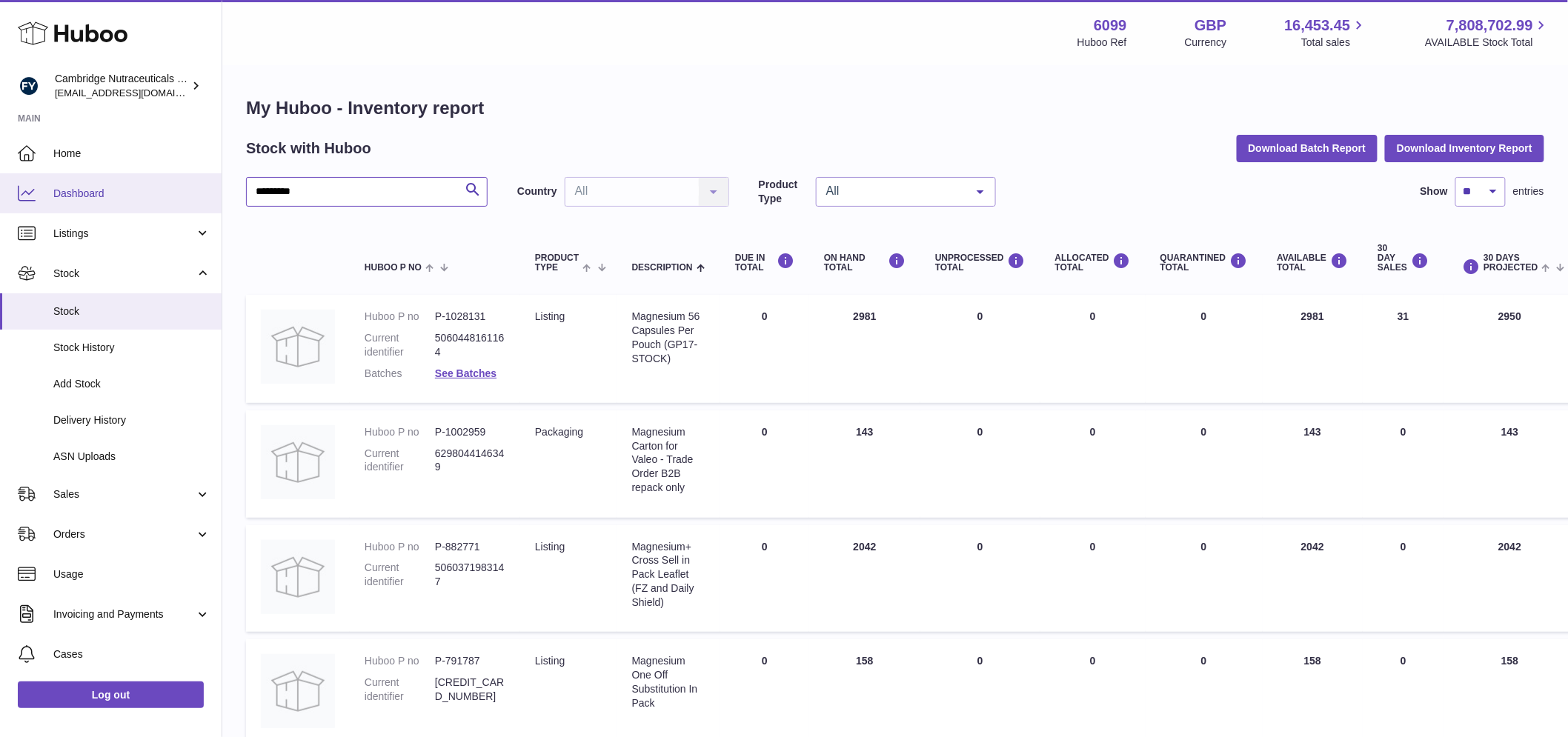
drag, startPoint x: 276, startPoint y: 193, endPoint x: 201, endPoint y: 192, distance: 75.0
click at [201, 192] on div "Huboo Cambridge Nutraceuticals Ltd huboo@camnutra.com Main Home Dashboard Listi…" at bounding box center [784, 723] width 1568 height 1446
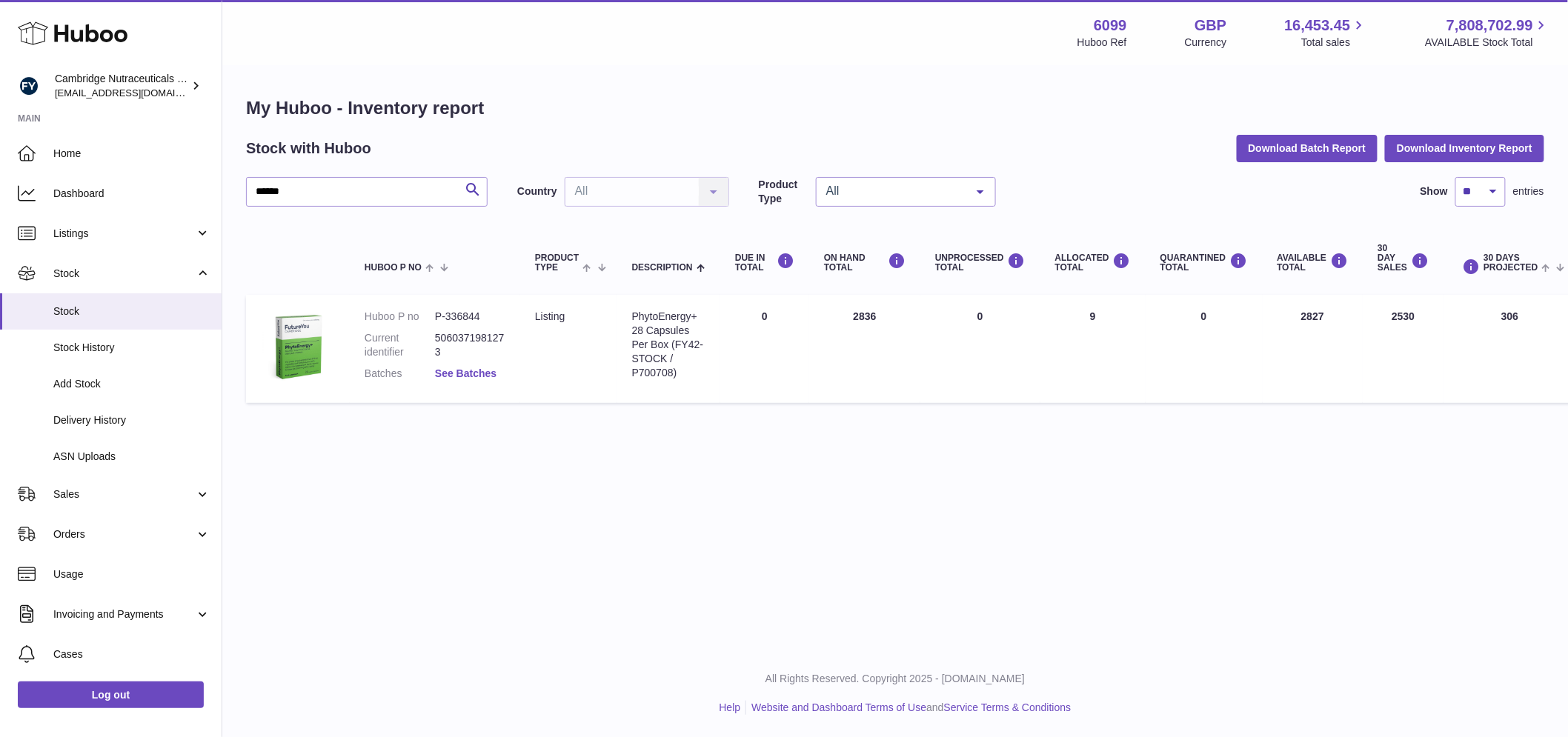
click at [454, 373] on link "See Batches" at bounding box center [465, 373] width 61 height 11
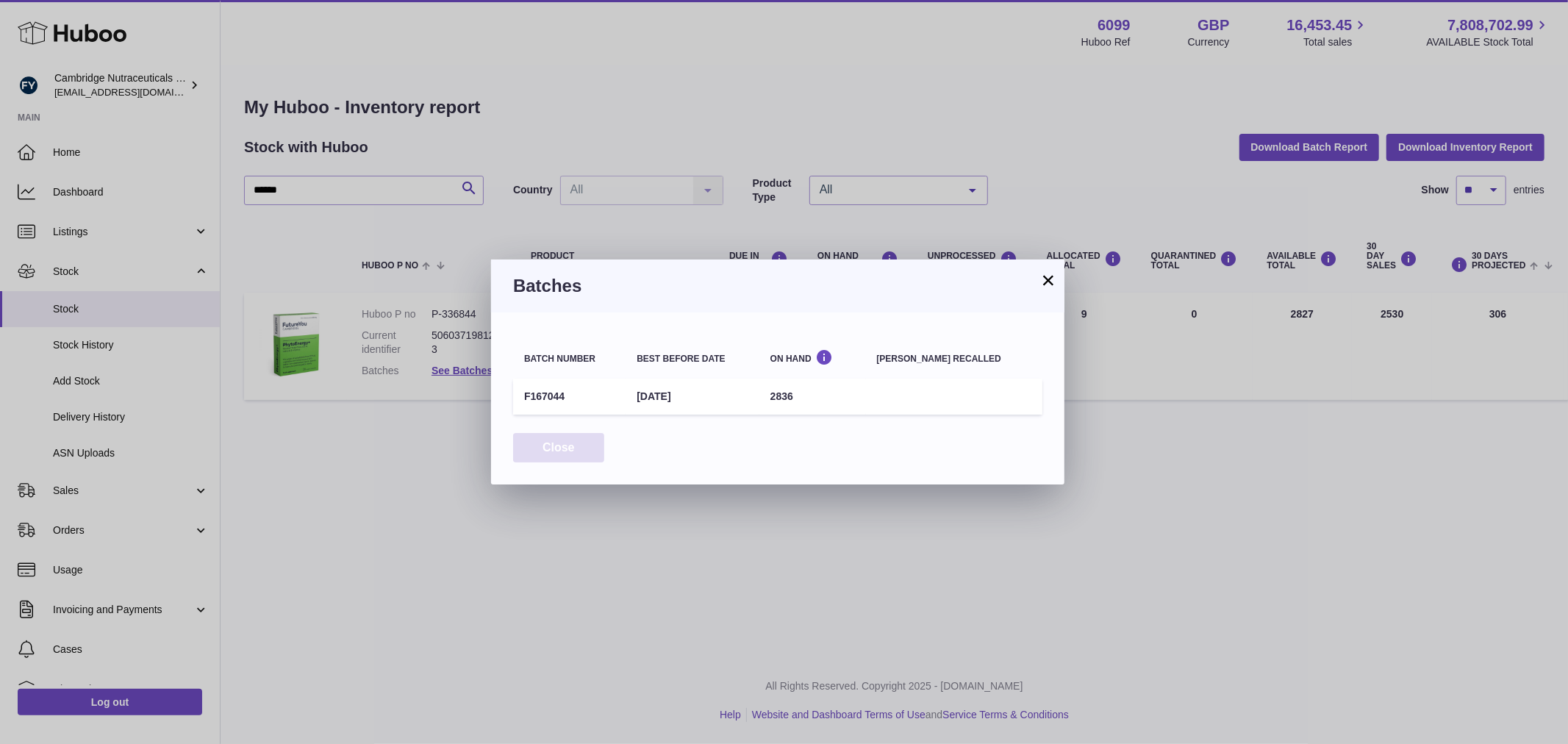
click at [539, 448] on button "Close" at bounding box center [558, 448] width 91 height 30
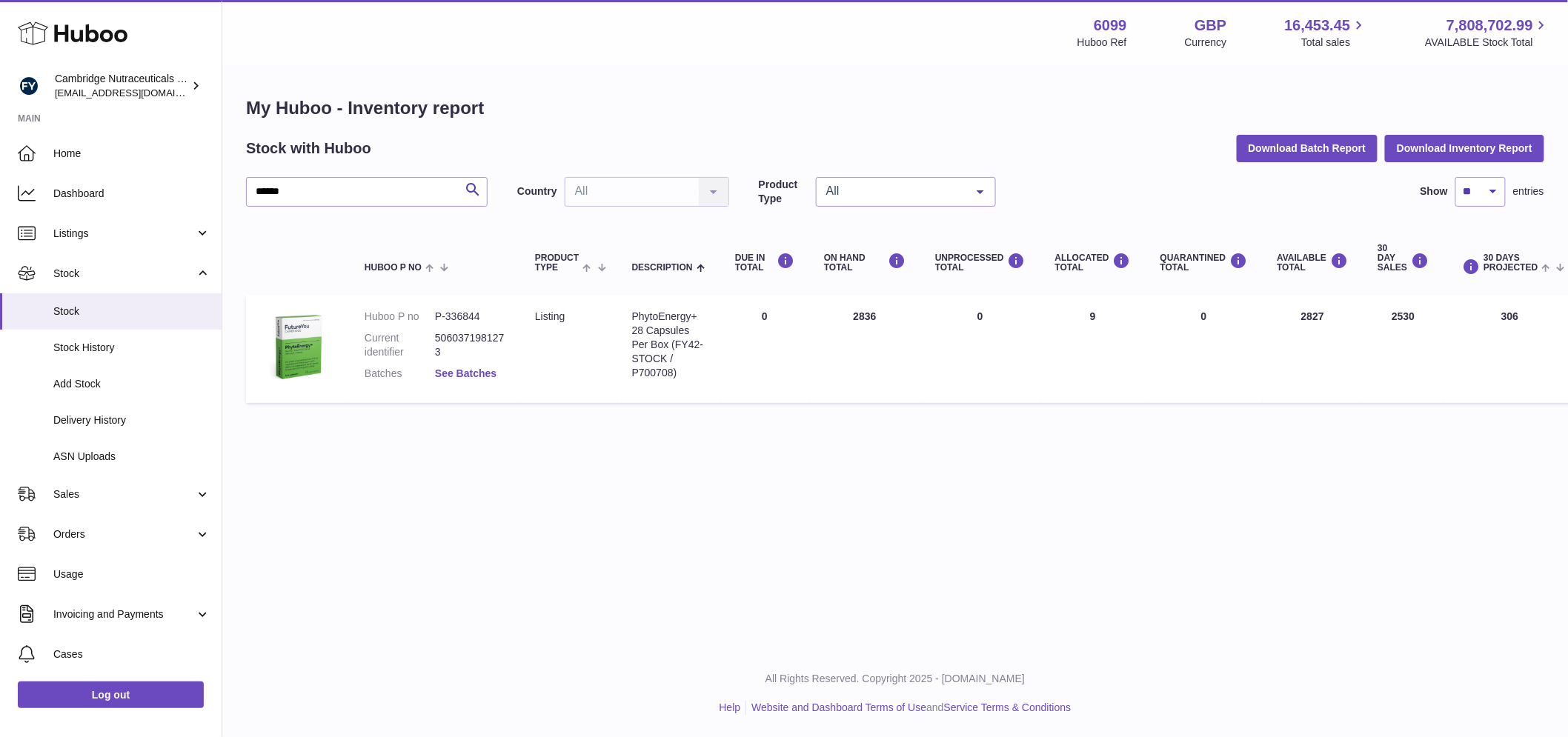
click at [465, 373] on link "See Batches" at bounding box center [465, 373] width 61 height 11
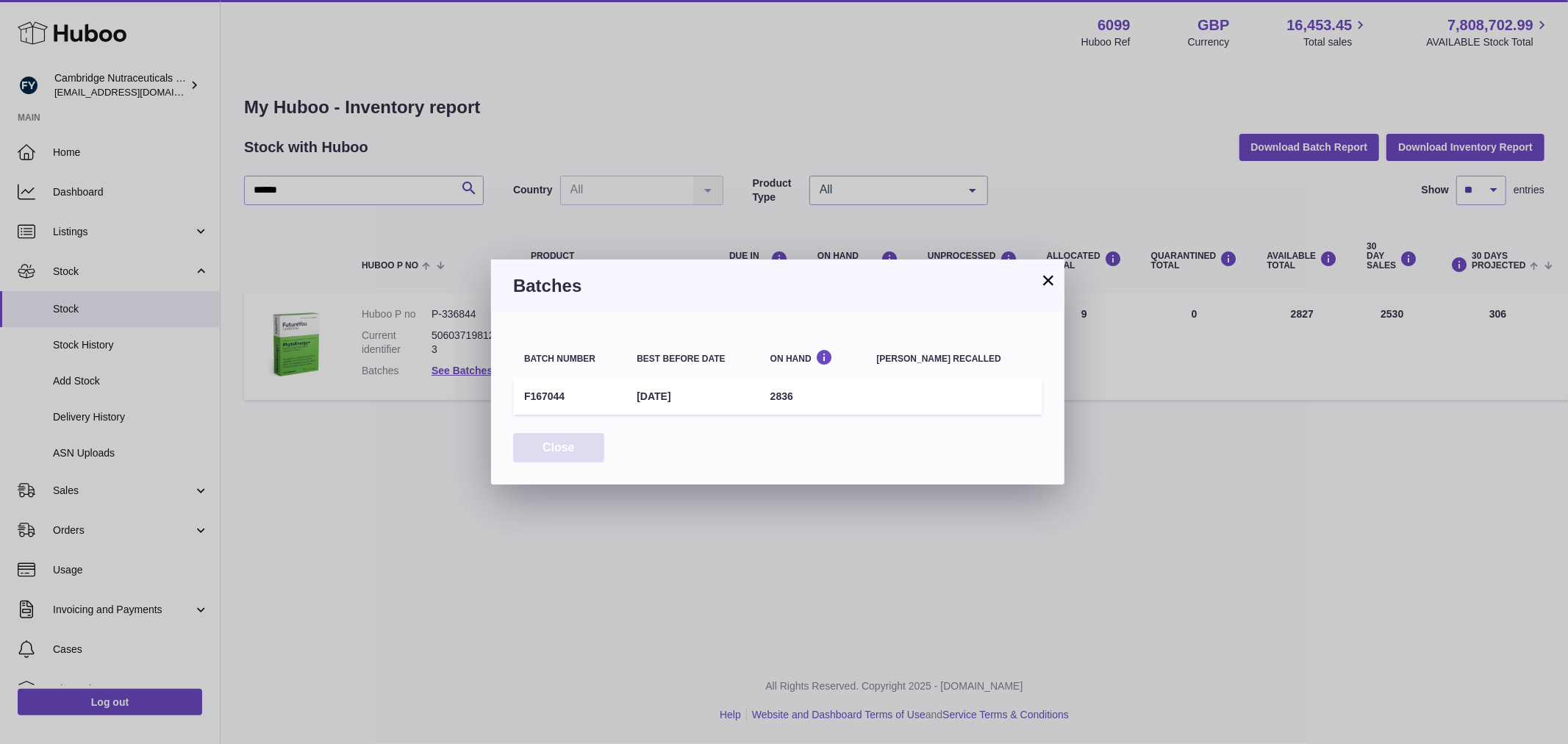
click at [545, 441] on button "Close" at bounding box center [558, 448] width 91 height 30
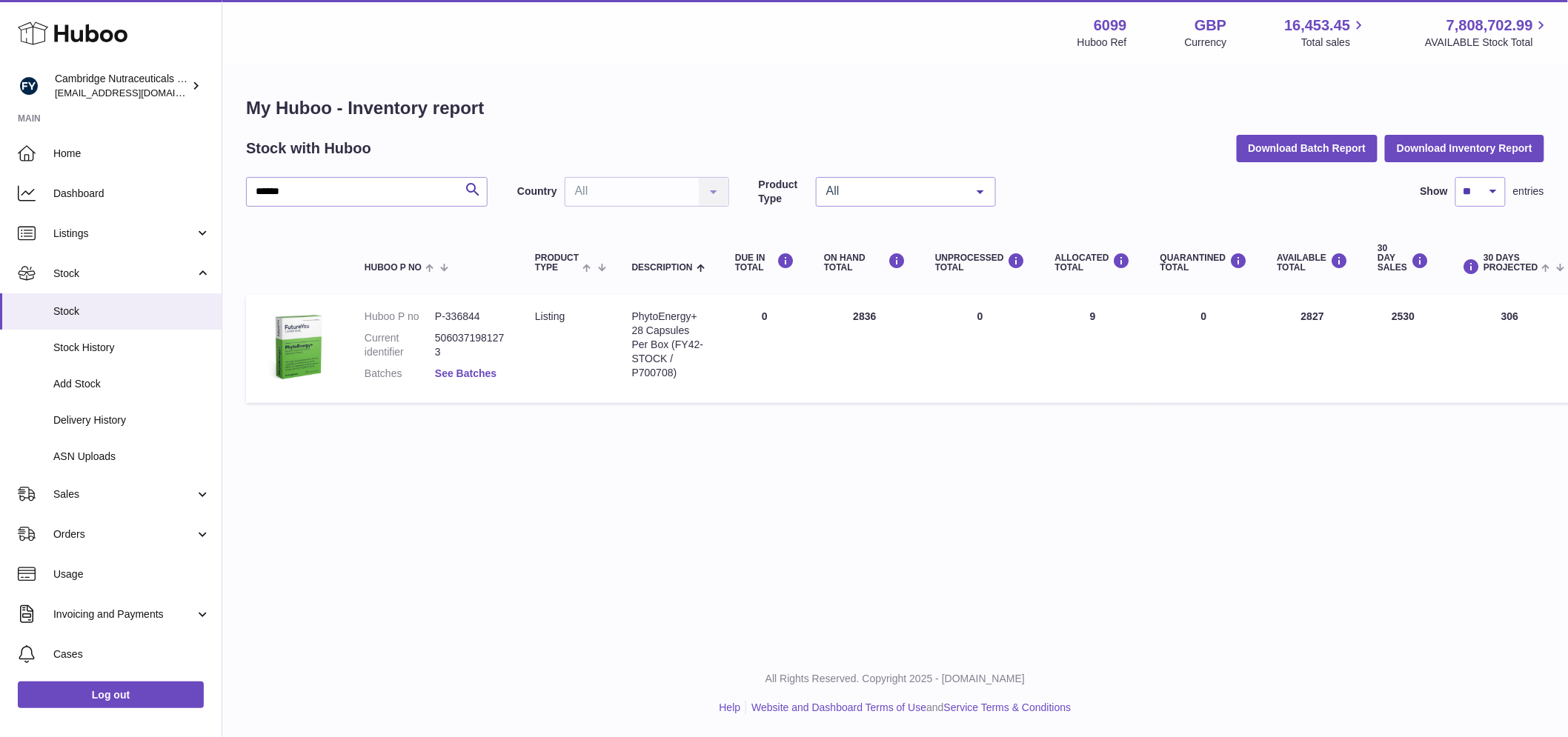
click at [490, 373] on link "See Batches" at bounding box center [465, 373] width 61 height 11
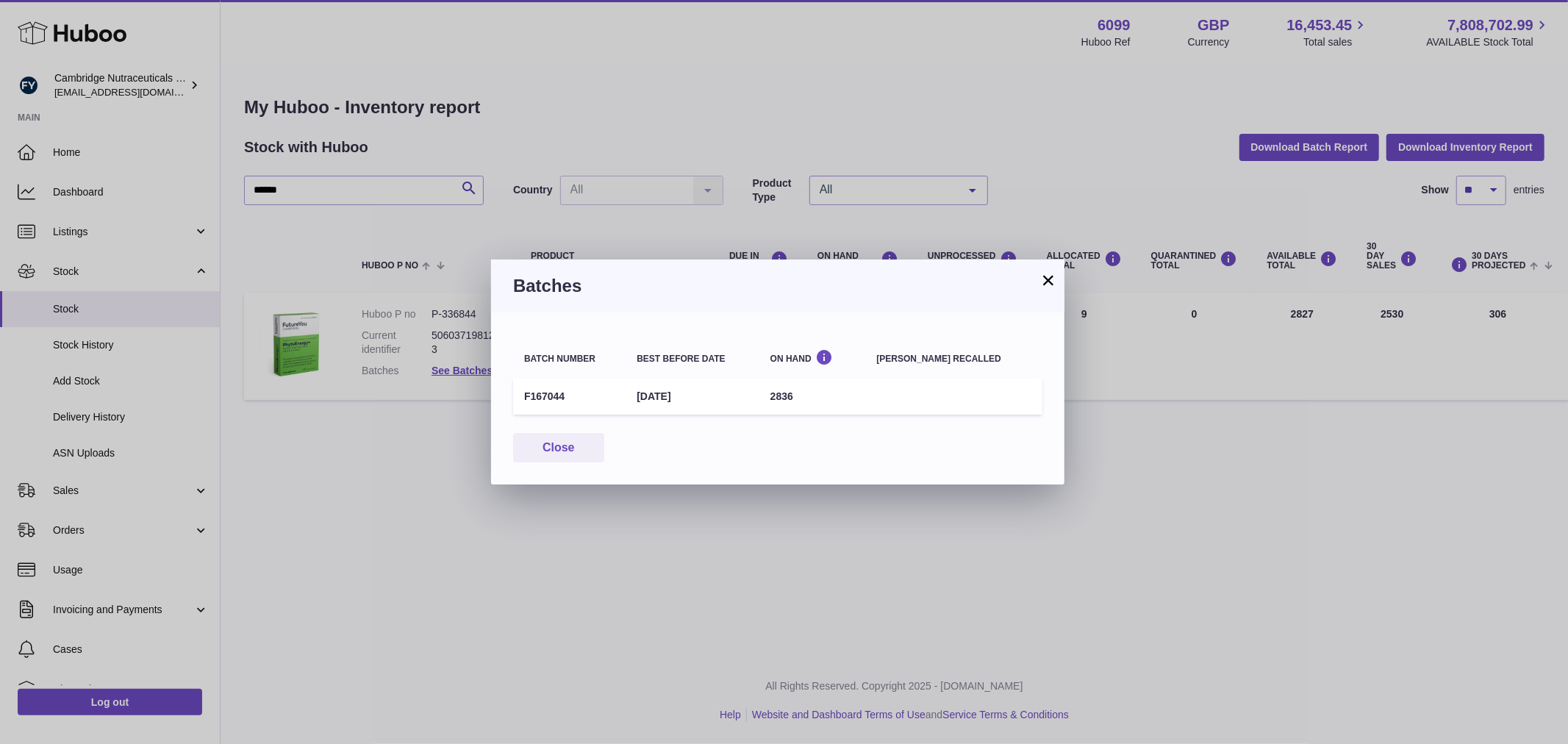
drag, startPoint x: 1046, startPoint y: 269, endPoint x: 1063, endPoint y: 262, distance: 18.4
click at [1046, 271] on button "×" at bounding box center [1048, 280] width 18 height 18
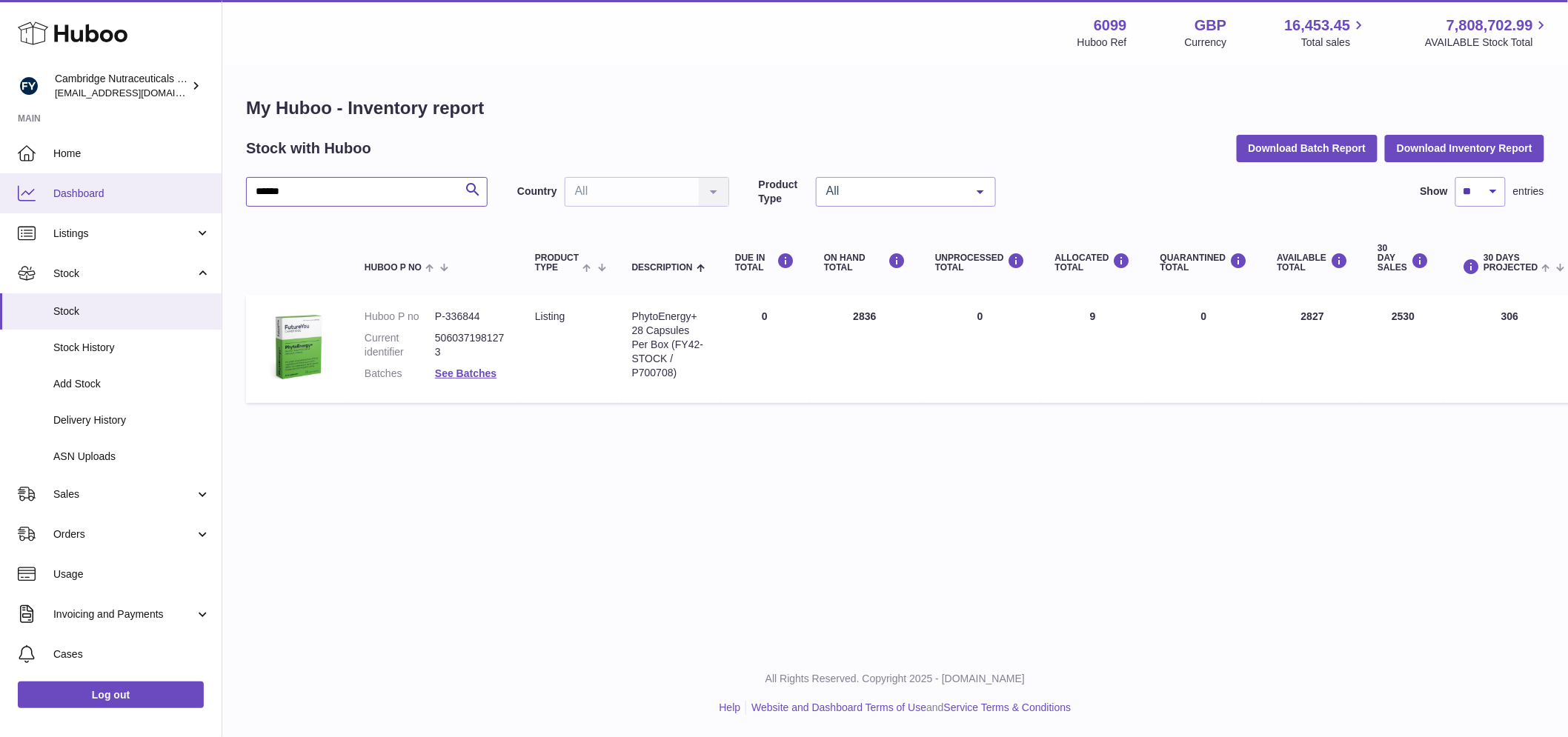
drag, startPoint x: 315, startPoint y: 193, endPoint x: 212, endPoint y: 188, distance: 103.1
click at [212, 187] on div "Huboo Cambridge Nutraceuticals Ltd huboo@camnutra.com Main Home Dashboard Listi…" at bounding box center [784, 368] width 1568 height 737
type input "*****"
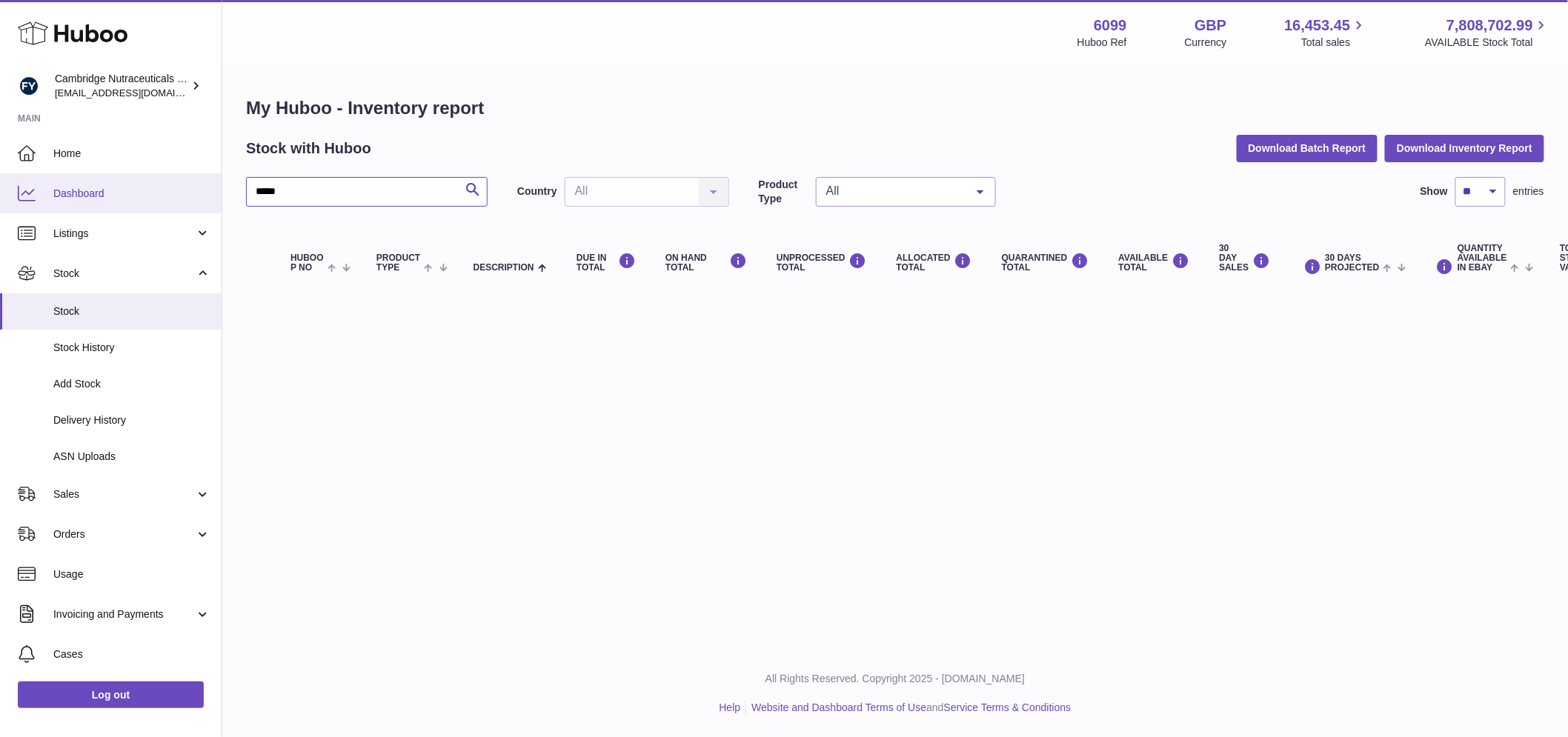
drag, startPoint x: 366, startPoint y: 197, endPoint x: 214, endPoint y: 205, distance: 152.2
click at [214, 205] on div "Huboo Cambridge Nutraceuticals Ltd huboo@camnutra.com Main Home Dashboard Listi…" at bounding box center [784, 368] width 1568 height 737
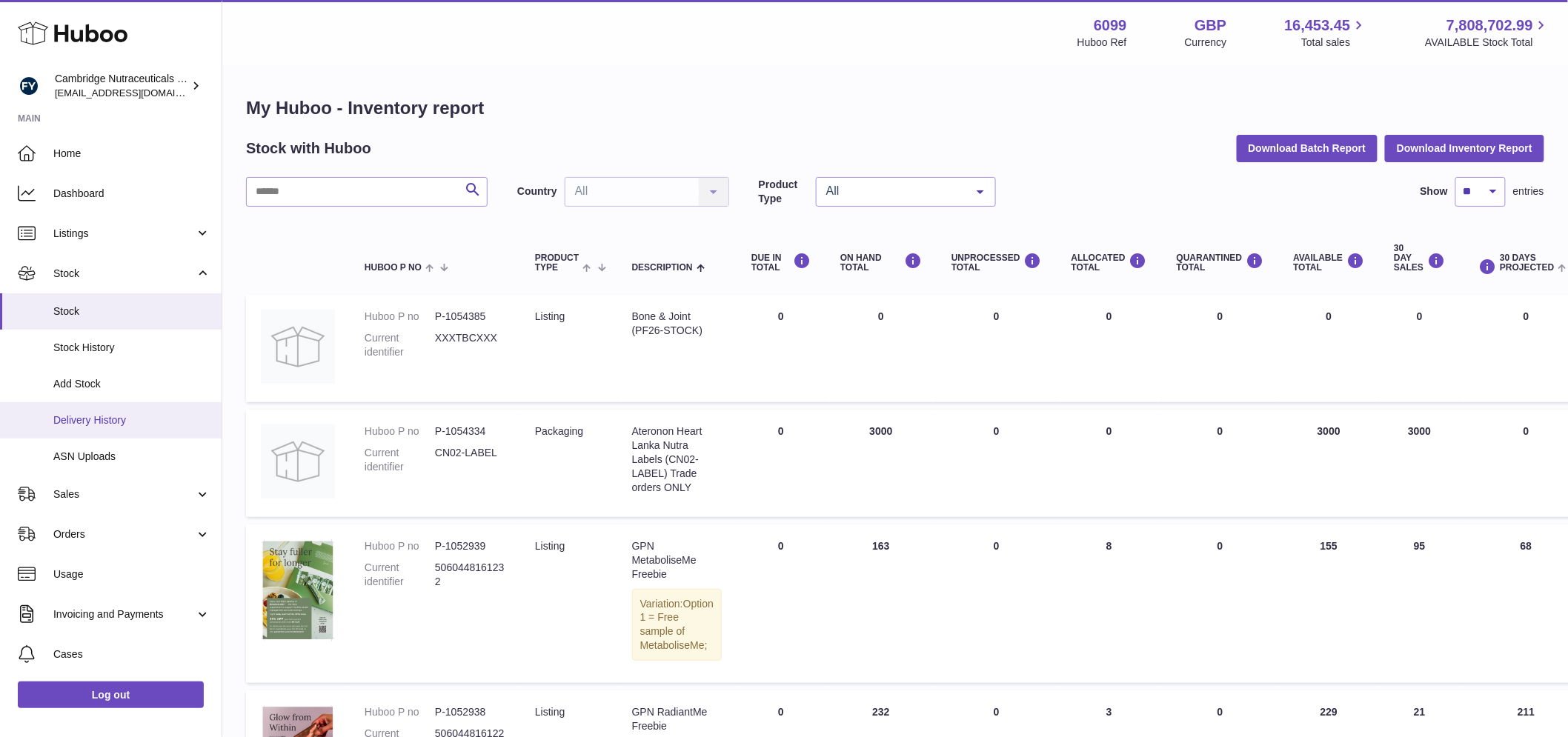
click at [138, 430] on link "Delivery History" at bounding box center [111, 420] width 222 height 36
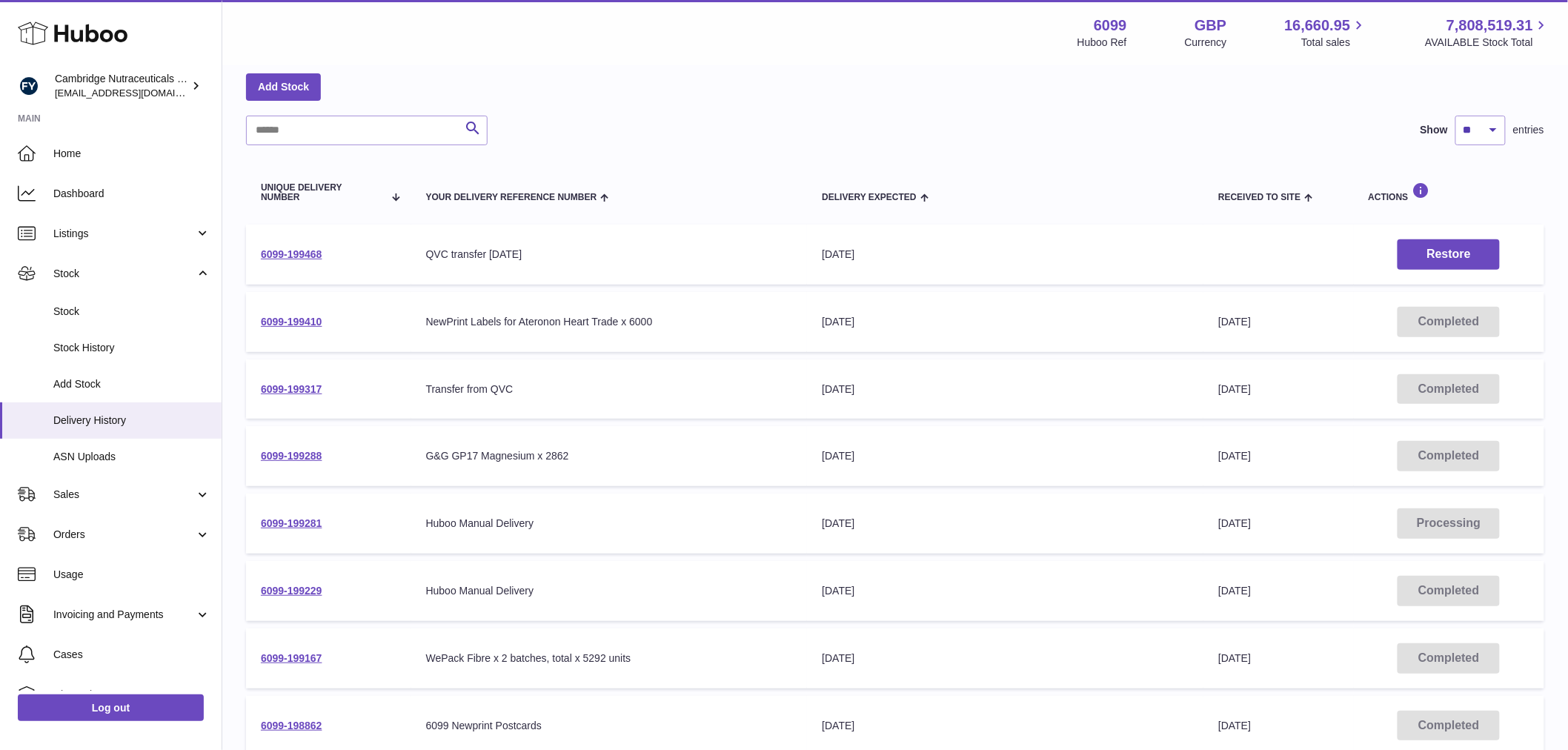
scroll to position [246, 0]
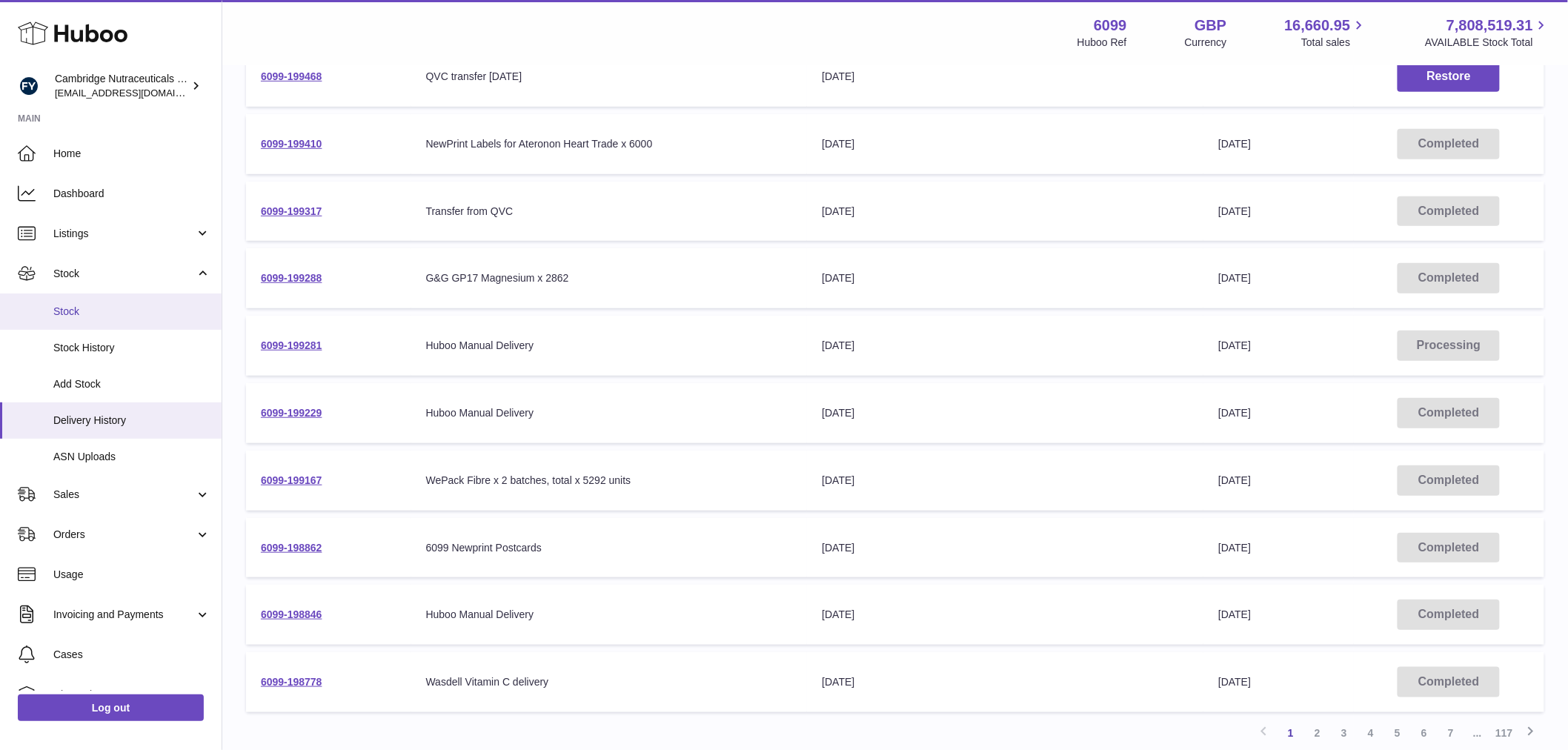
click at [88, 317] on span "Stock" at bounding box center [132, 311] width 157 height 14
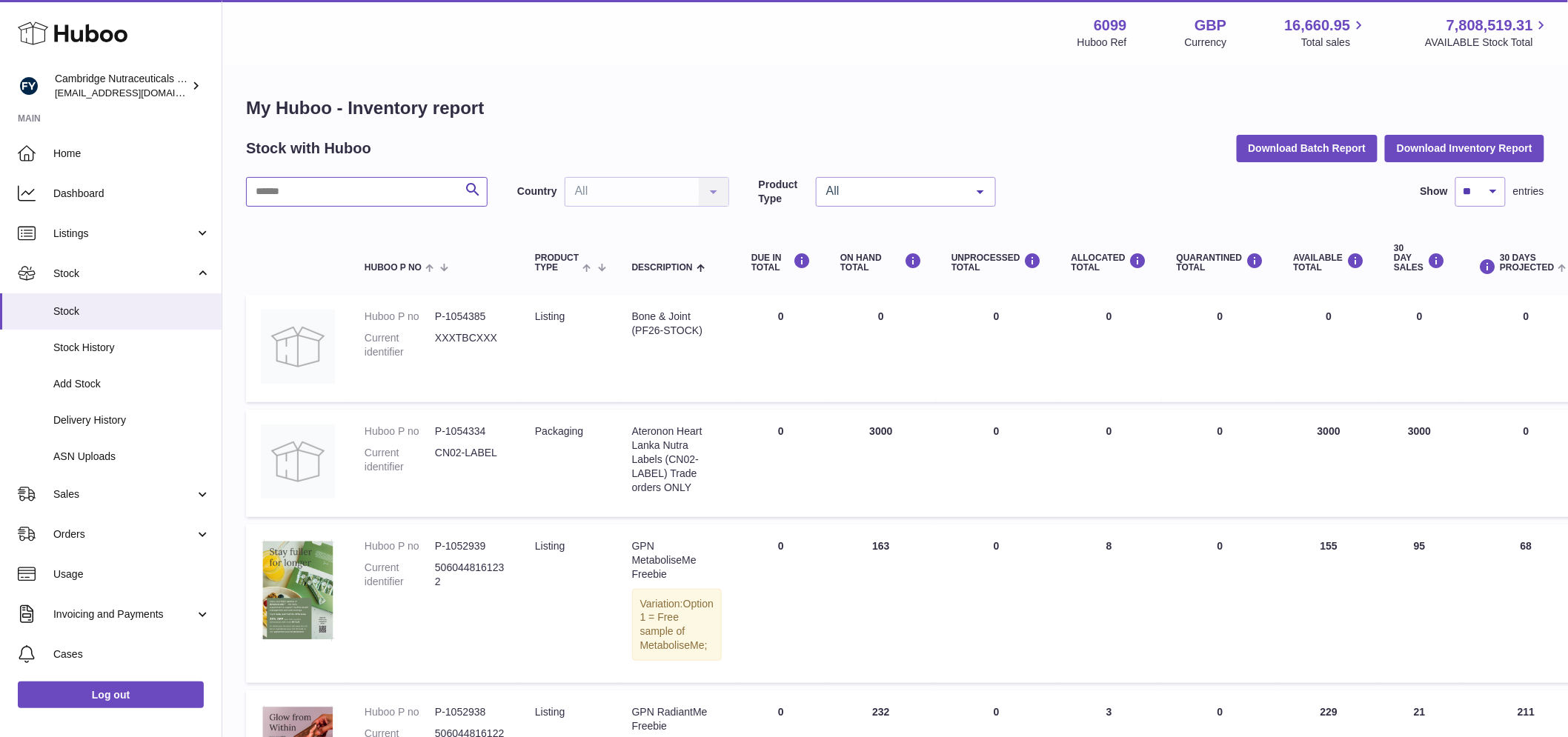
click at [265, 193] on input "text" at bounding box center [366, 192] width 242 height 29
type input "****"
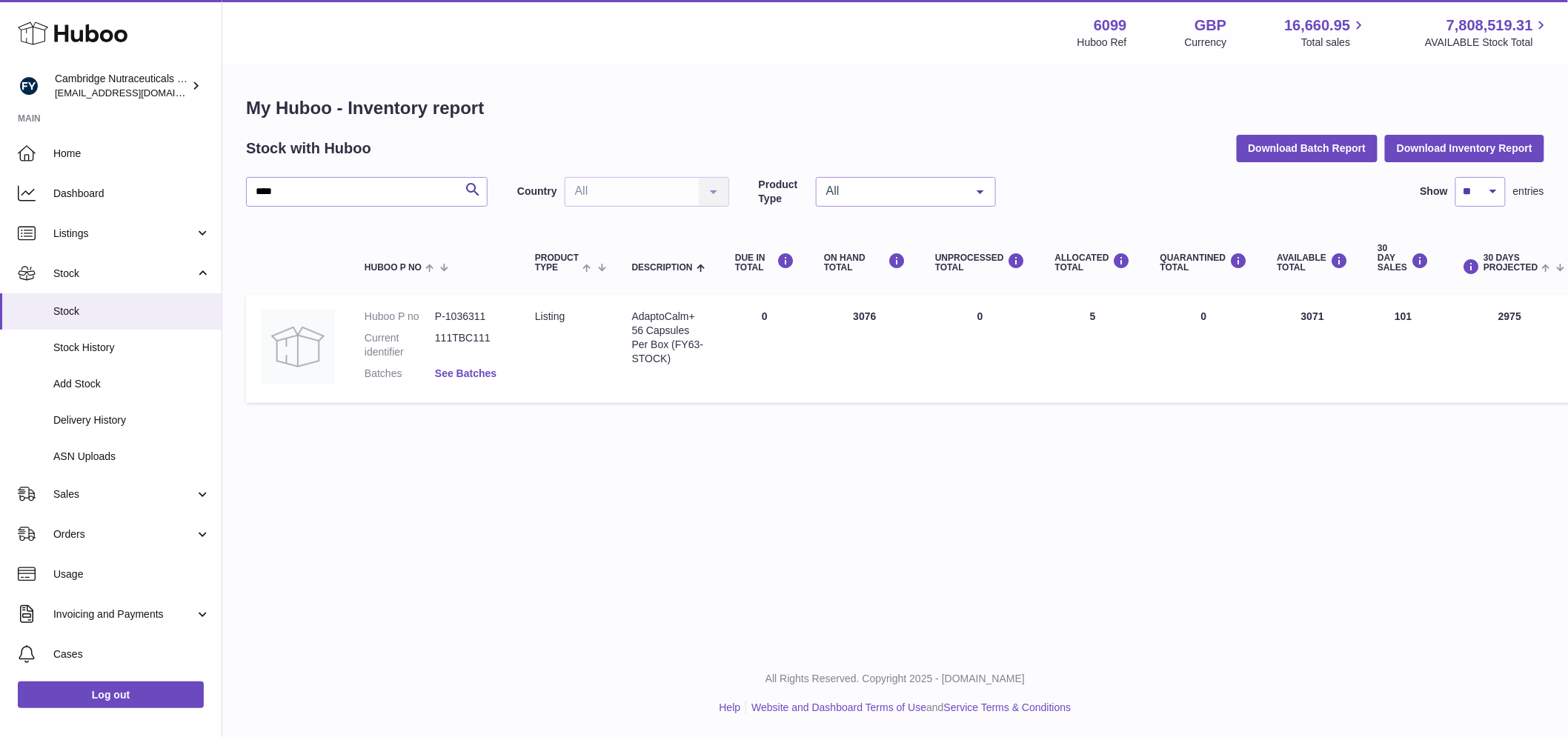
click at [448, 376] on link "See Batches" at bounding box center [465, 373] width 61 height 11
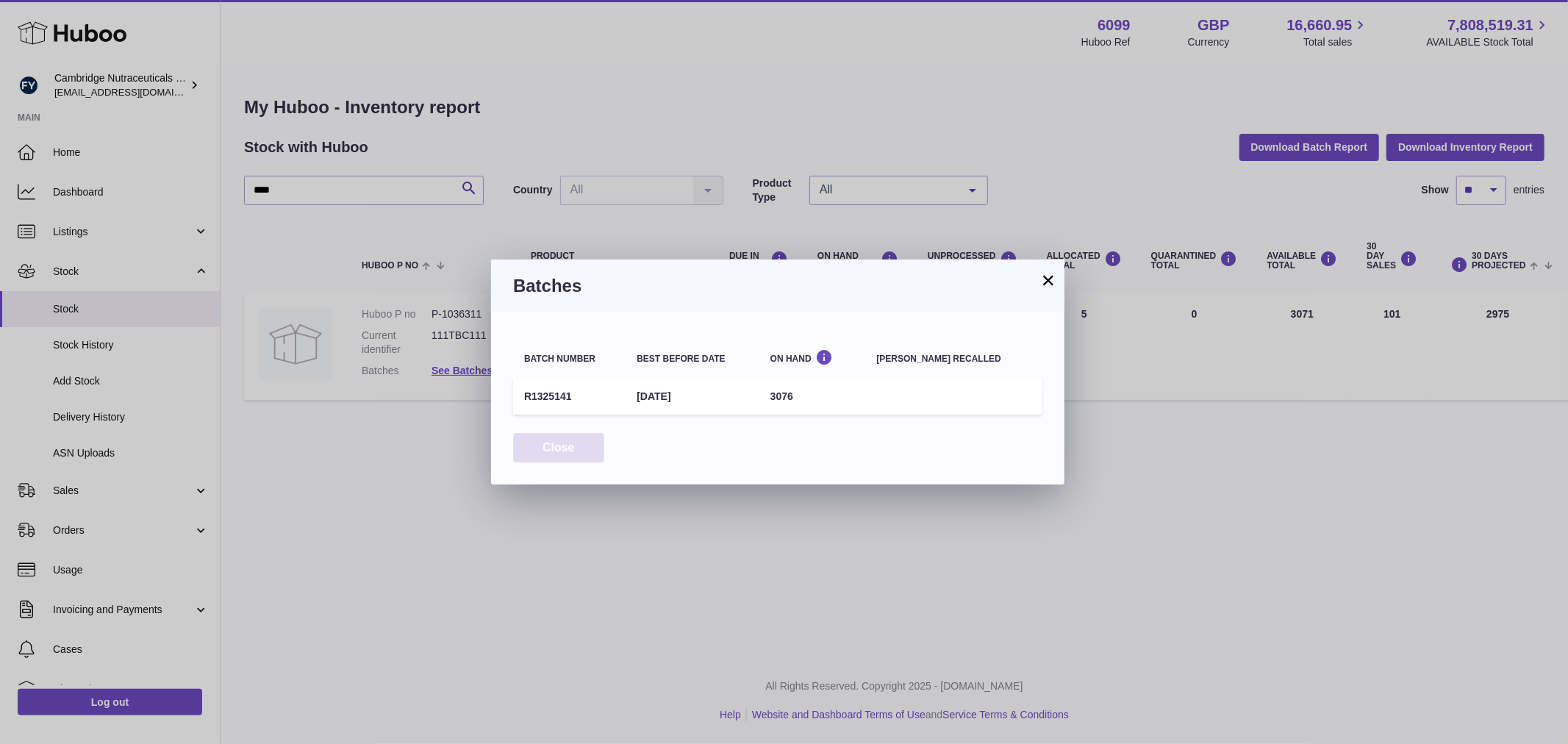
click at [544, 451] on button "Close" at bounding box center [558, 448] width 91 height 30
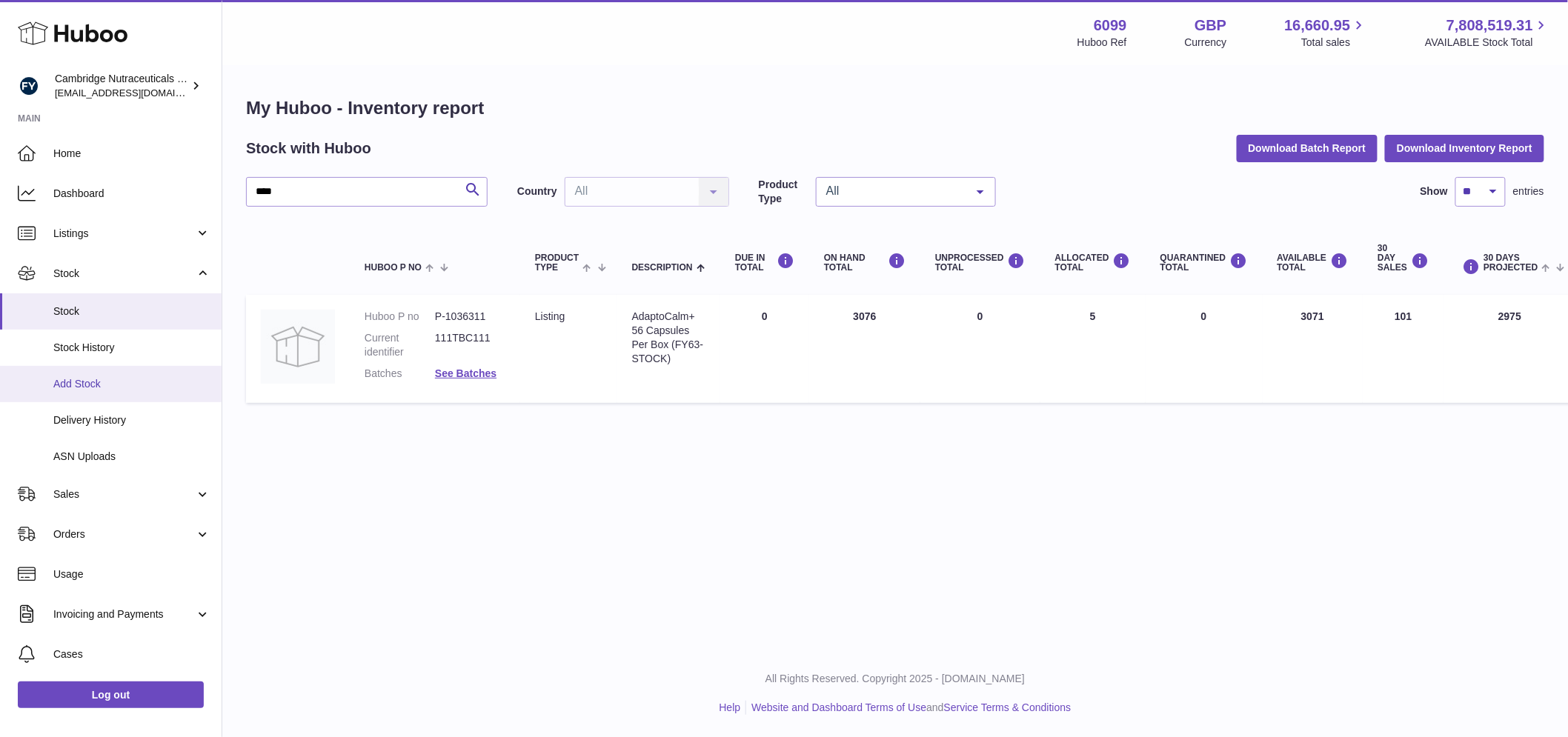
click at [116, 387] on span "Add Stock" at bounding box center [132, 383] width 157 height 14
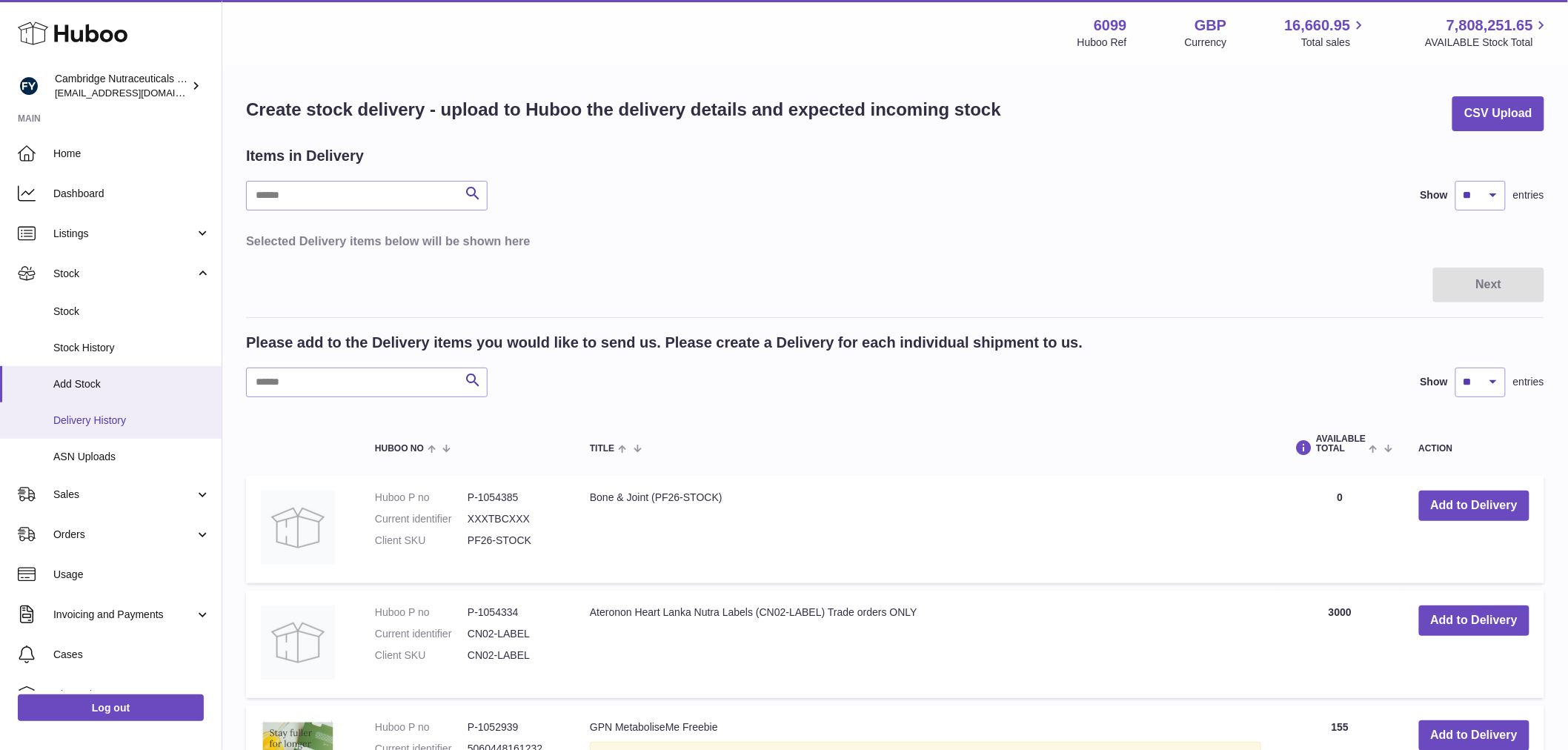
click at [97, 413] on span "Delivery History" at bounding box center [132, 420] width 157 height 14
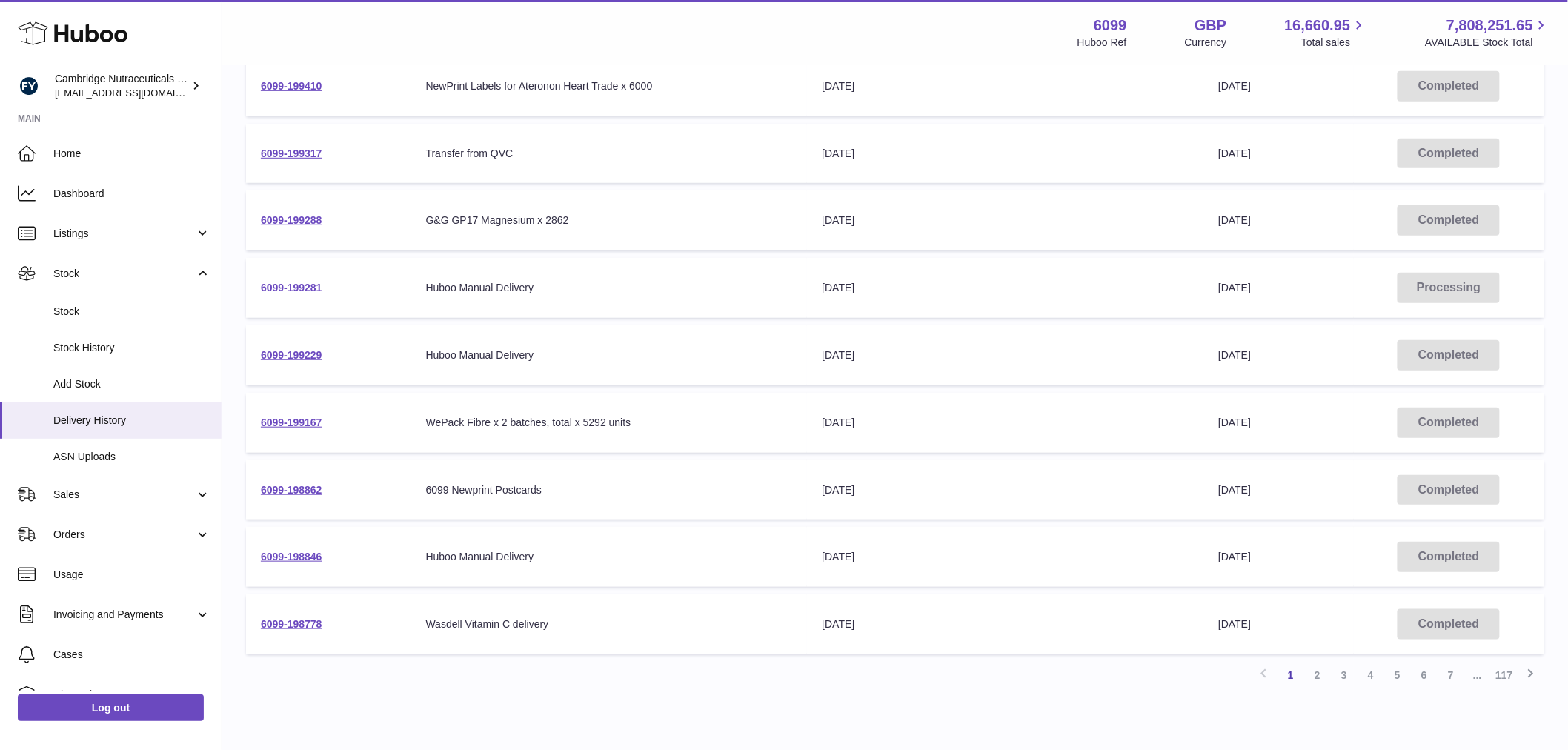
scroll to position [329, 0]
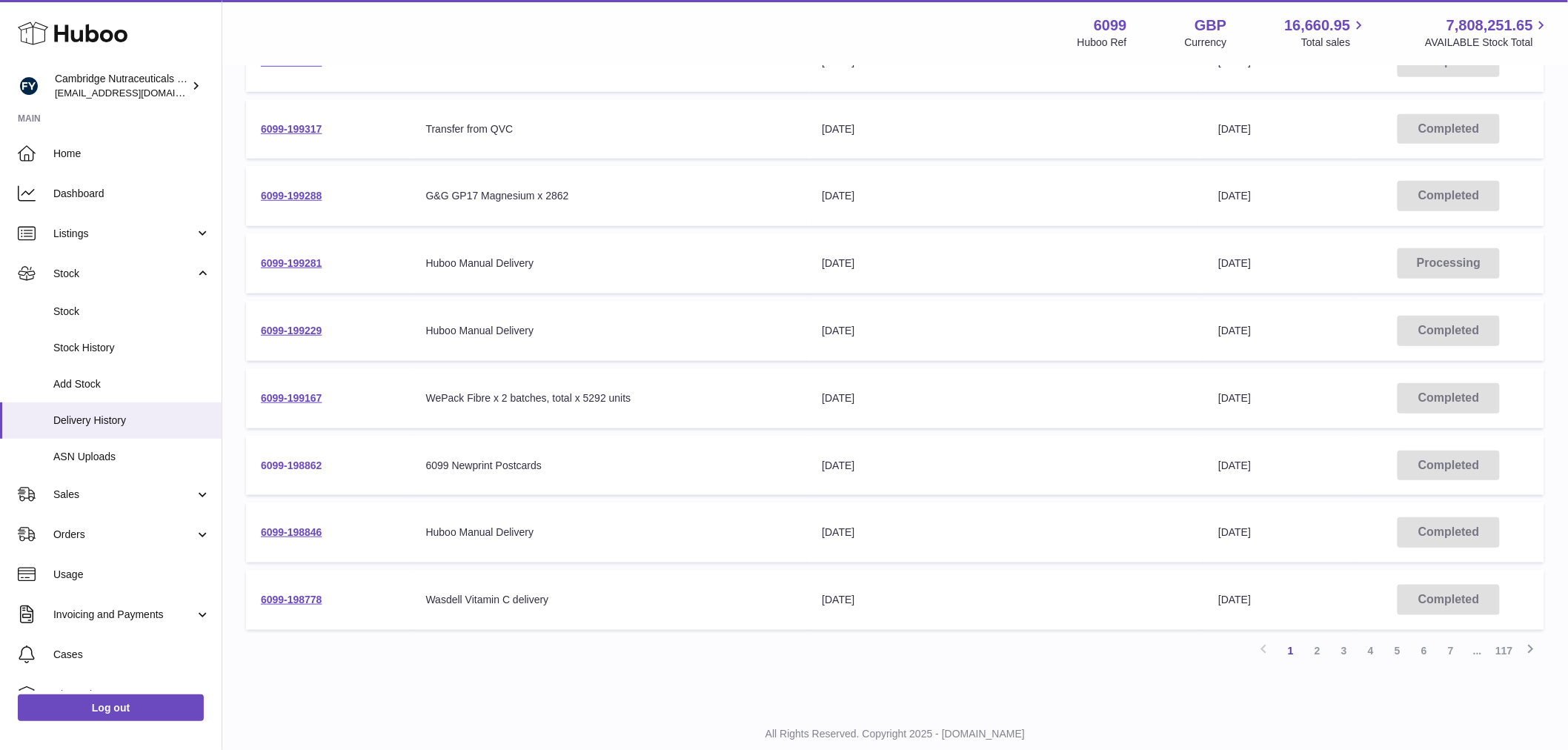
click at [270, 459] on link "6099-198862" at bounding box center [291, 465] width 61 height 11
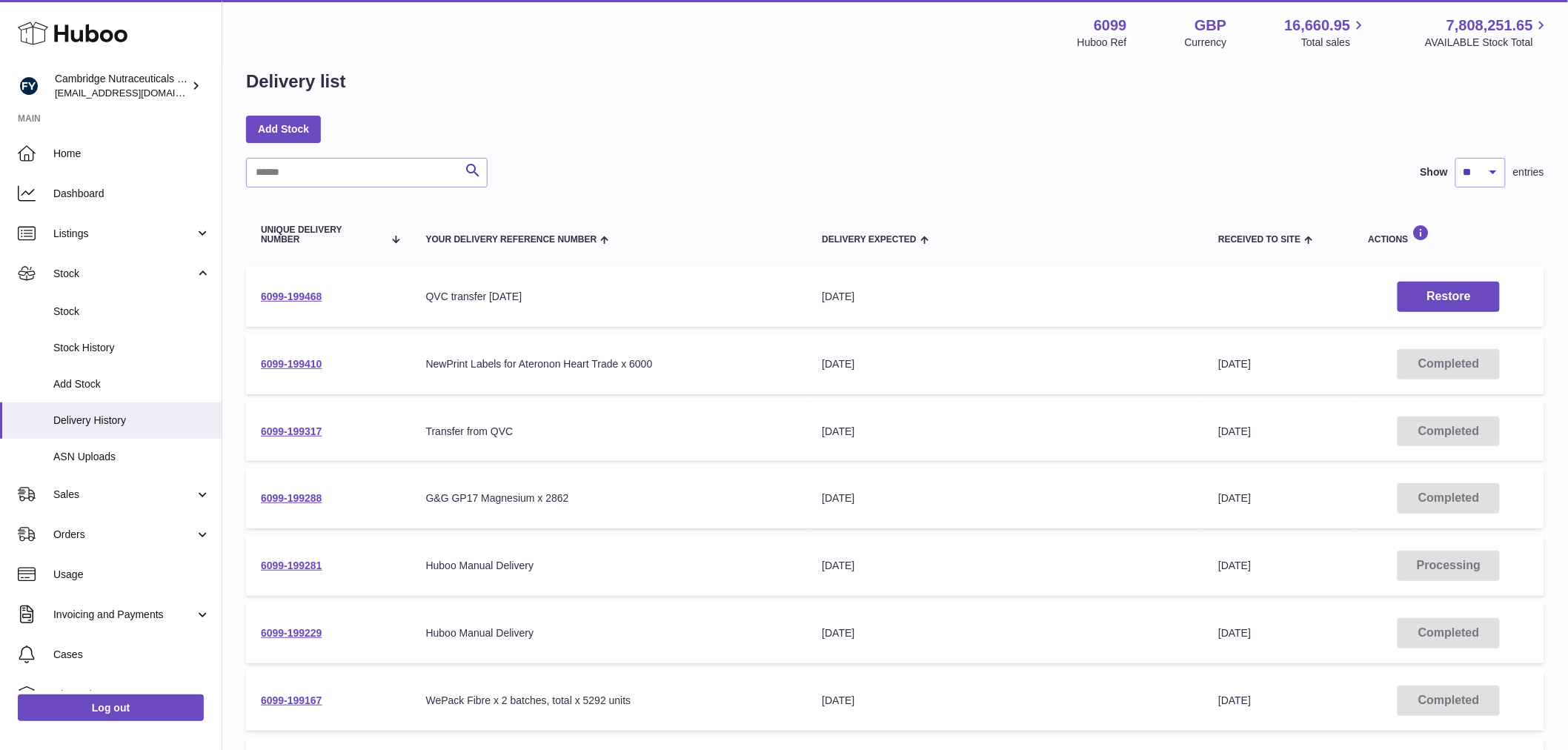
scroll to position [0, 0]
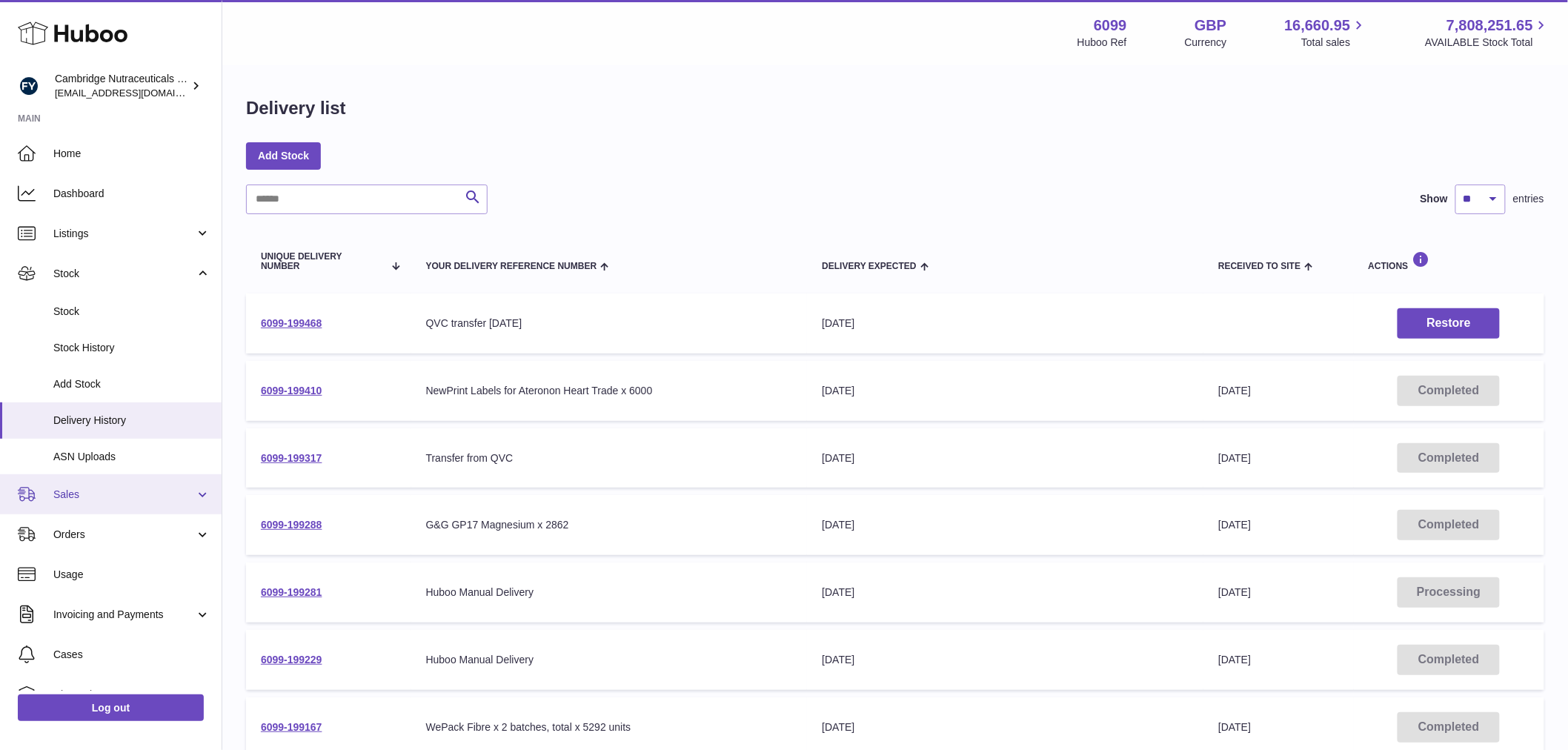
click at [97, 501] on link "Sales" at bounding box center [111, 494] width 222 height 40
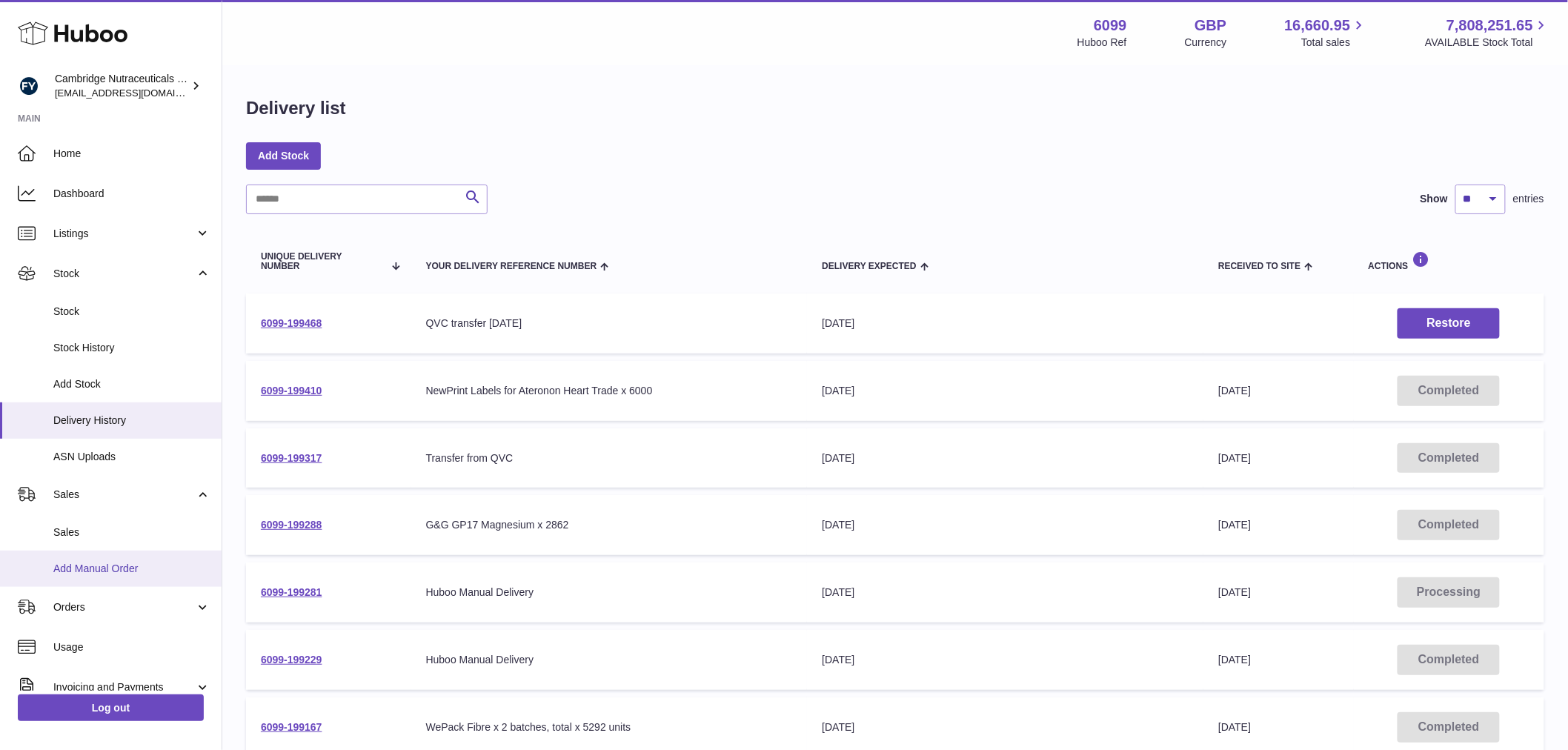
click at [107, 572] on span "Add Manual Order" at bounding box center [132, 568] width 157 height 14
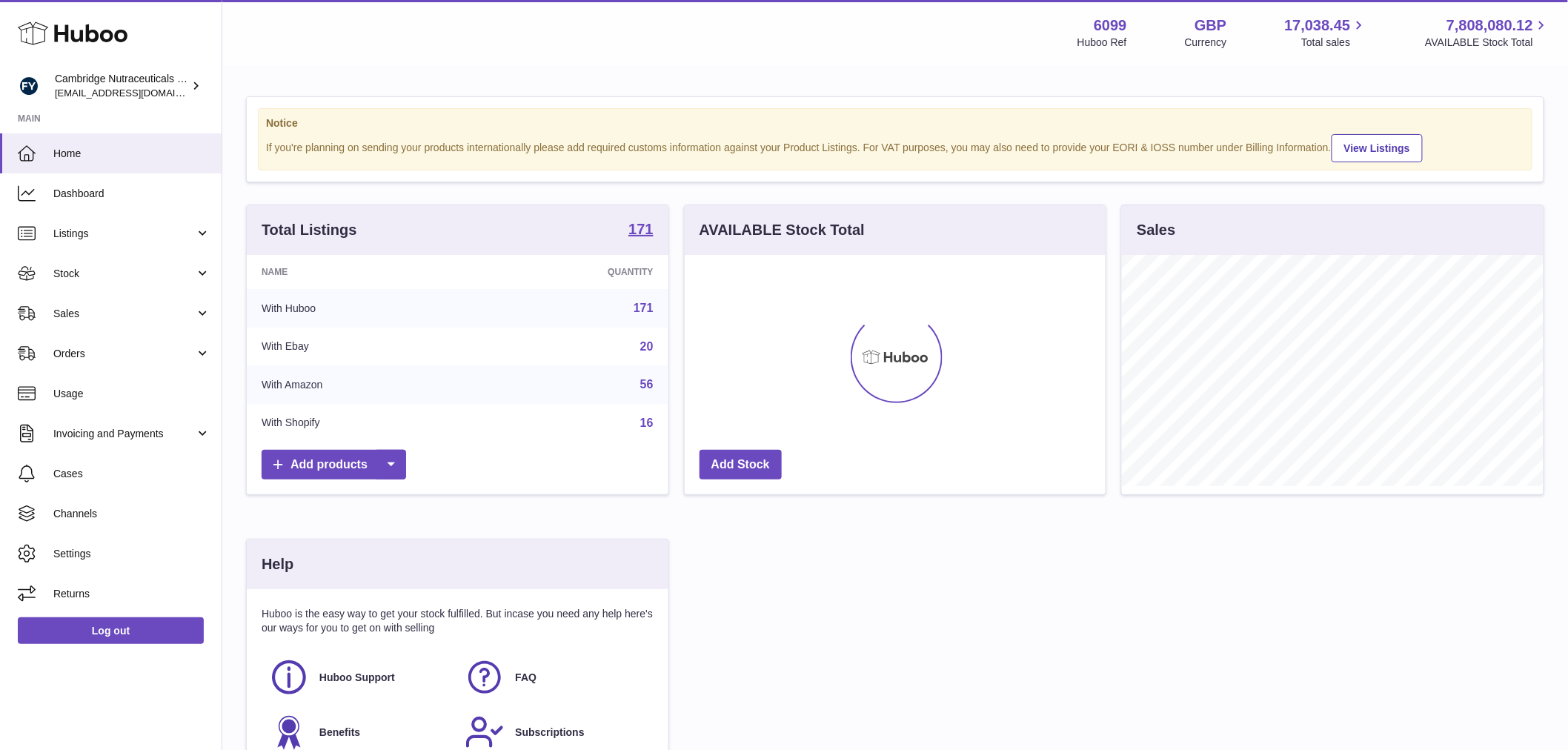
scroll to position [231, 421]
click at [120, 312] on span "Sales" at bounding box center [124, 314] width 142 height 14
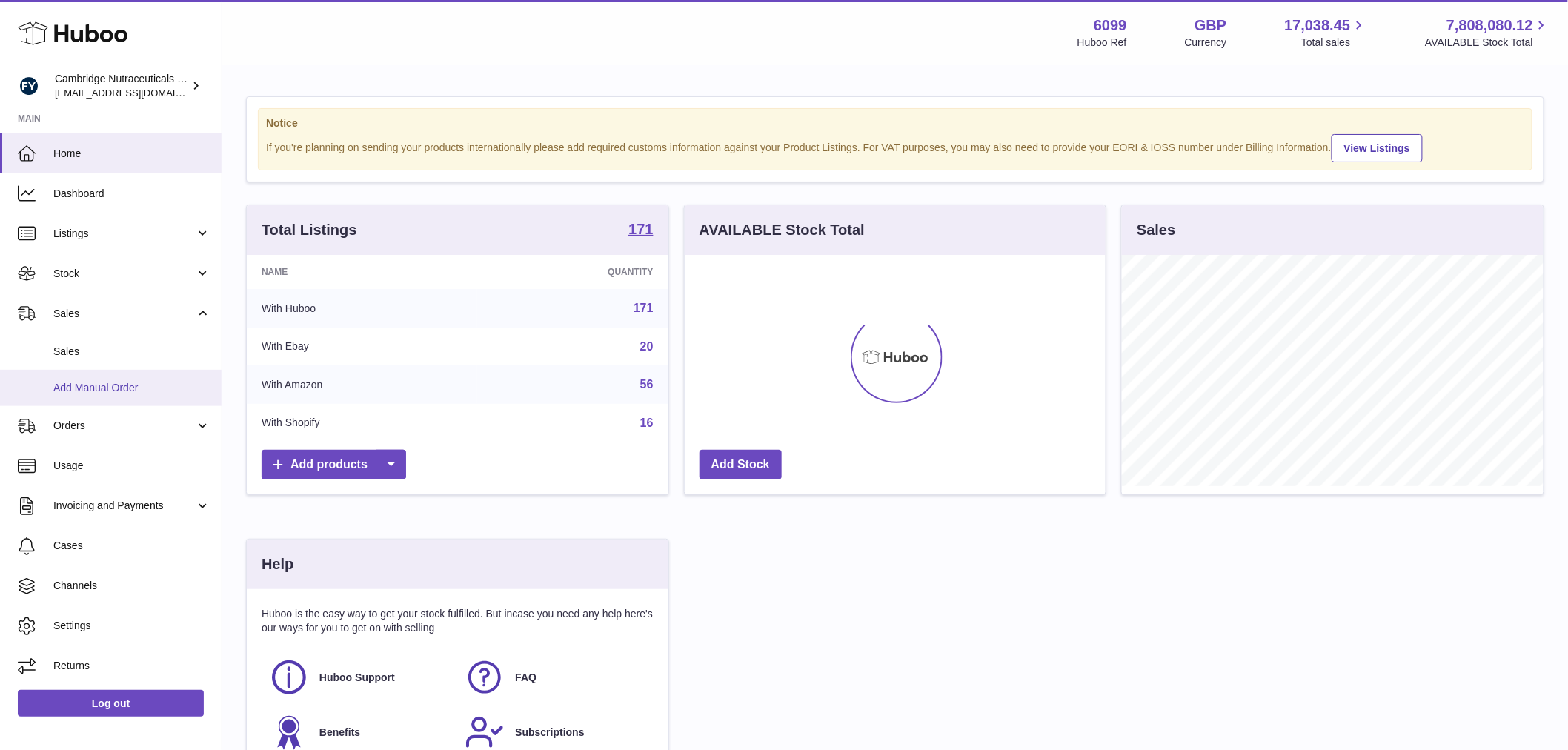
click at [83, 395] on link "Add Manual Order" at bounding box center [111, 387] width 222 height 36
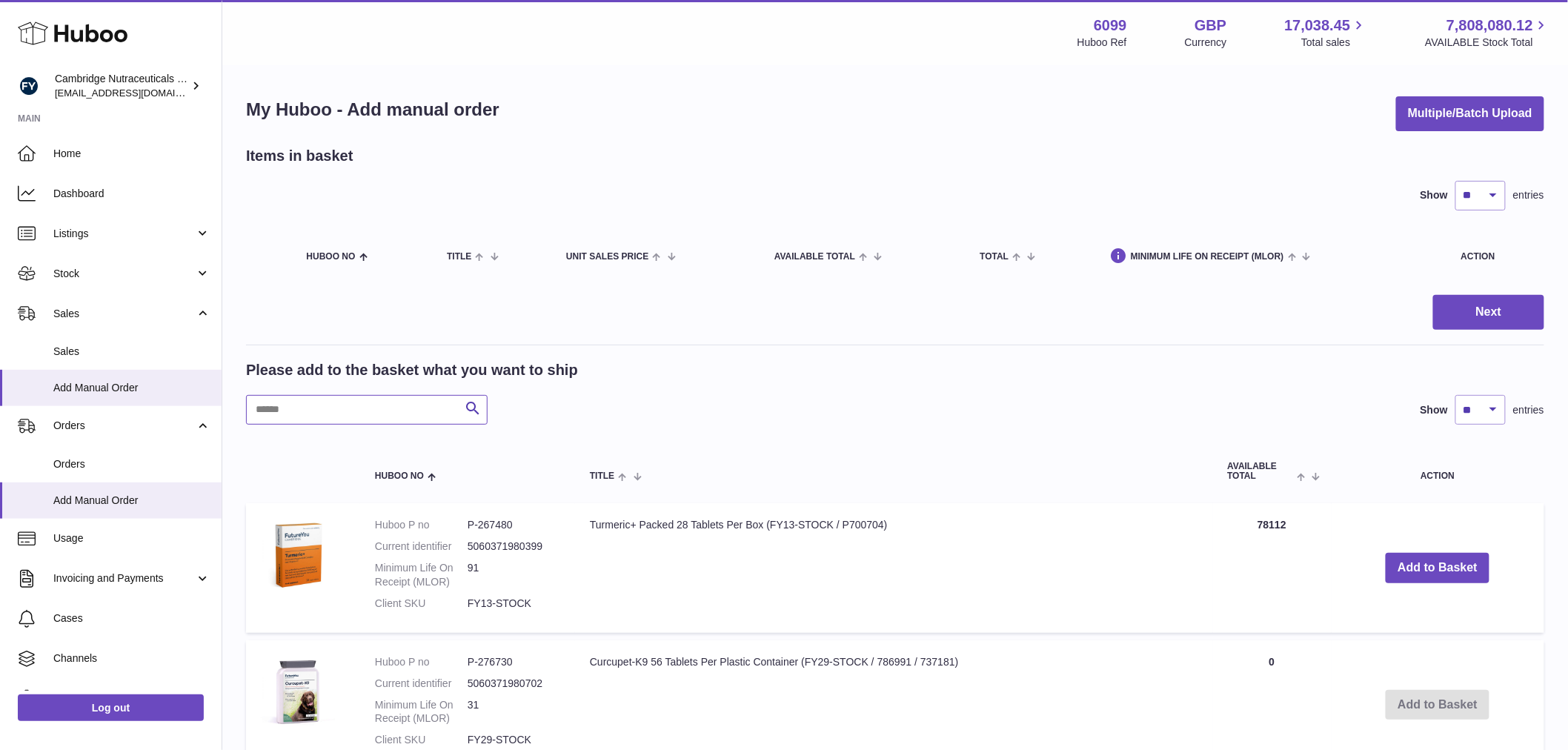
click at [316, 395] on input "text" at bounding box center [366, 409] width 242 height 29
type input "****"
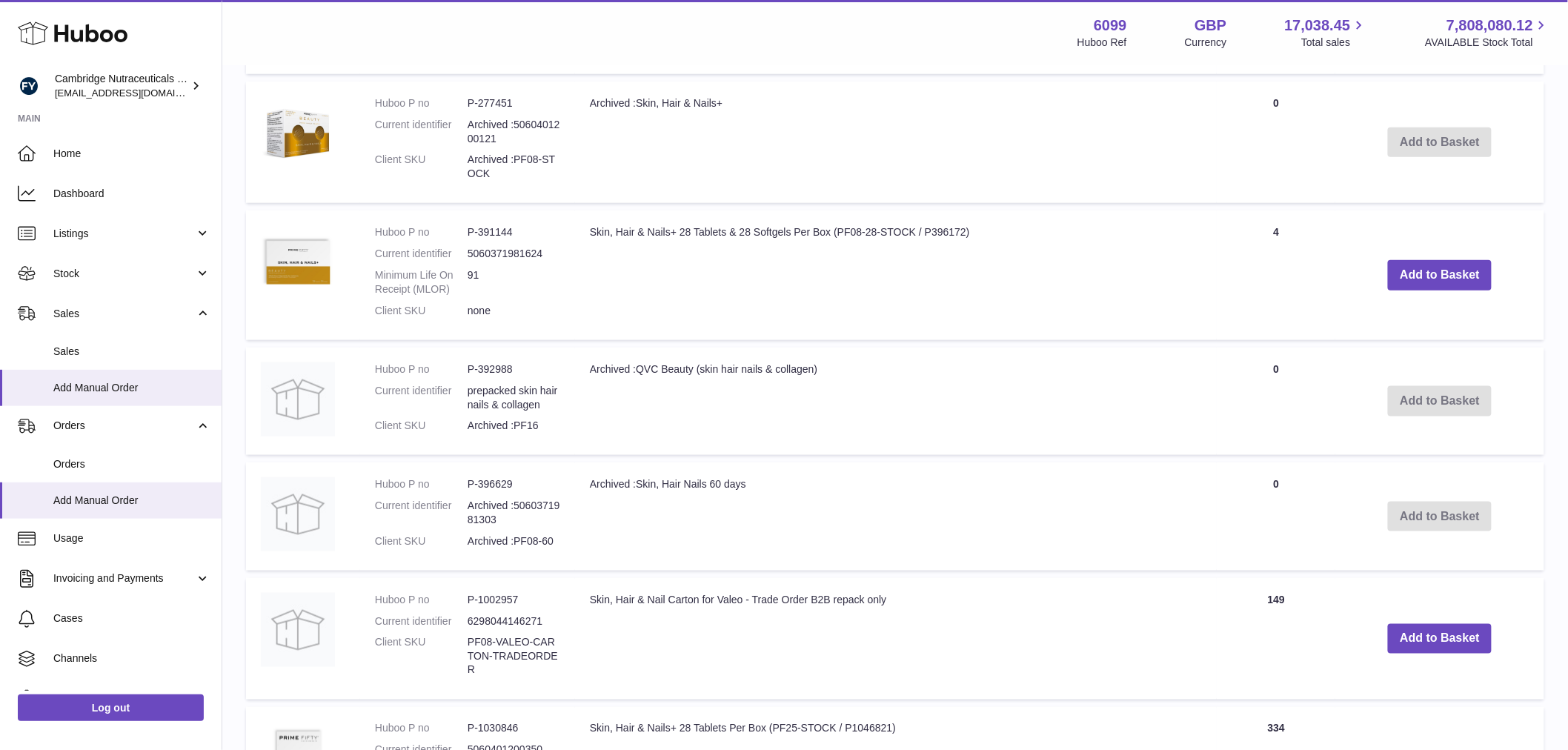
scroll to position [797, 0]
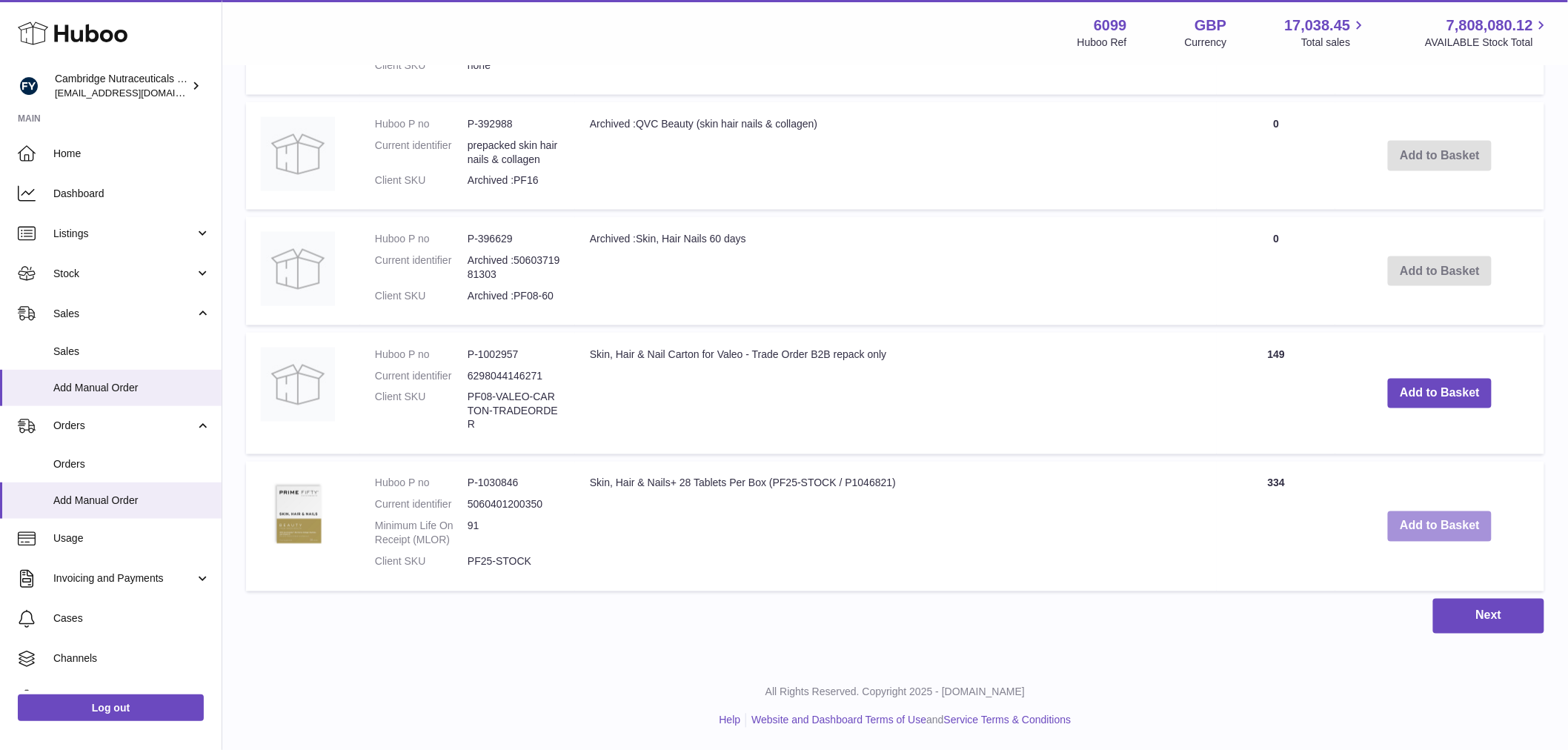
click at [1436, 533] on button "Add to Basket" at bounding box center [1440, 526] width 104 height 30
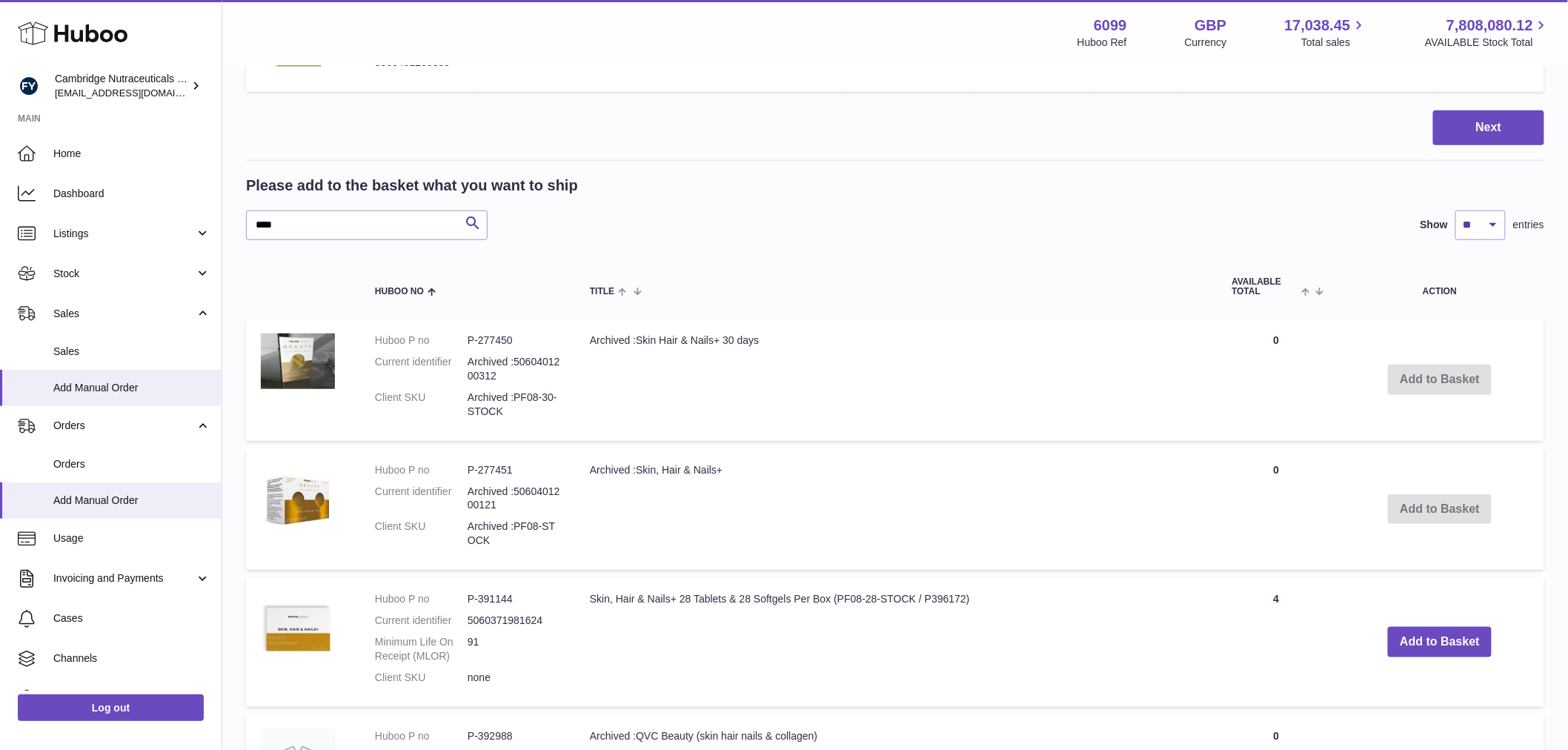
scroll to position [0, 0]
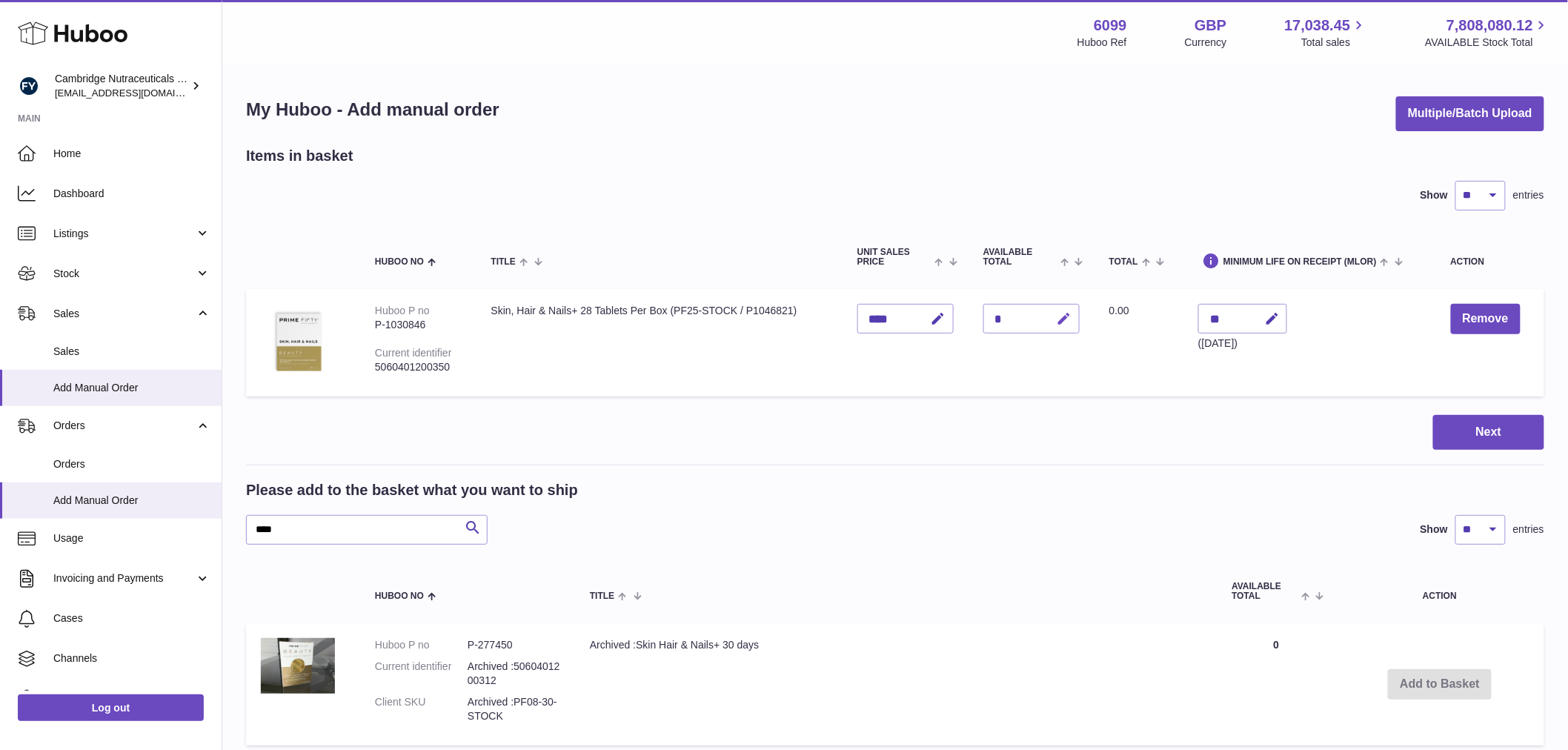
click at [1055, 319] on button "button" at bounding box center [1063, 319] width 35 height 30
type input "*"
click at [1055, 320] on button "submit" at bounding box center [1063, 319] width 28 height 24
click at [1480, 442] on button "Next" at bounding box center [1489, 432] width 111 height 35
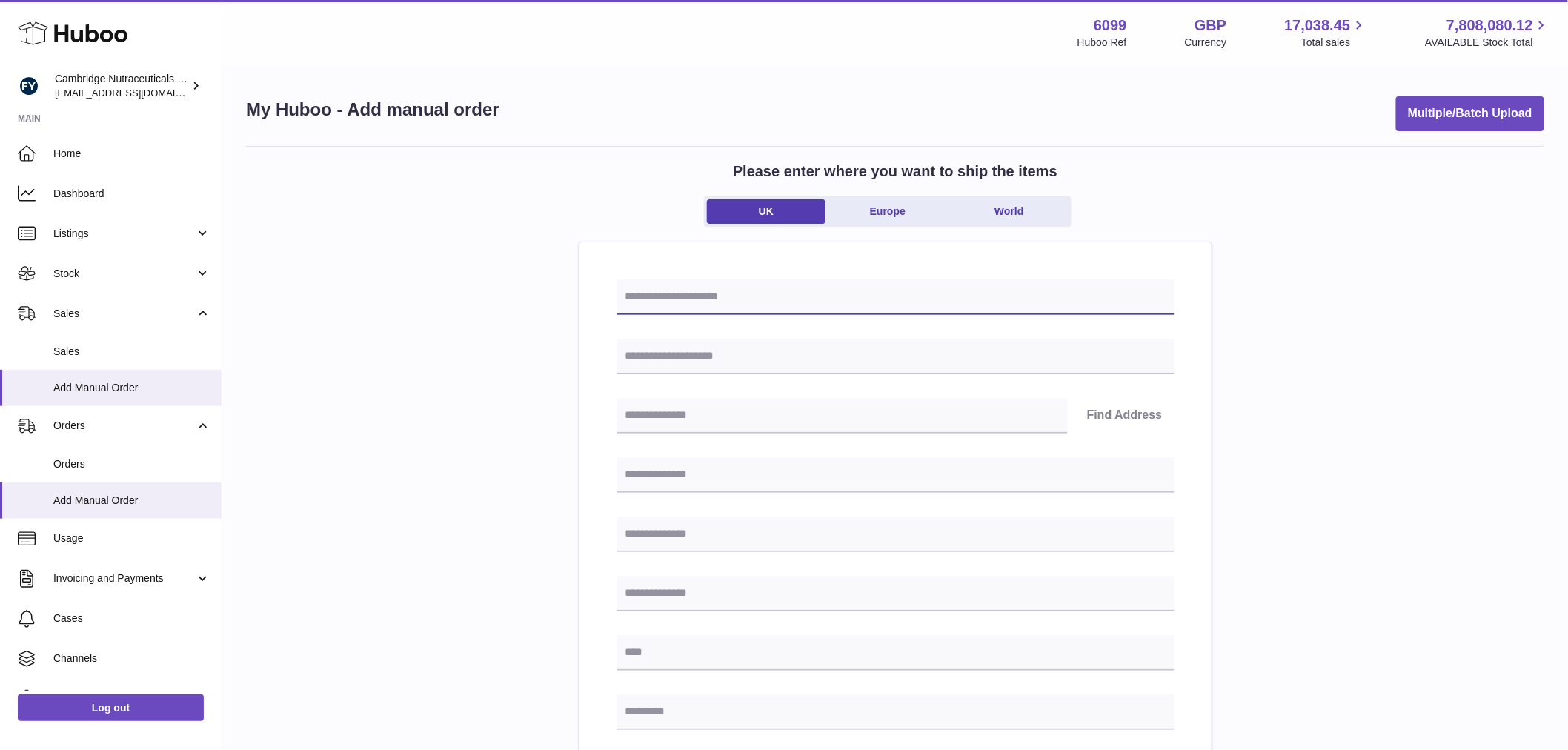
click at [835, 282] on input "text" at bounding box center [895, 296] width 558 height 35
type input "**********"
click at [810, 371] on input "text" at bounding box center [895, 355] width 558 height 35
click at [797, 366] on input "text" at bounding box center [895, 355] width 558 height 35
paste input "**********"
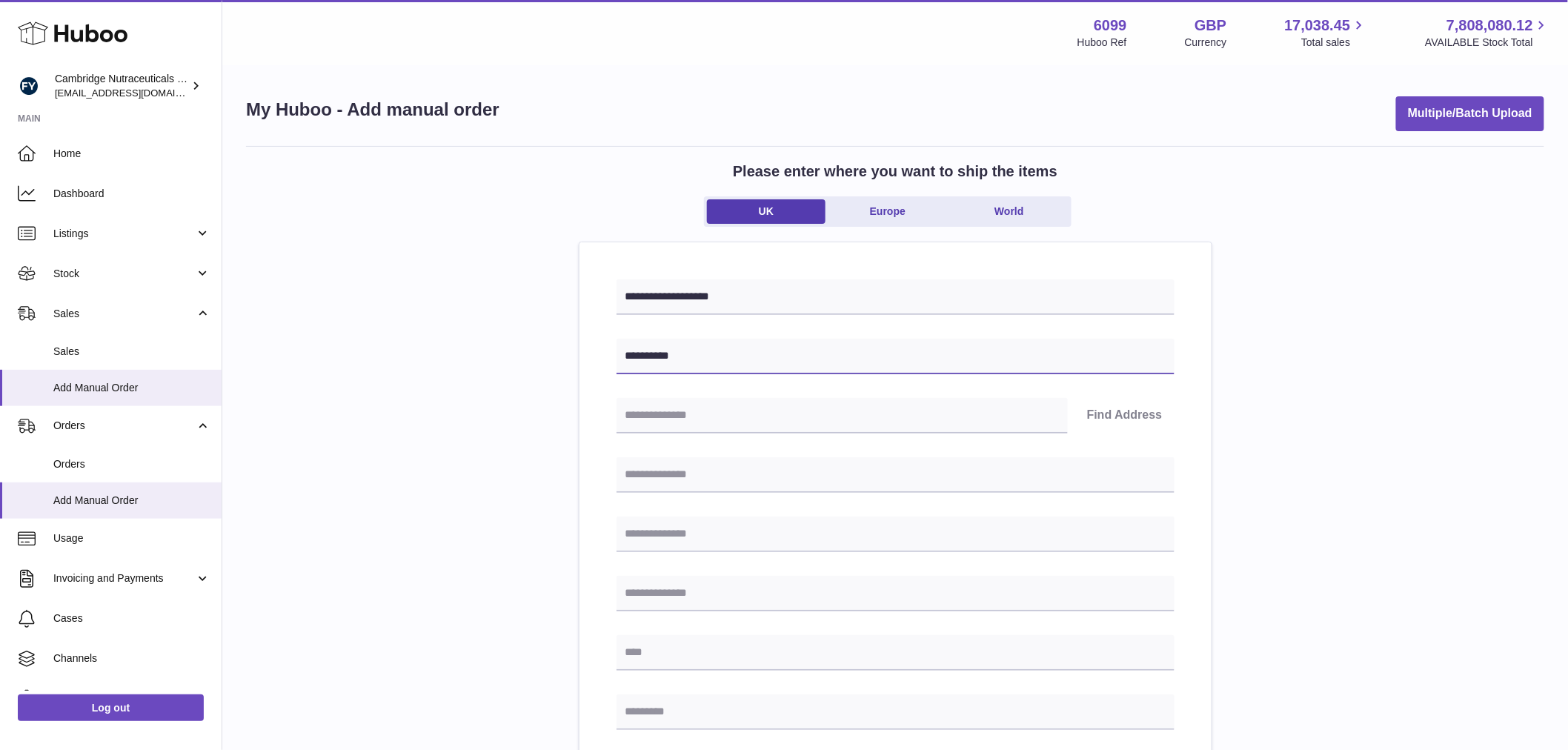
type input "**********"
click at [669, 299] on input "**********" at bounding box center [895, 296] width 558 height 35
type input "**********"
click at [742, 426] on input "text" at bounding box center [842, 415] width 451 height 35
type input "******"
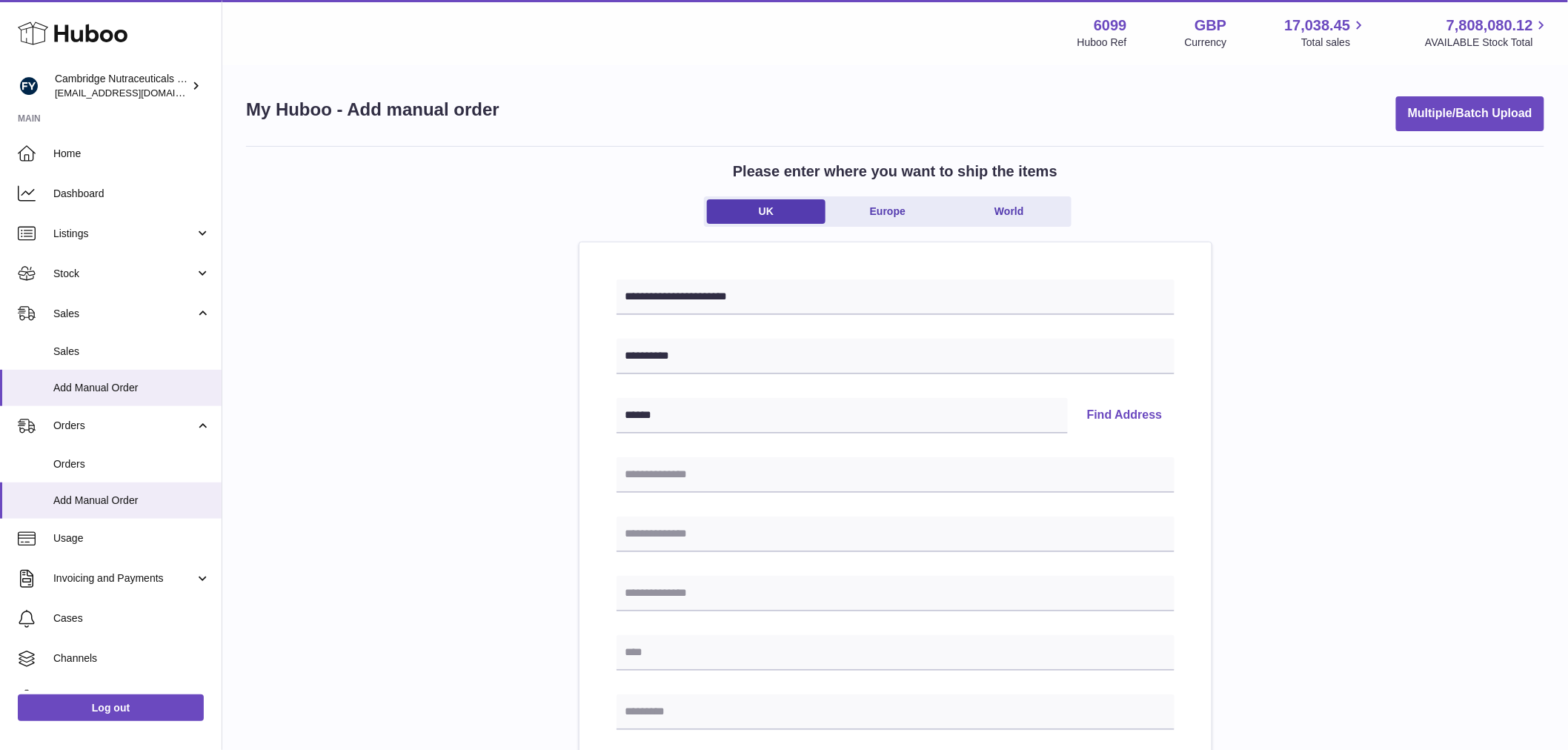
click at [1131, 411] on button "Find Address" at bounding box center [1125, 415] width 99 height 35
click at [712, 470] on select "**********" at bounding box center [895, 462] width 558 height 35
select select "*"
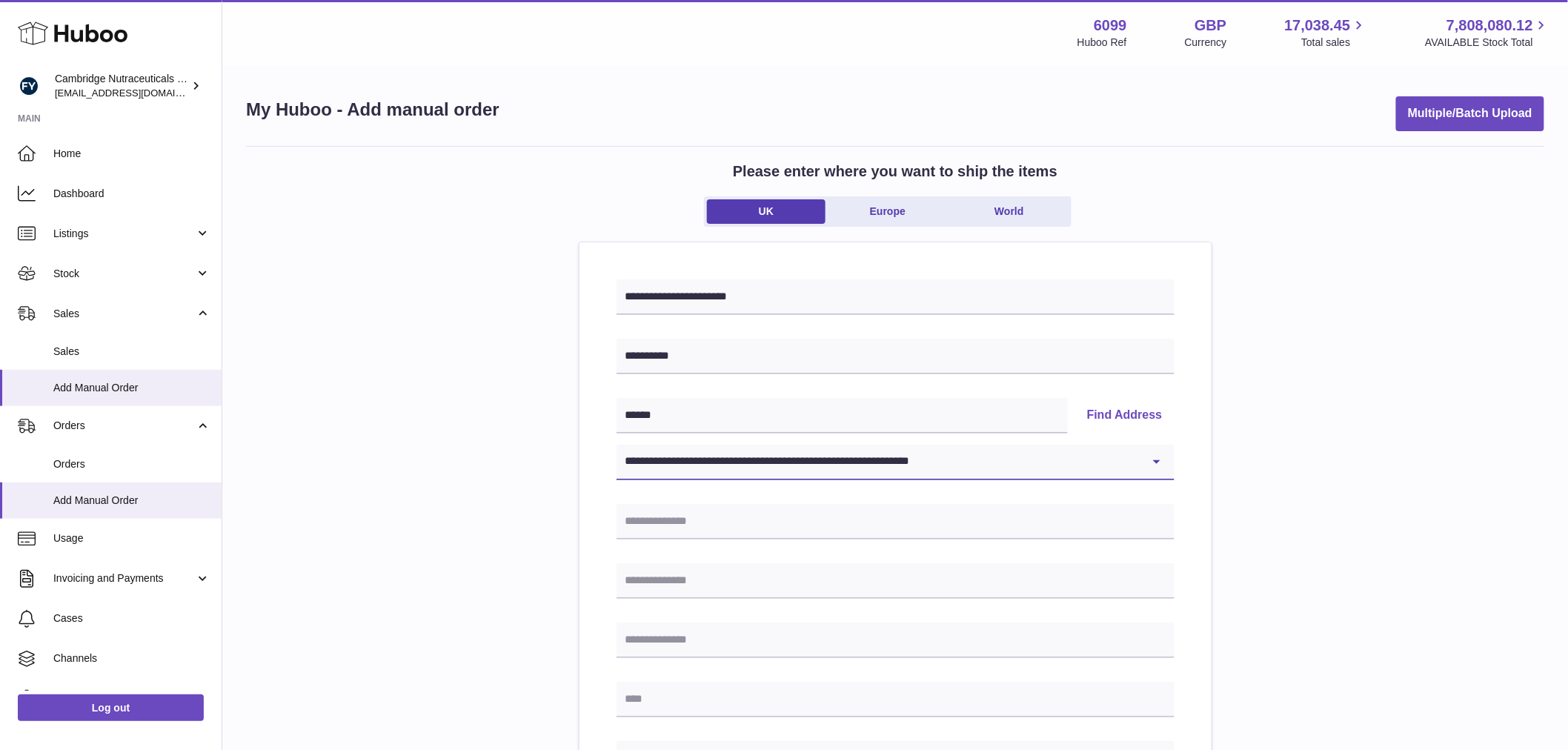
click at [617, 445] on select "**********" at bounding box center [895, 462] width 558 height 35
type input "*****"
type input "**********"
type input "******"
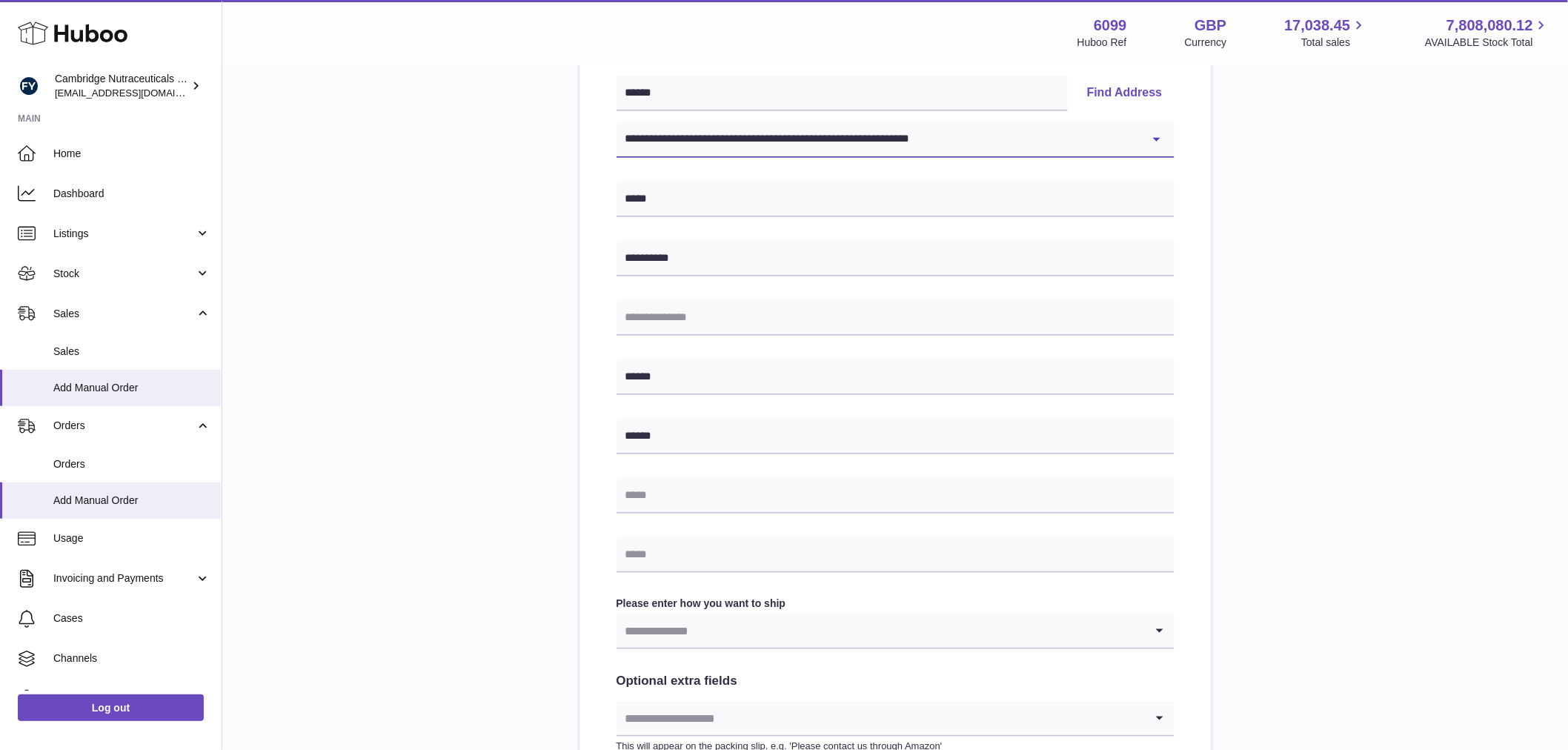
scroll to position [329, 0]
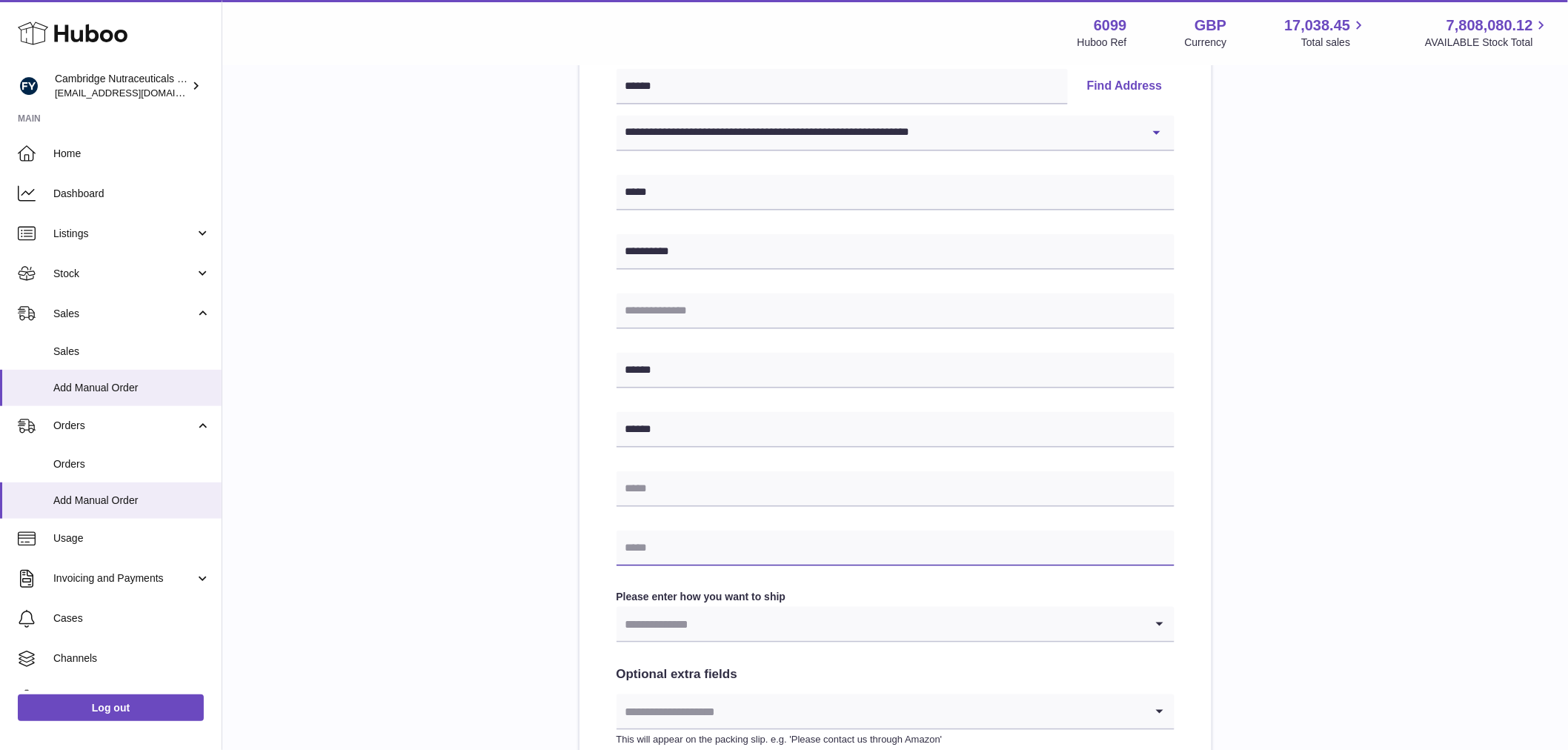
click at [688, 545] on input "text" at bounding box center [895, 548] width 558 height 35
type input "**********"
drag, startPoint x: 546, startPoint y: 544, endPoint x: 597, endPoint y: 611, distance: 84.2
click at [547, 545] on div "**********" at bounding box center [895, 356] width 1298 height 1078
click at [655, 620] on input "Search for option" at bounding box center [881, 624] width 528 height 34
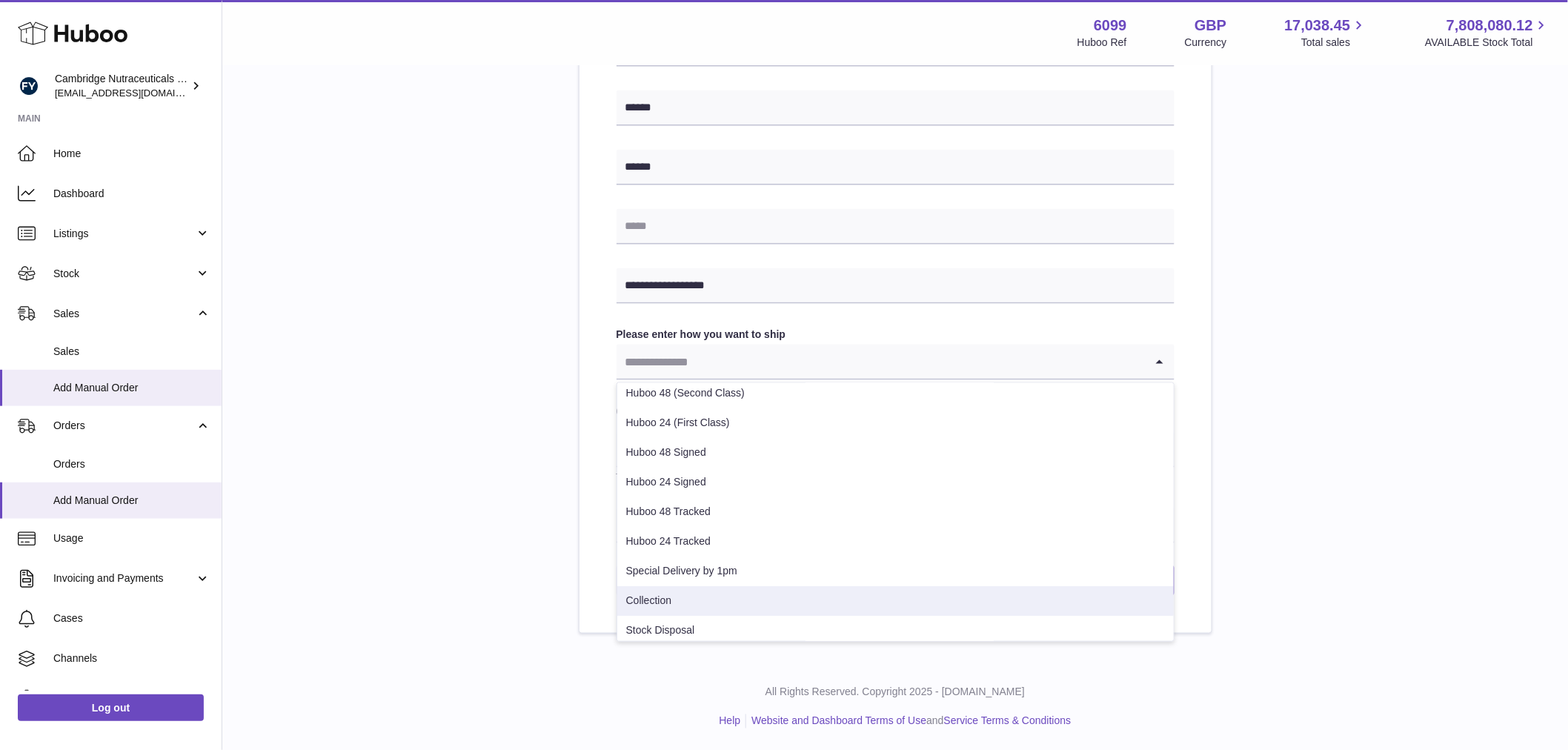
scroll to position [0, 0]
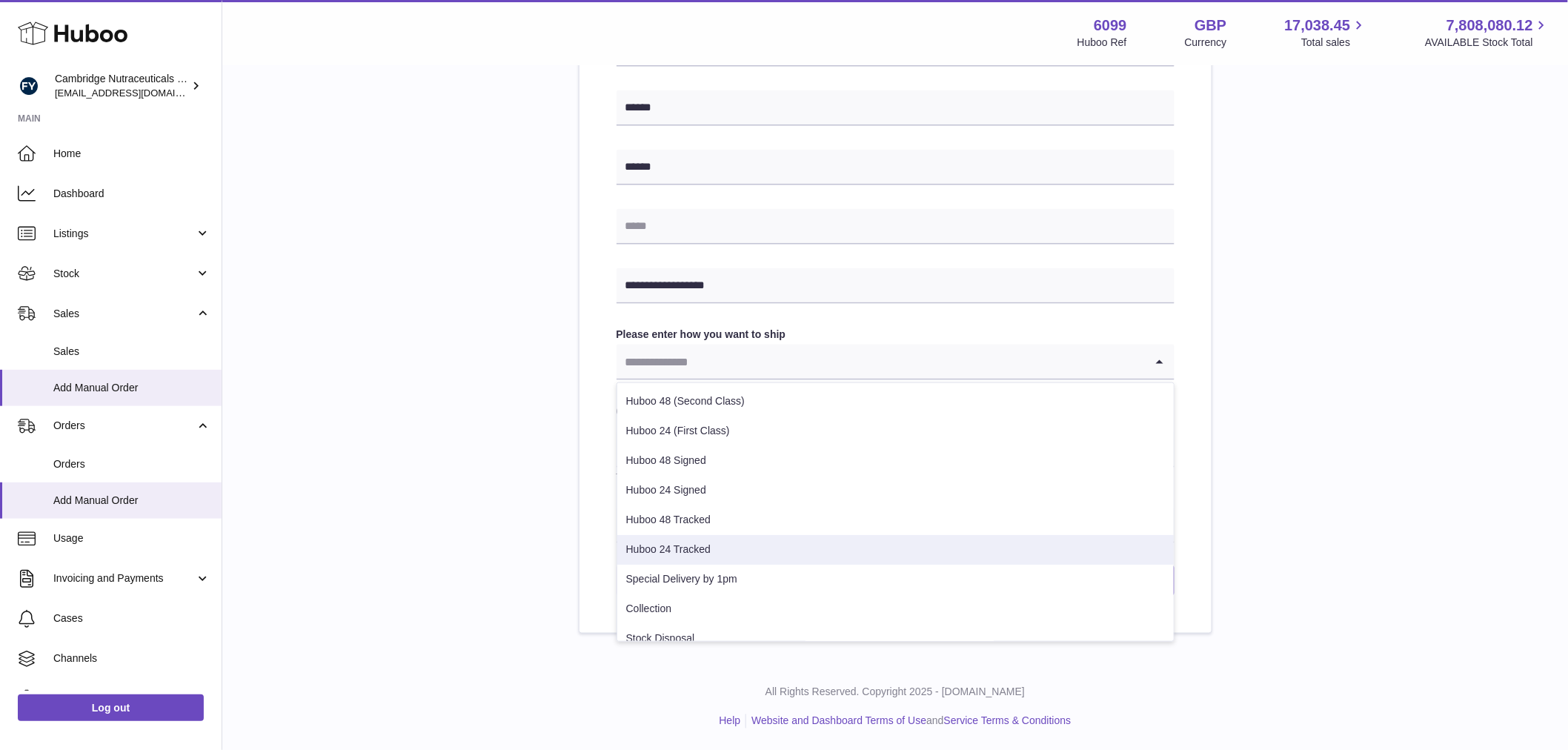
click at [717, 548] on li "Huboo 24 Tracked" at bounding box center [895, 549] width 556 height 29
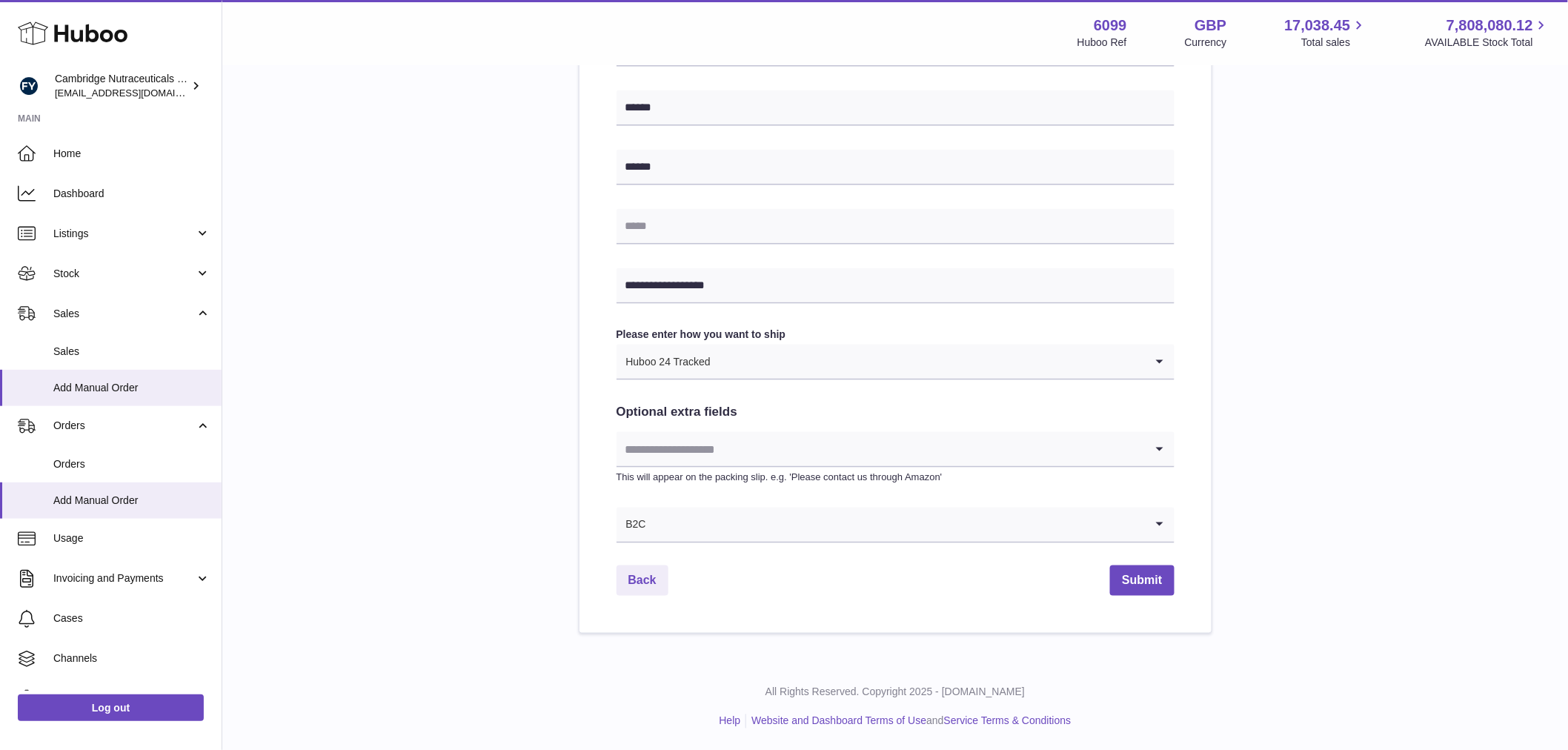
click at [545, 526] on div "**********" at bounding box center [895, 93] width 1298 height 1078
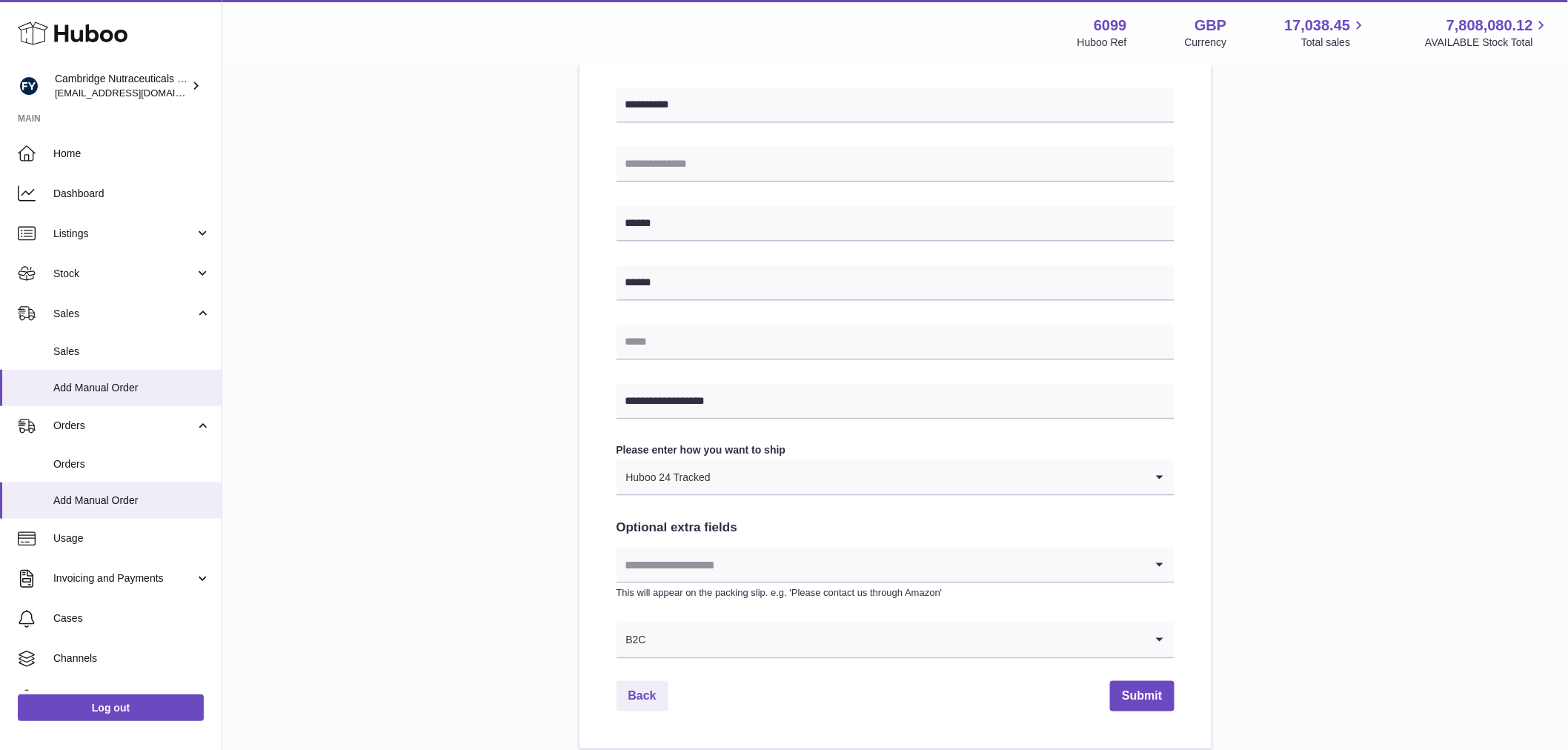
scroll to position [591, 0]
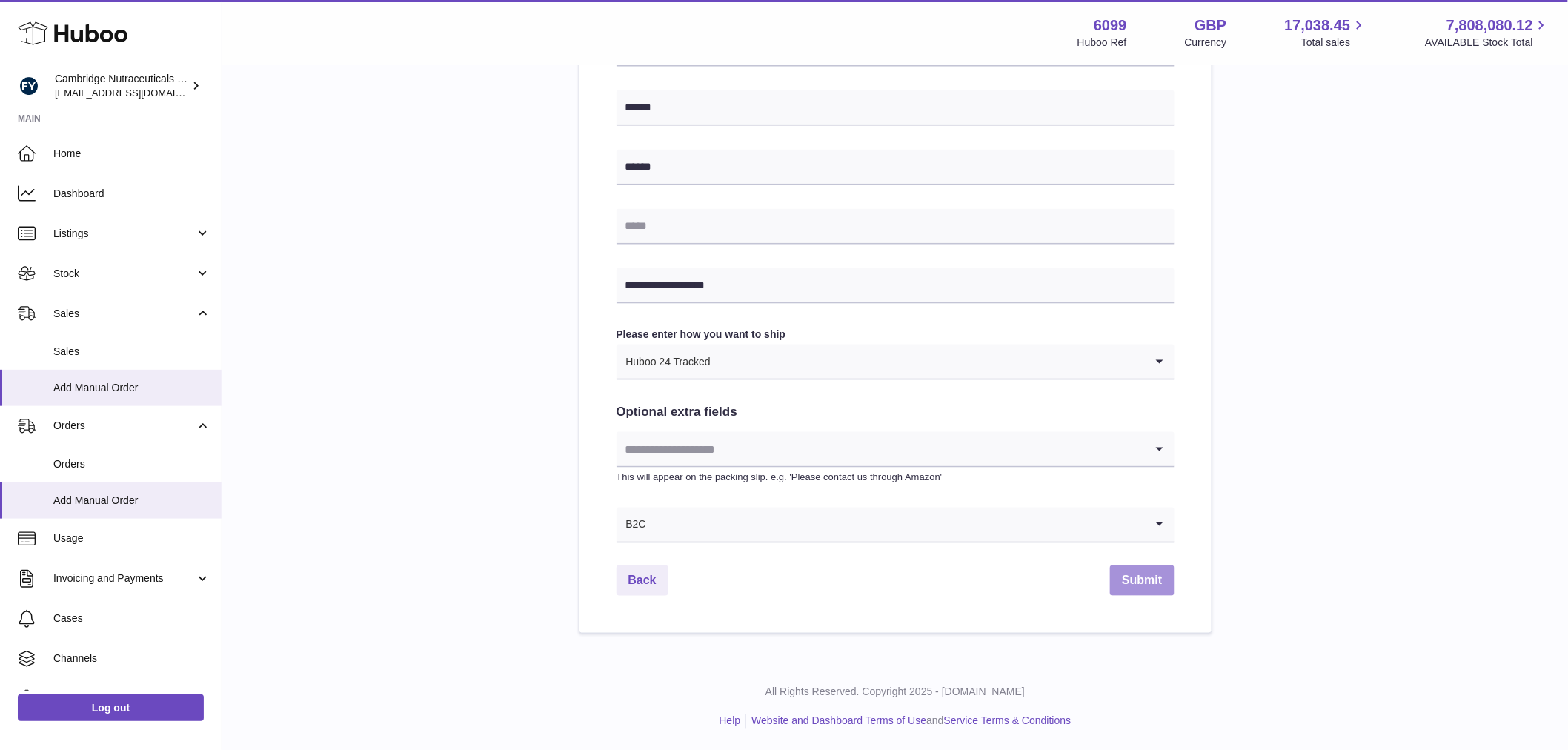
click at [1147, 581] on button "Submit" at bounding box center [1142, 580] width 64 height 30
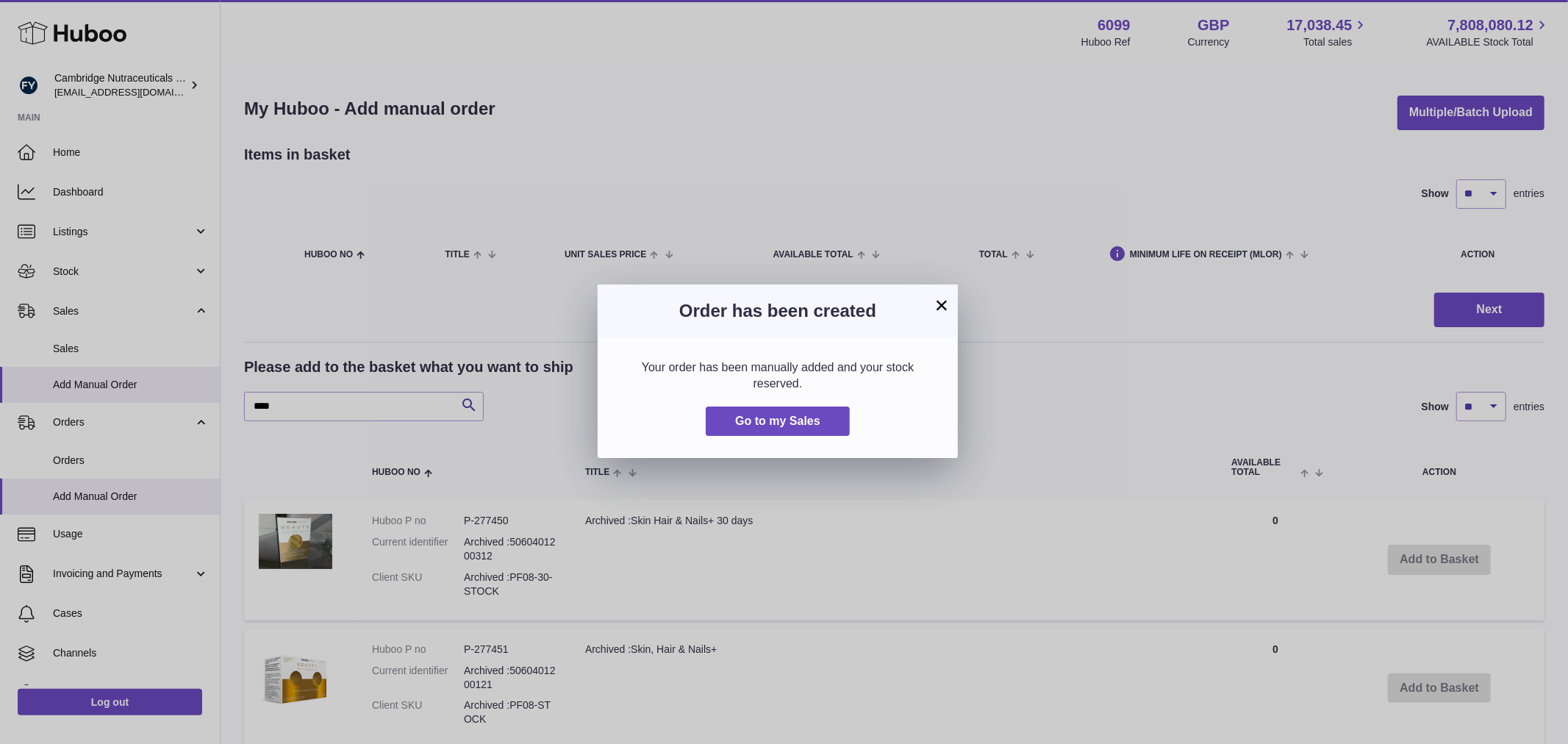
click at [945, 305] on button "×" at bounding box center [942, 305] width 18 height 18
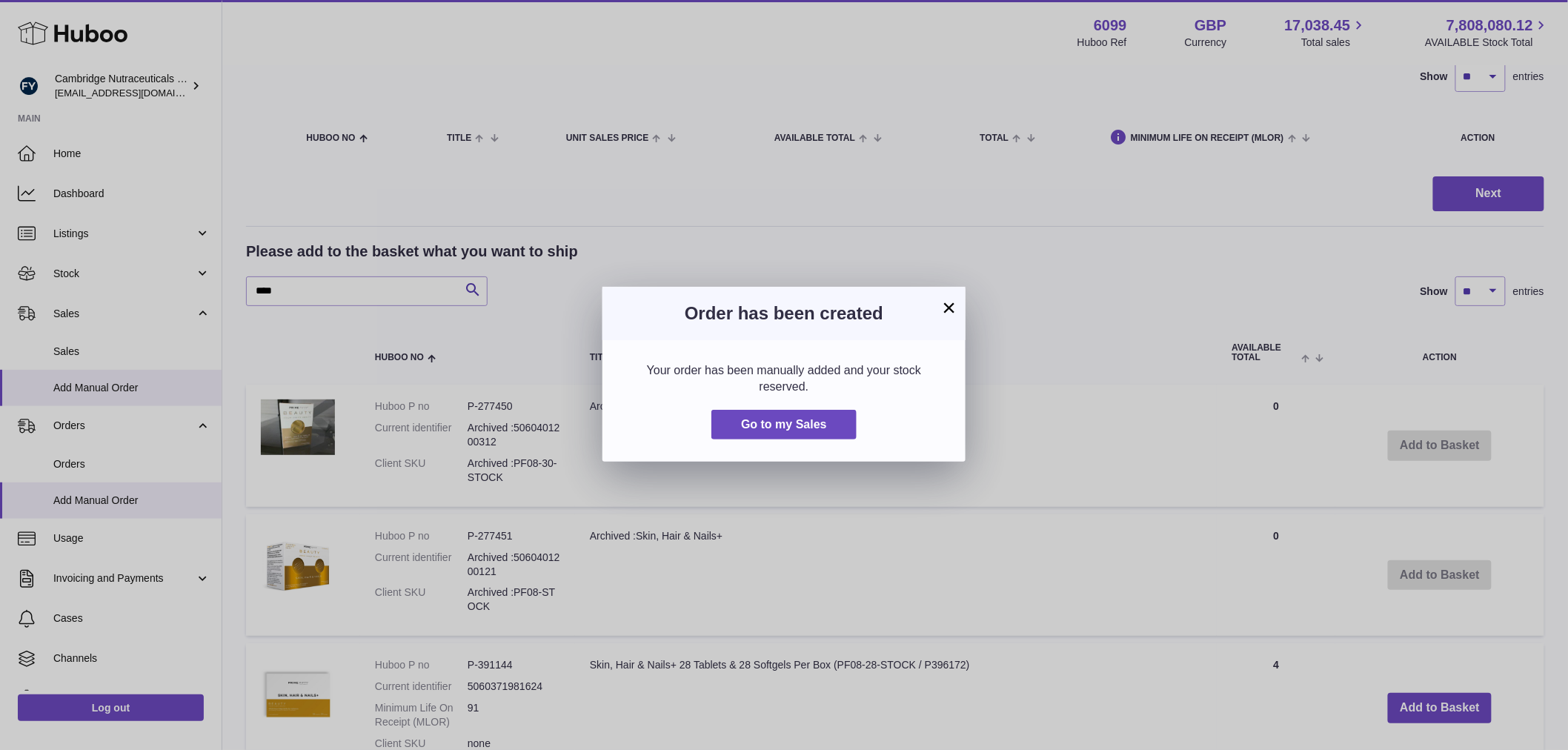
scroll to position [144, 0]
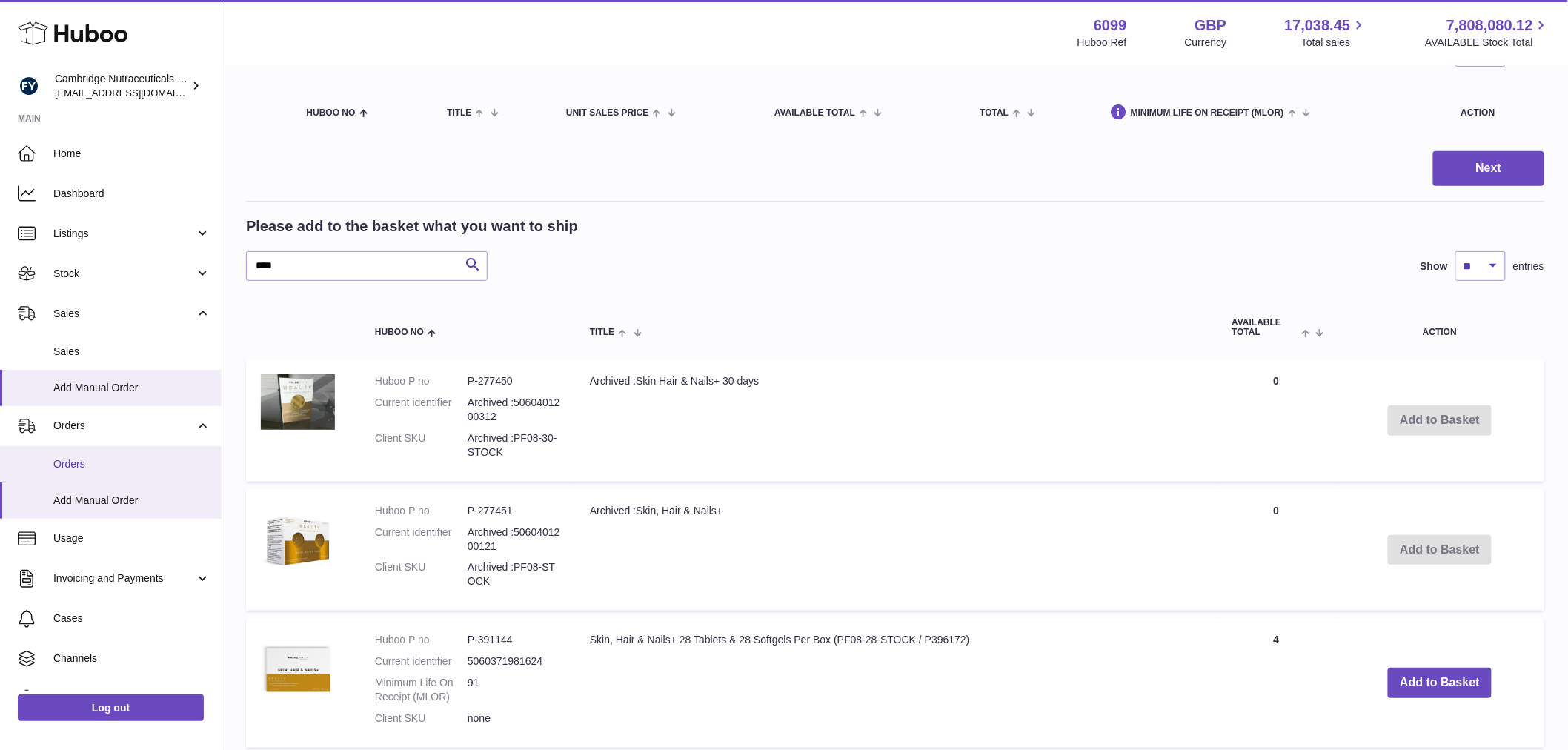
click at [93, 467] on span "Orders" at bounding box center [132, 463] width 157 height 14
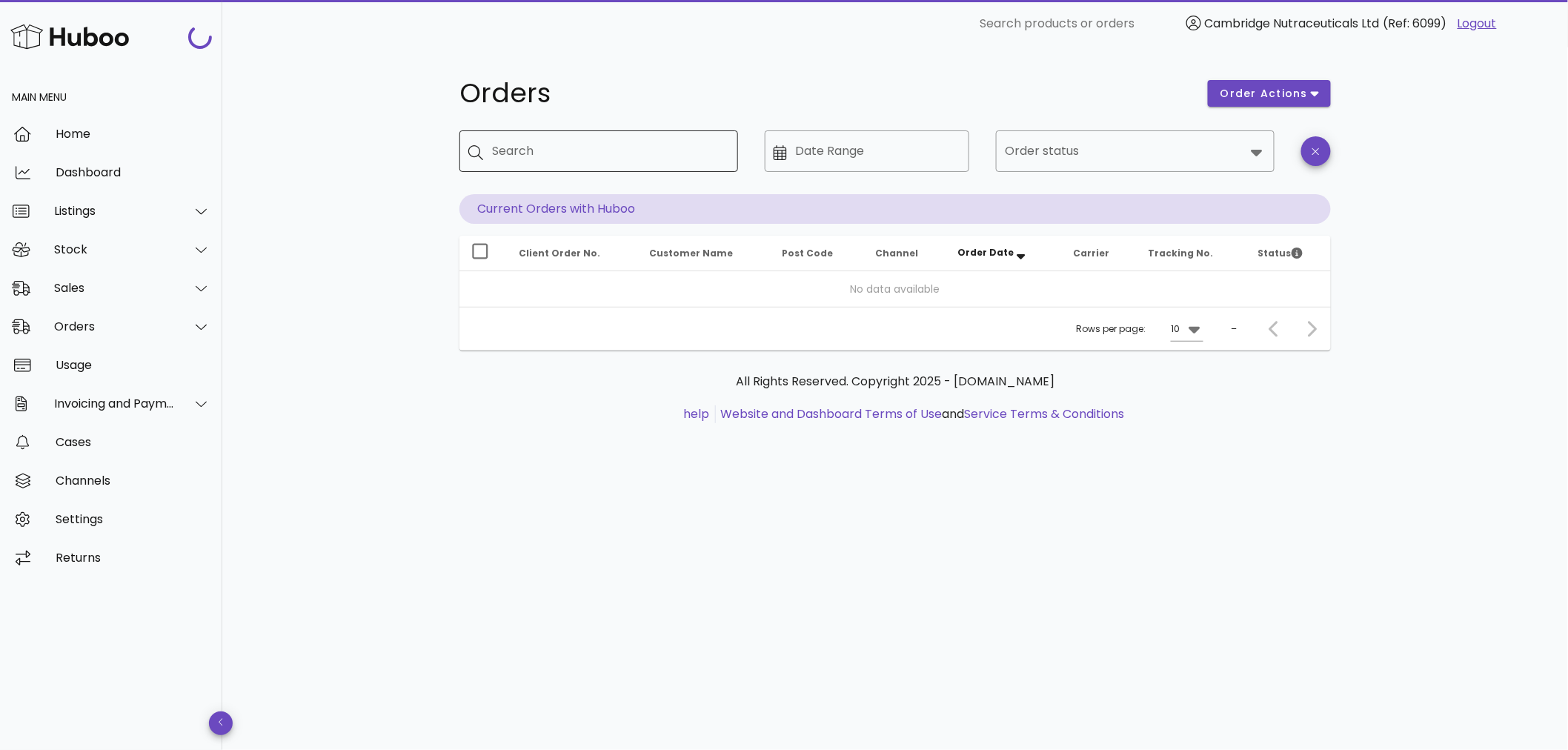
click at [632, 160] on input "Search" at bounding box center [610, 151] width 234 height 24
paste input "**********"
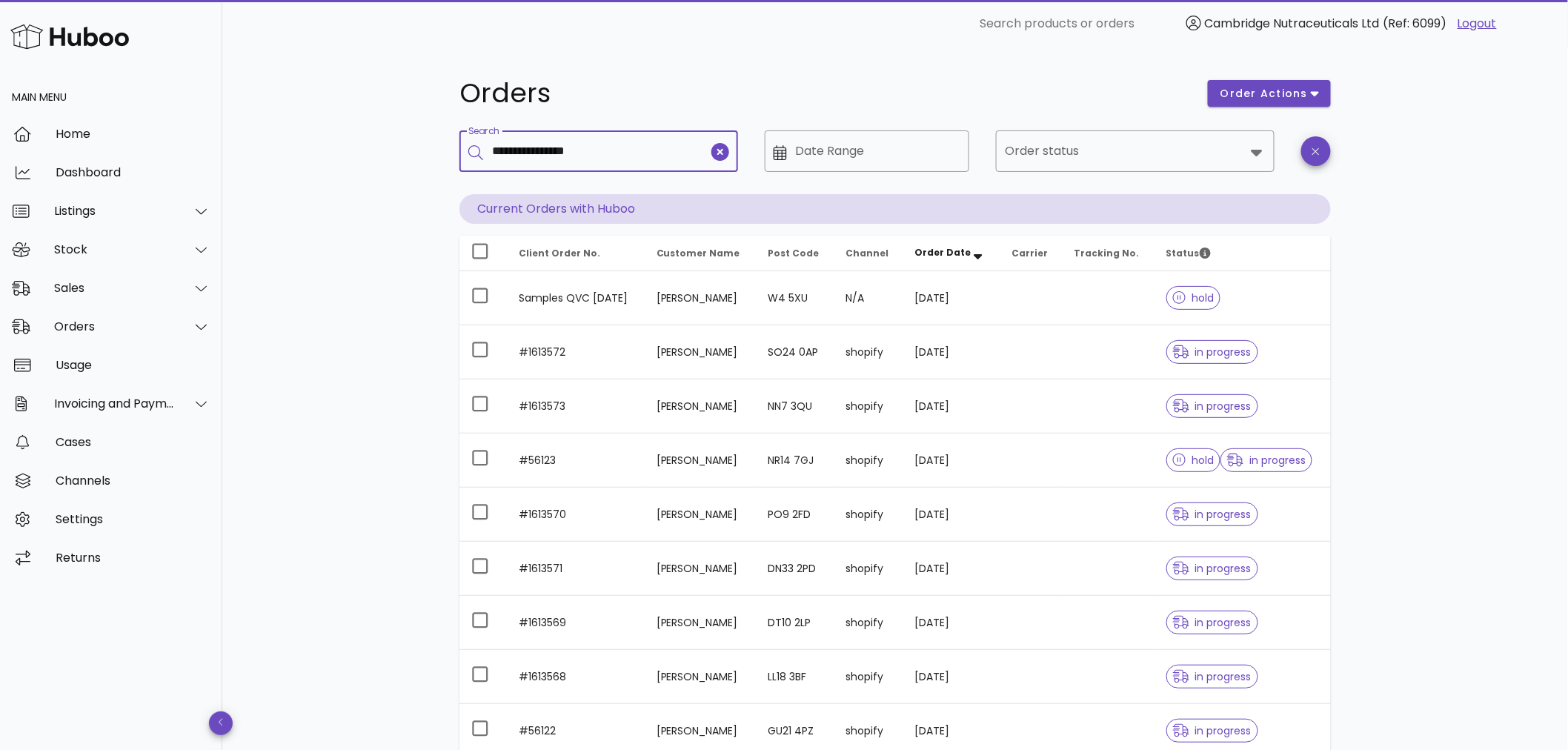
click at [645, 146] on input "**********" at bounding box center [600, 151] width 216 height 24
type input "**********"
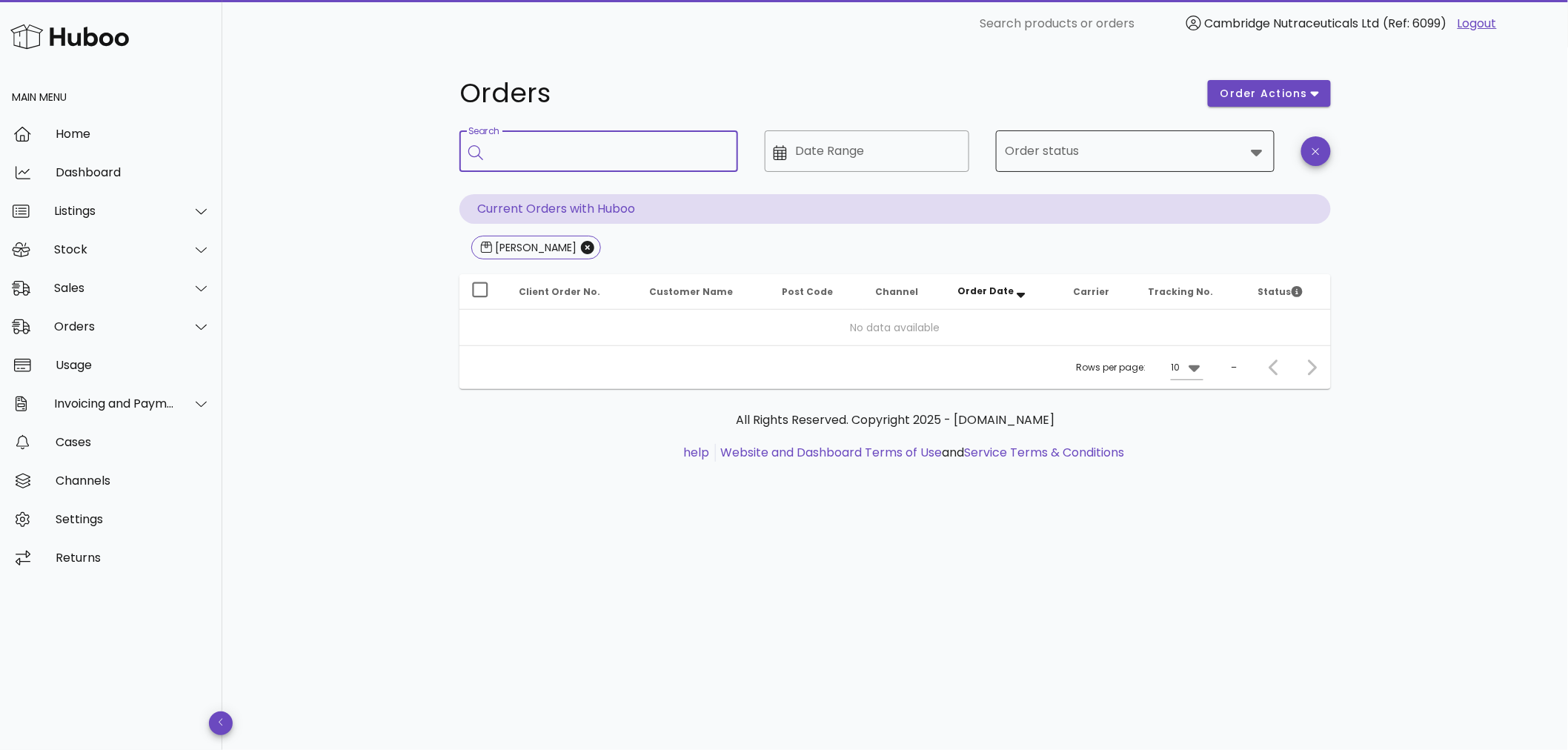
click at [1154, 150] on input "Order status" at bounding box center [1125, 151] width 240 height 24
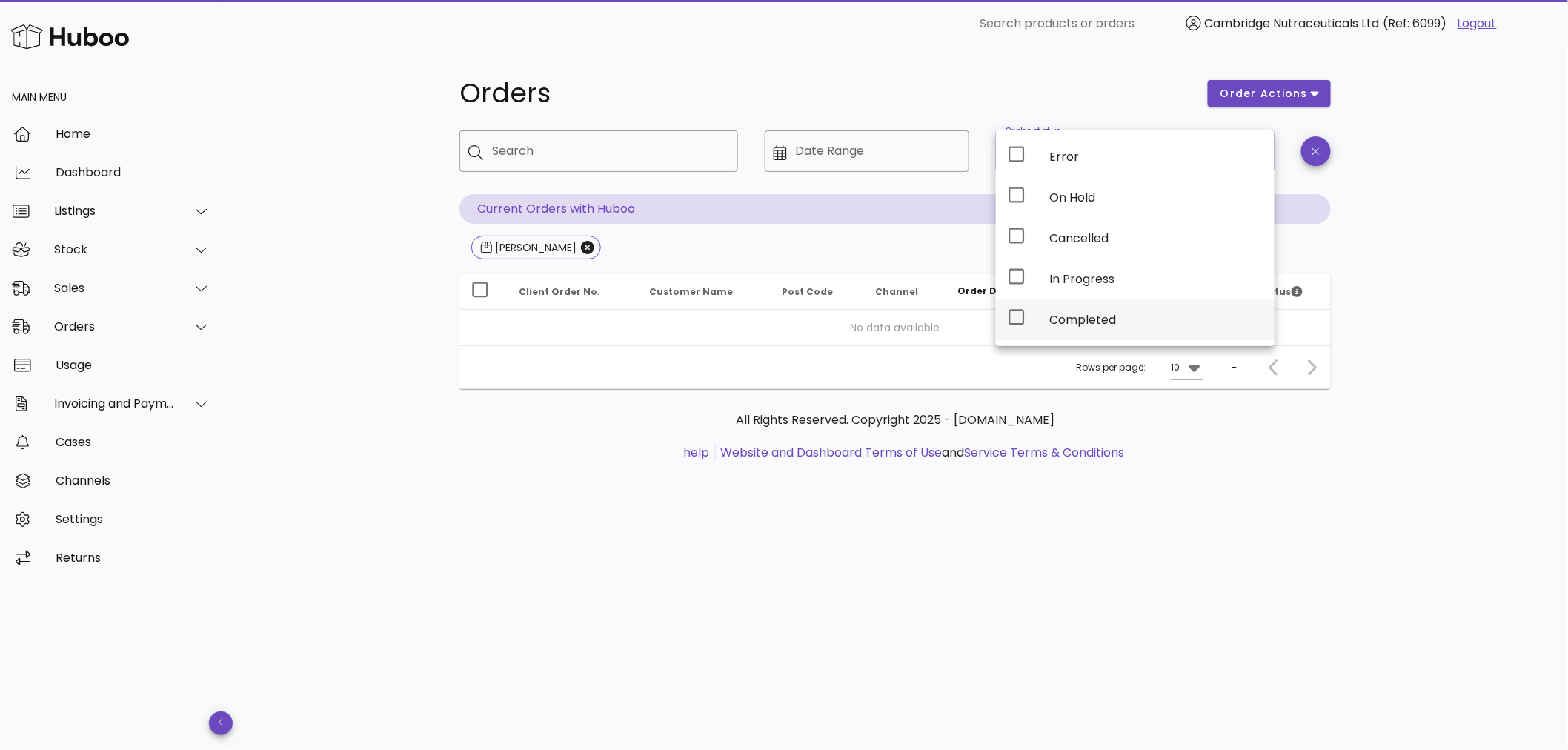
click at [1135, 314] on div "Completed" at bounding box center [1156, 319] width 214 height 14
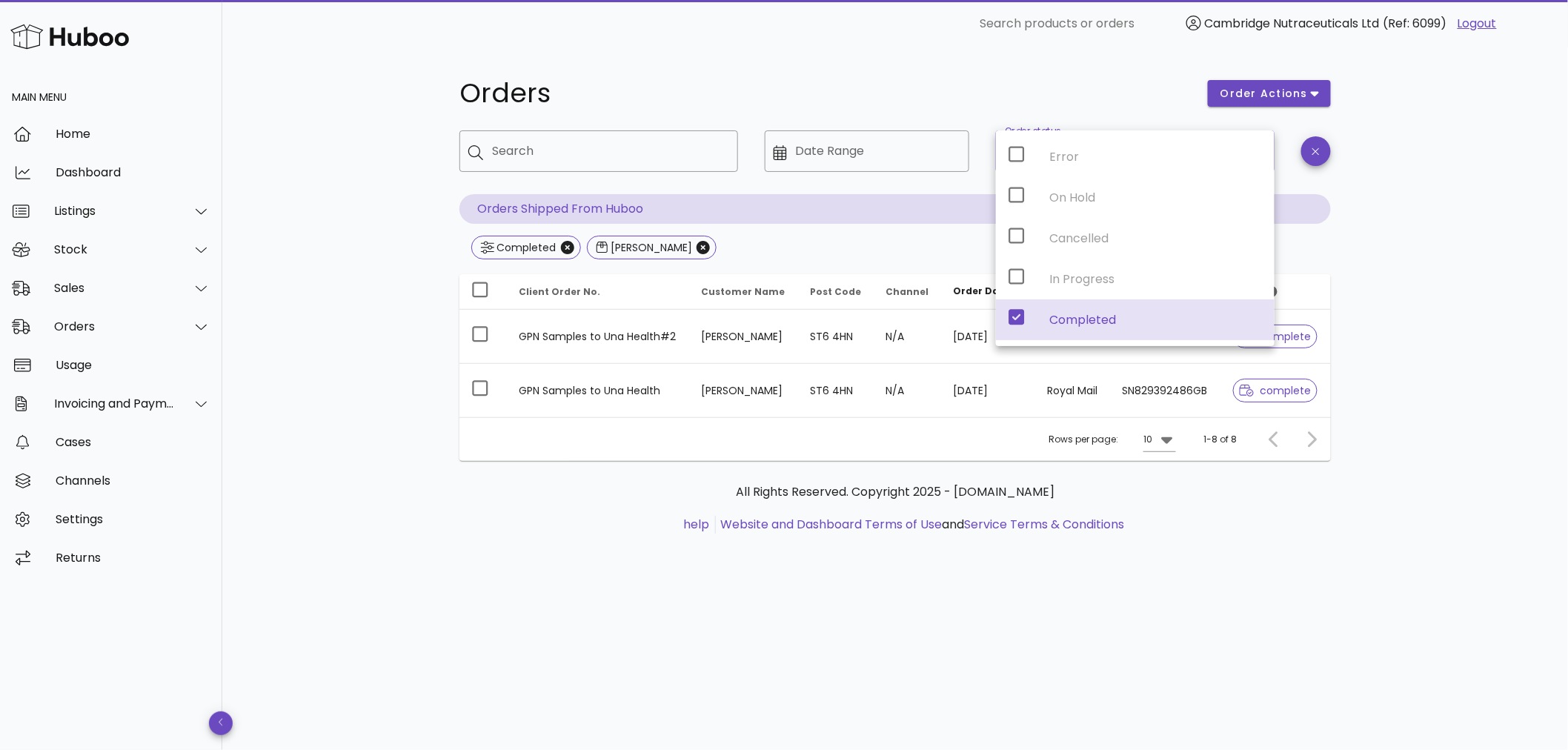
click at [1420, 351] on div "Orders order actions ​ Search ​ Date Range ​ Order status Completed Orders Ship…" at bounding box center [895, 399] width 1346 height 703
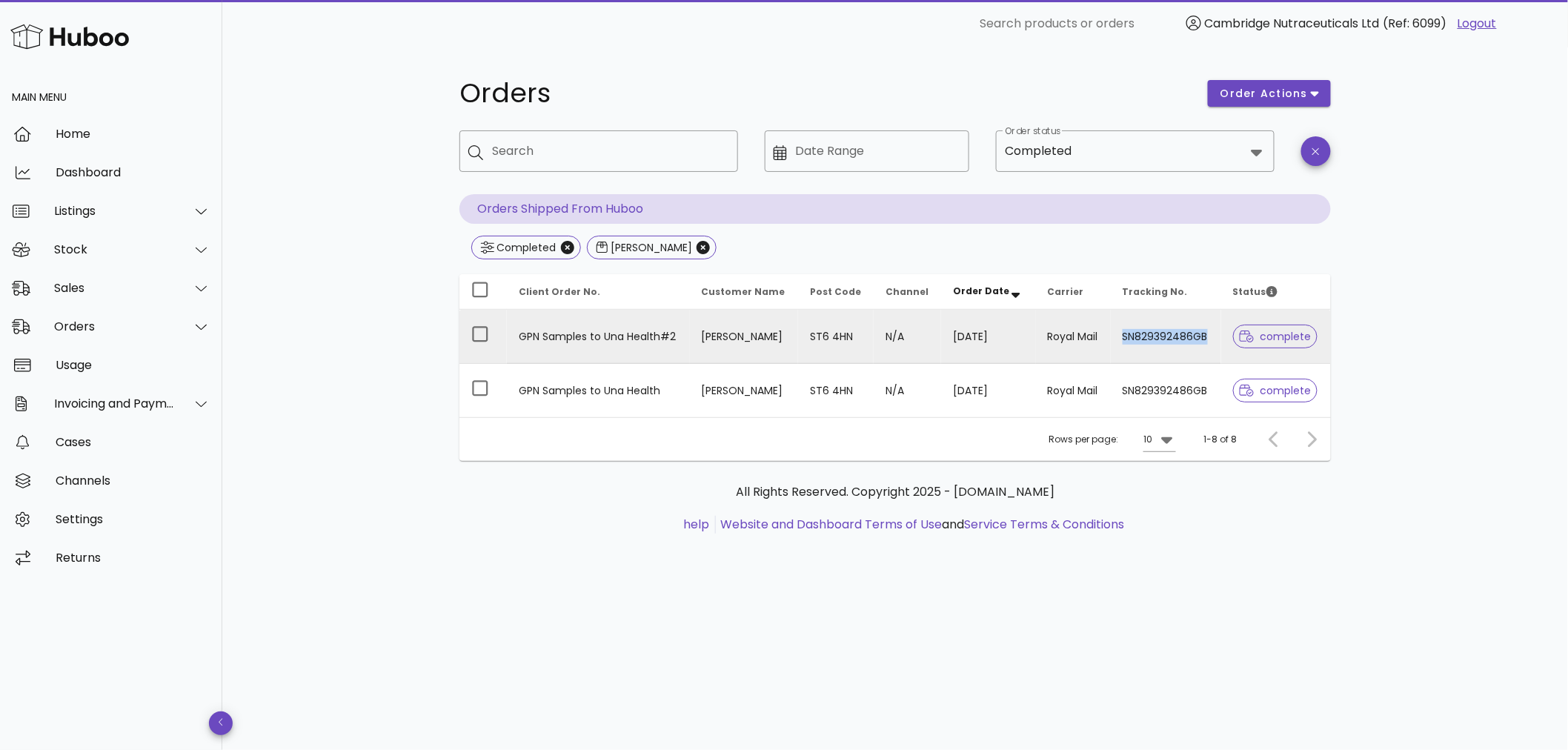
drag, startPoint x: 1217, startPoint y: 333, endPoint x: 1122, endPoint y: 338, distance: 95.1
click at [1122, 338] on td "SN829392486GB" at bounding box center [1166, 337] width 111 height 54
drag, startPoint x: 1116, startPoint y: 291, endPoint x: 1202, endPoint y: 330, distance: 94.4
click at [1209, 323] on table "Client Order No. Customer Name Post Code Channel Order Date Carrier Tracking No…" at bounding box center [895, 346] width 872 height 143
click at [1202, 331] on td "SN829392486GB" at bounding box center [1166, 337] width 111 height 54
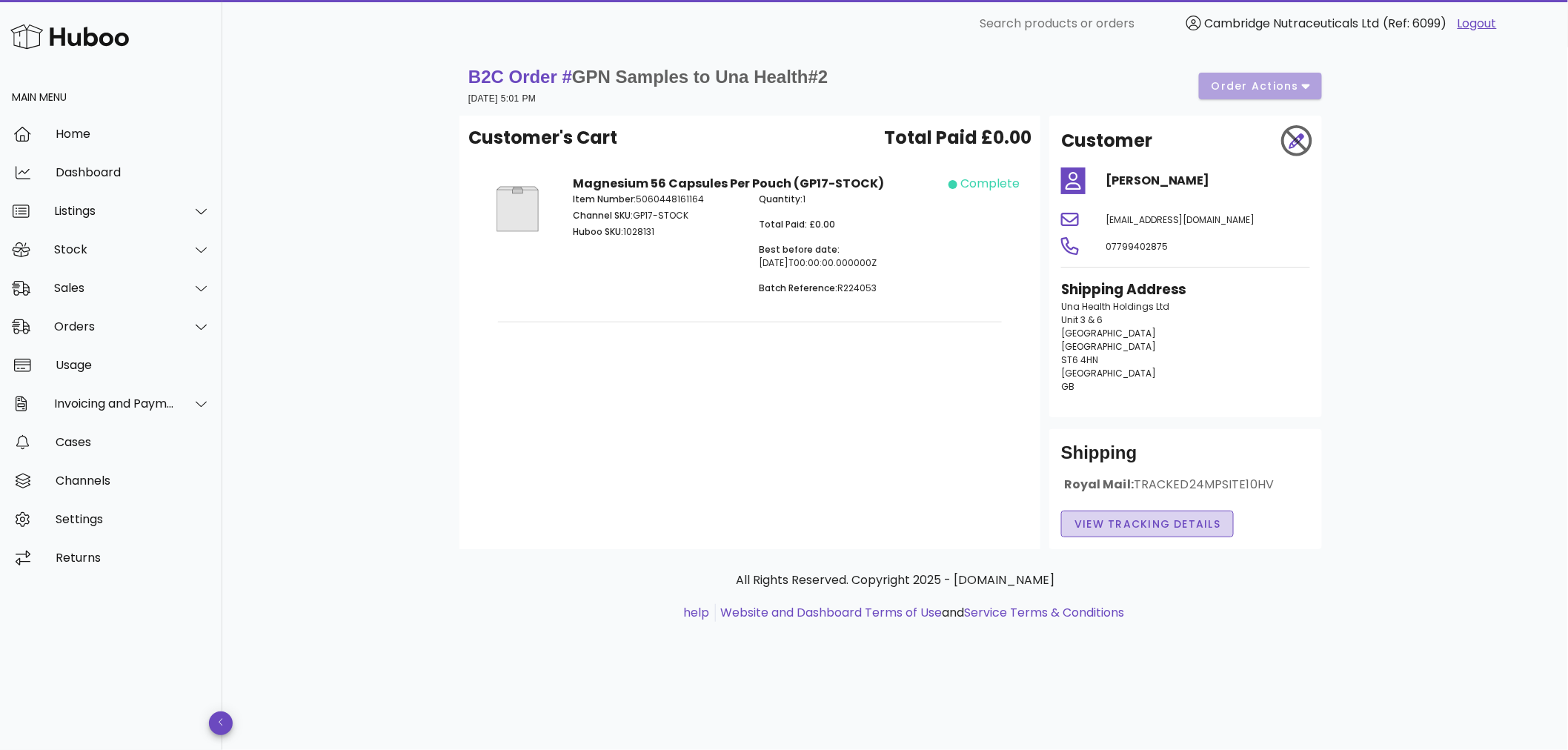
click at [1192, 519] on span "View Tracking details" at bounding box center [1148, 524] width 147 height 16
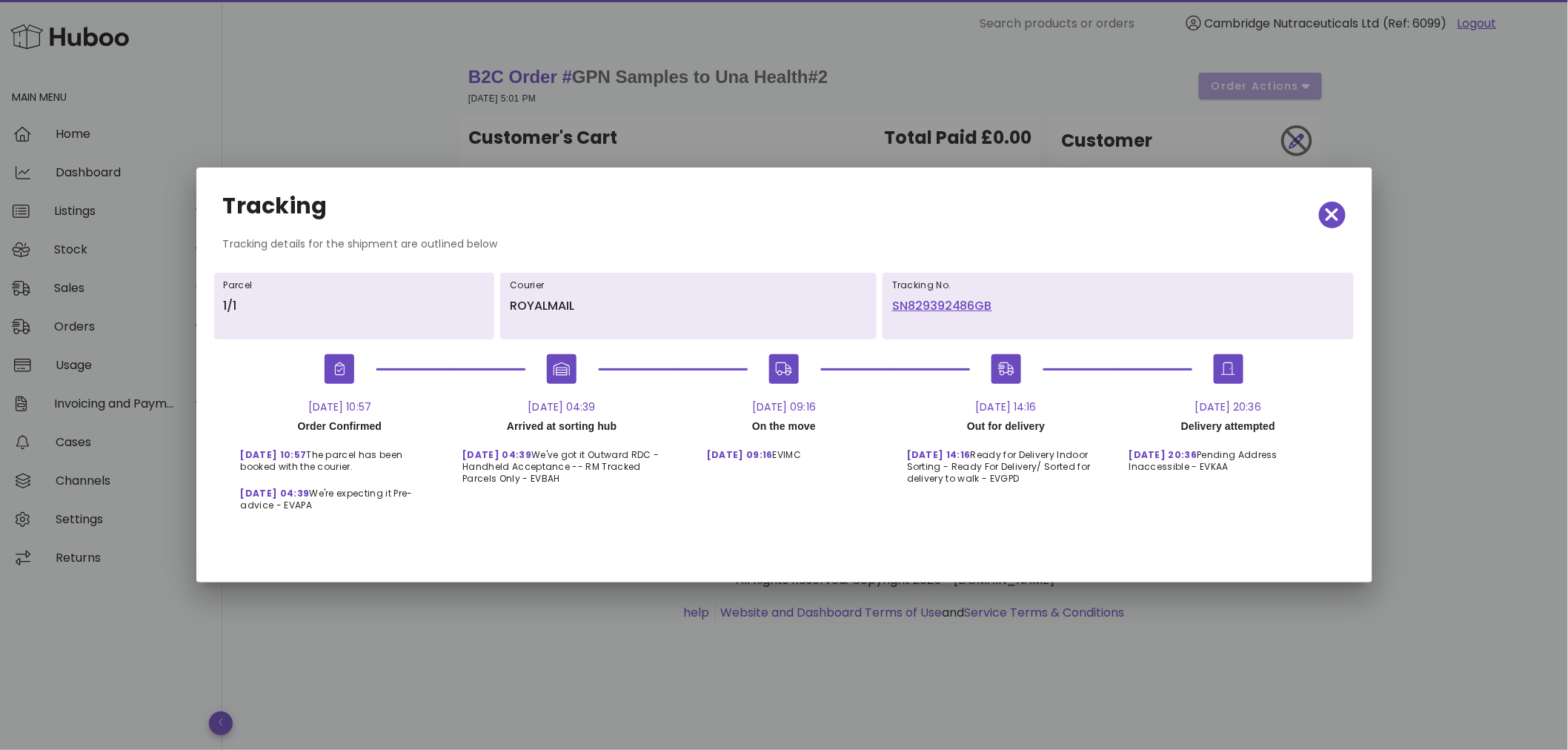
drag, startPoint x: 890, startPoint y: 282, endPoint x: 1008, endPoint y: 315, distance: 122.5
click at [1008, 315] on div "Tracking No. SN829392486GB" at bounding box center [1119, 305] width 472 height 66
copy div "Tracking No. SN829392486GB"
click at [1340, 210] on span "button" at bounding box center [1332, 215] width 27 height 20
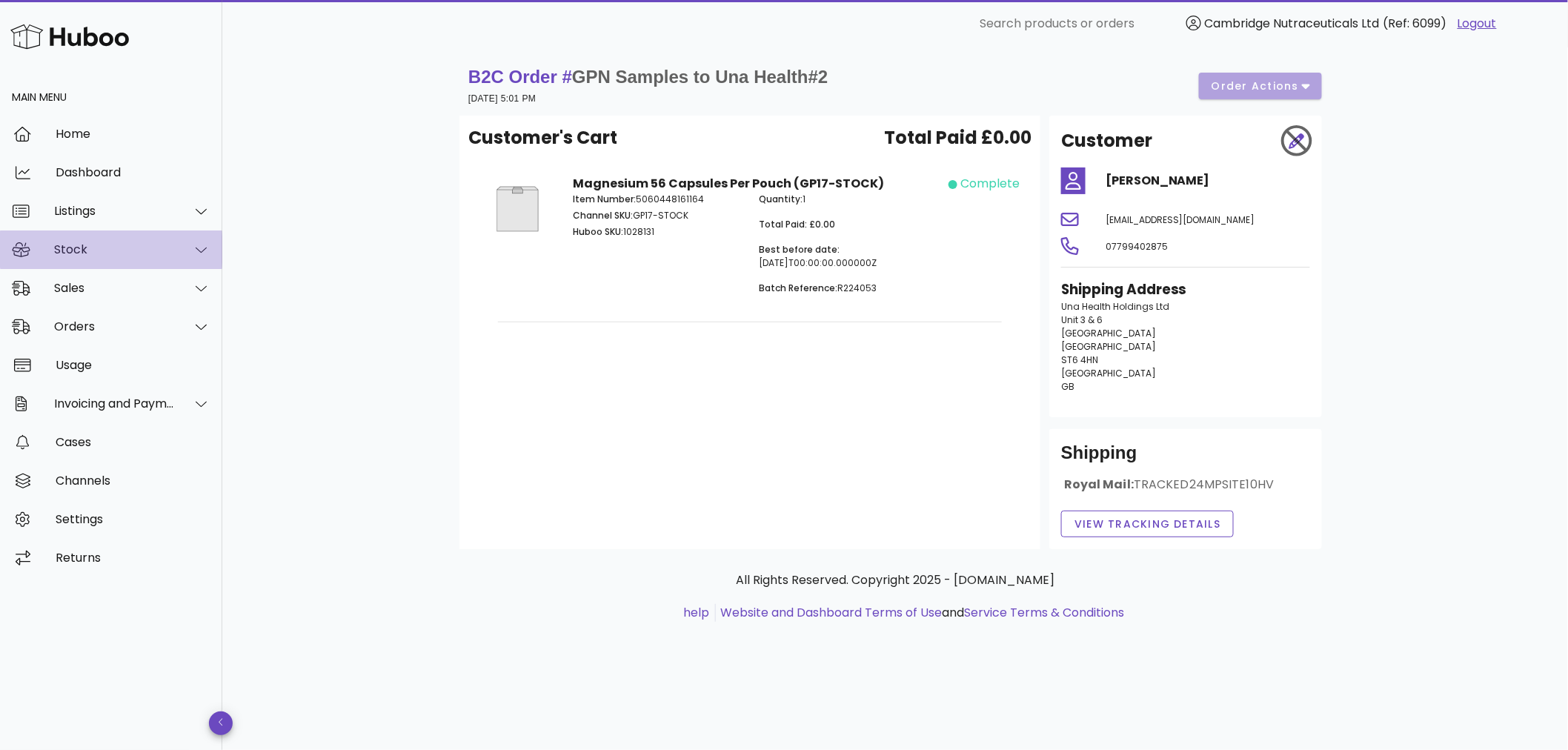
click at [93, 254] on div "Stock" at bounding box center [114, 249] width 120 height 14
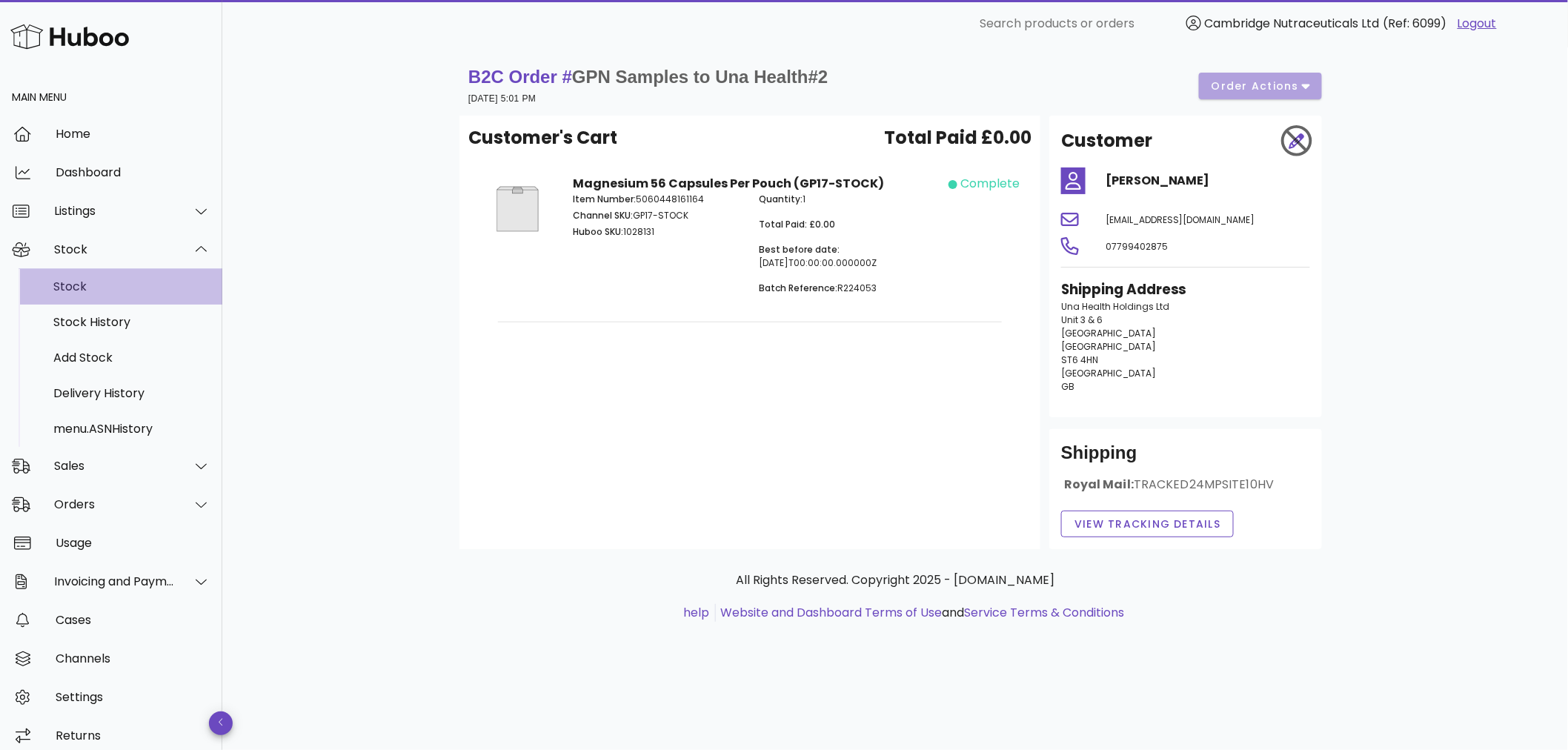
click at [105, 278] on div "Stock" at bounding box center [132, 286] width 157 height 32
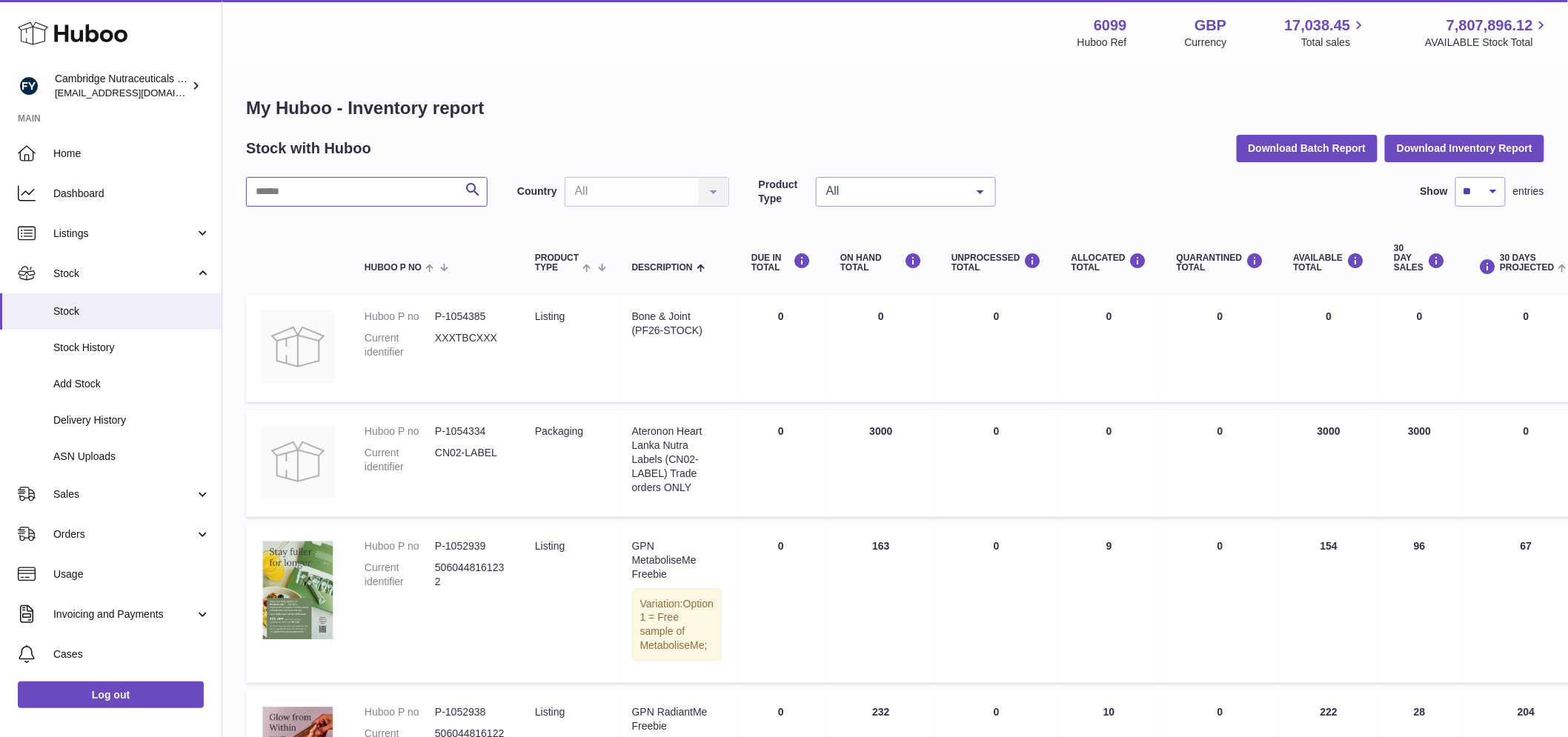
click at [338, 195] on input "text" at bounding box center [366, 192] width 242 height 29
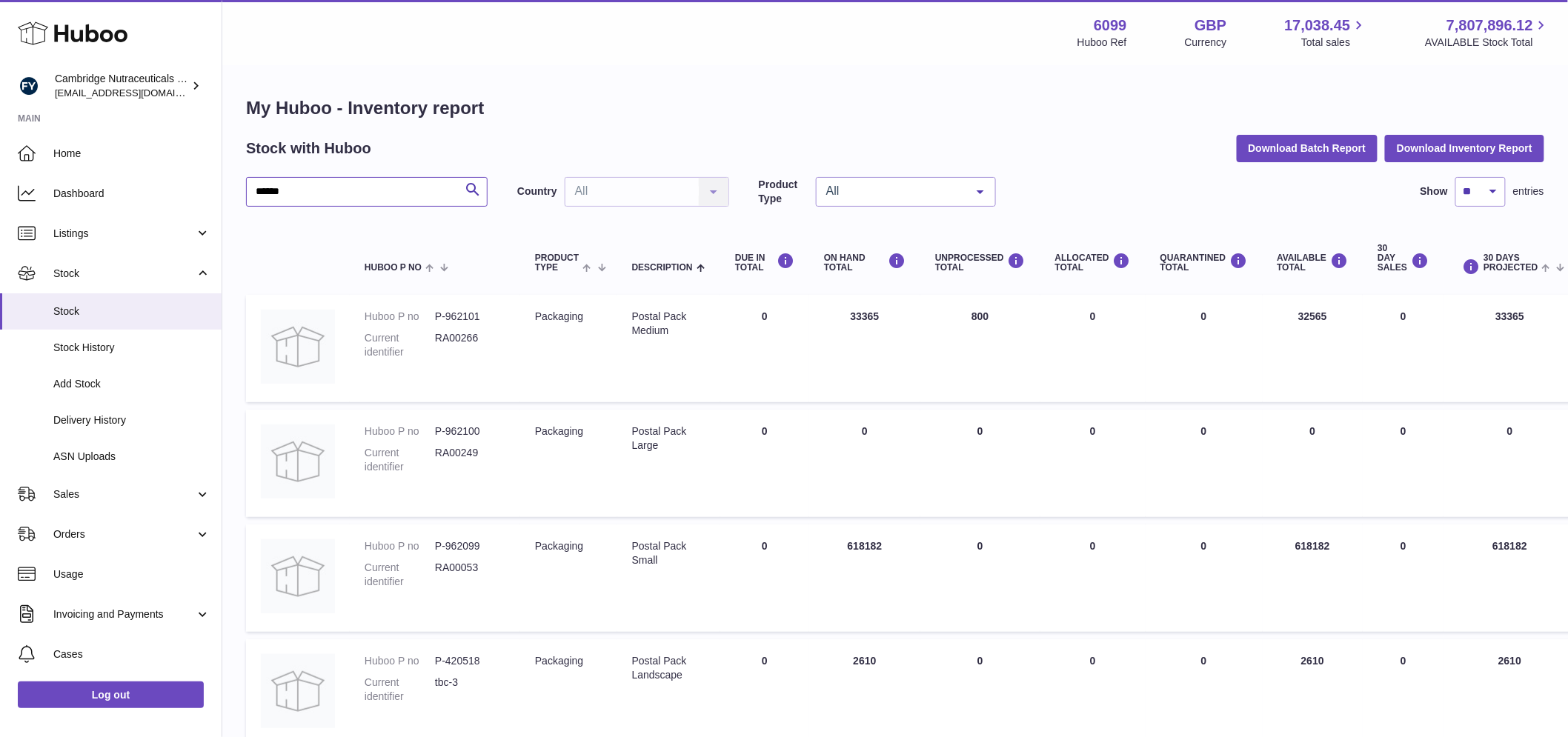
type input "******"
